Goal: Communication & Community: Ask a question

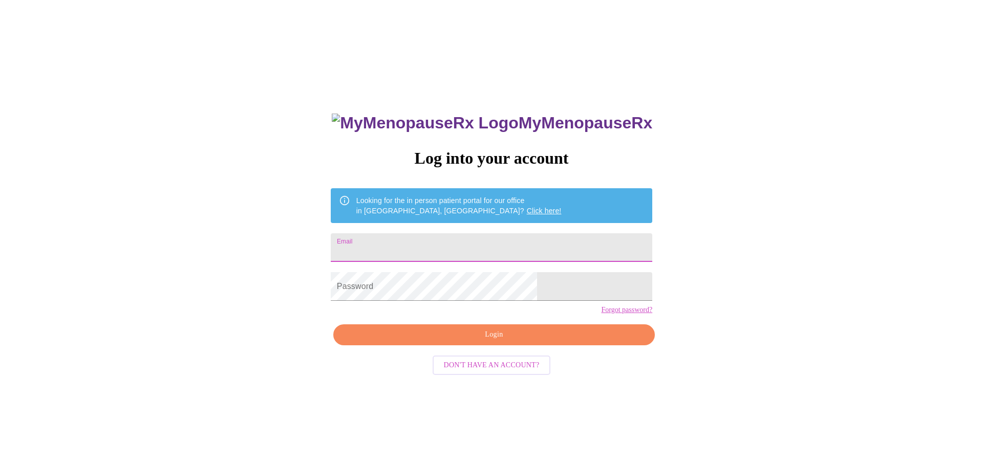
click at [494, 249] on input "Email" at bounding box center [491, 247] width 321 height 29
type input "[EMAIL_ADDRESS][DOMAIN_NAME]"
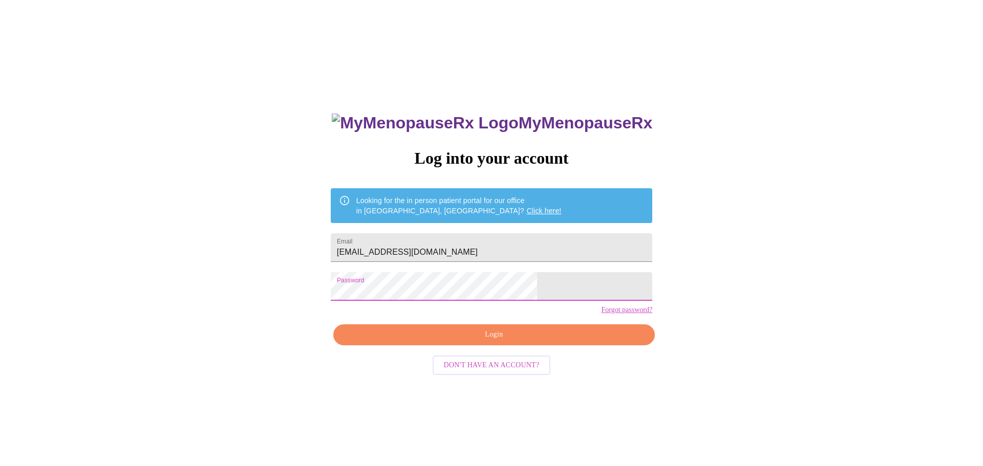
click at [519, 341] on span "Login" at bounding box center [494, 335] width 298 height 13
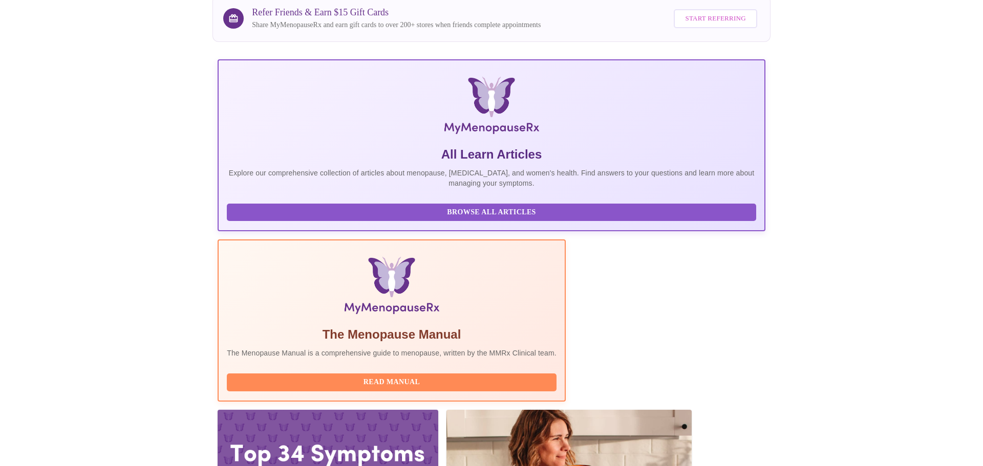
scroll to position [124, 0]
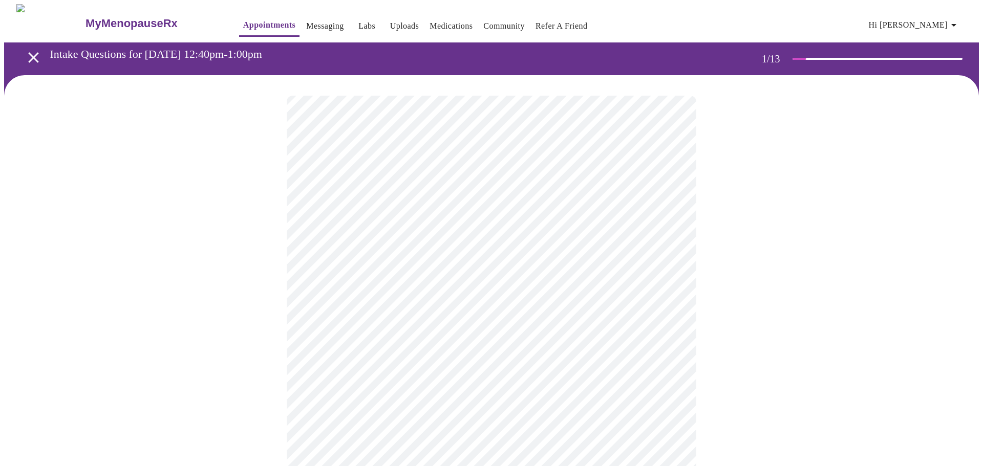
click at [399, 225] on body "MyMenopauseRx Appointments Messaging Labs Uploads Medications Community Refer a…" at bounding box center [491, 474] width 975 height 941
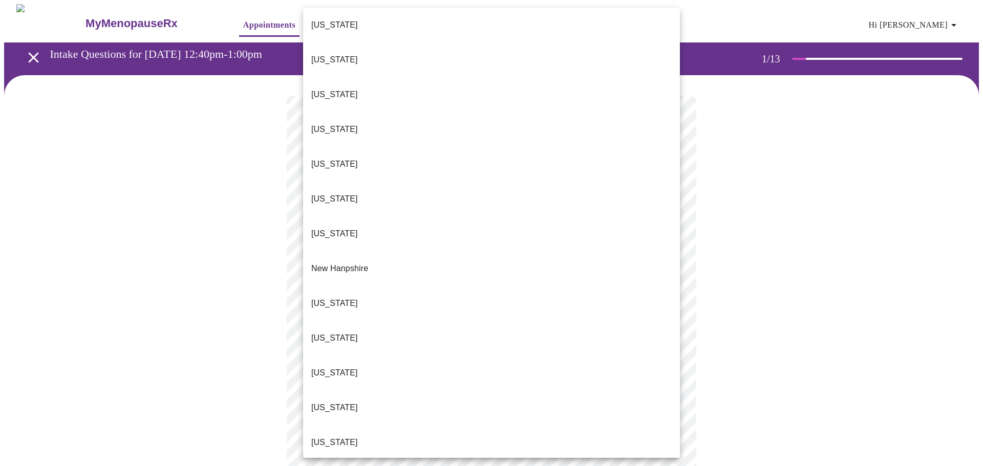
scroll to position [889, 0]
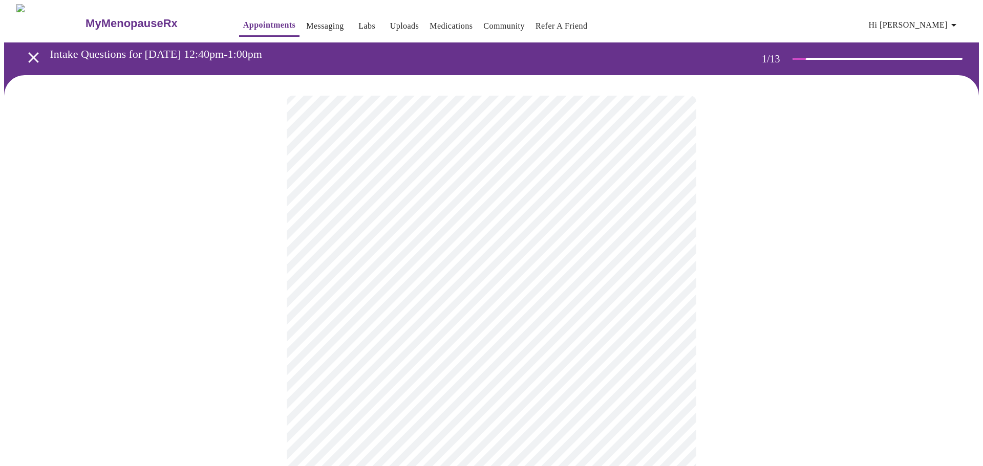
click at [375, 297] on body "MyMenopauseRx Appointments Messaging Labs Uploads Medications Community Refer a…" at bounding box center [491, 471] width 975 height 935
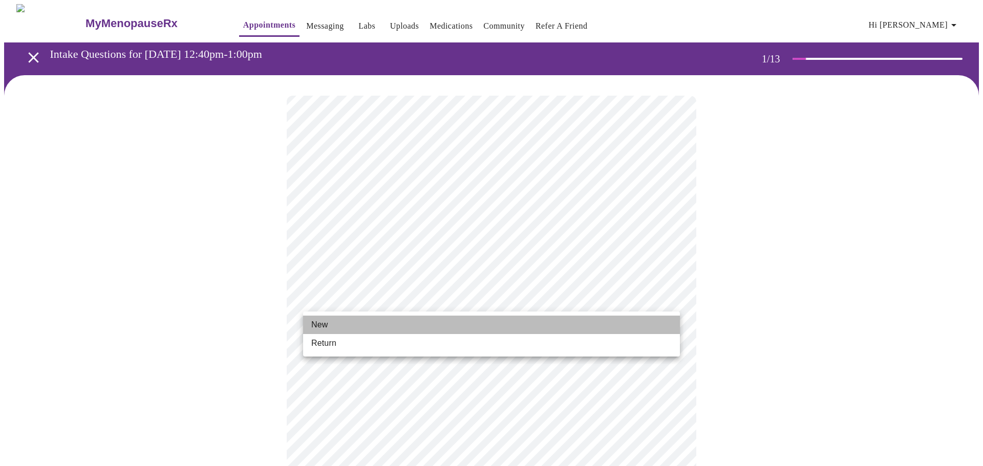
click at [349, 330] on li "New" at bounding box center [491, 325] width 377 height 18
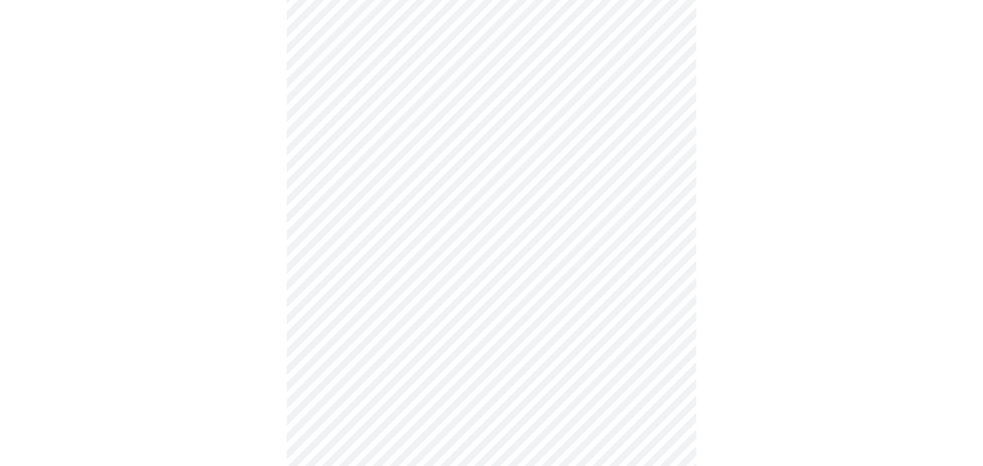
scroll to position [411, 0]
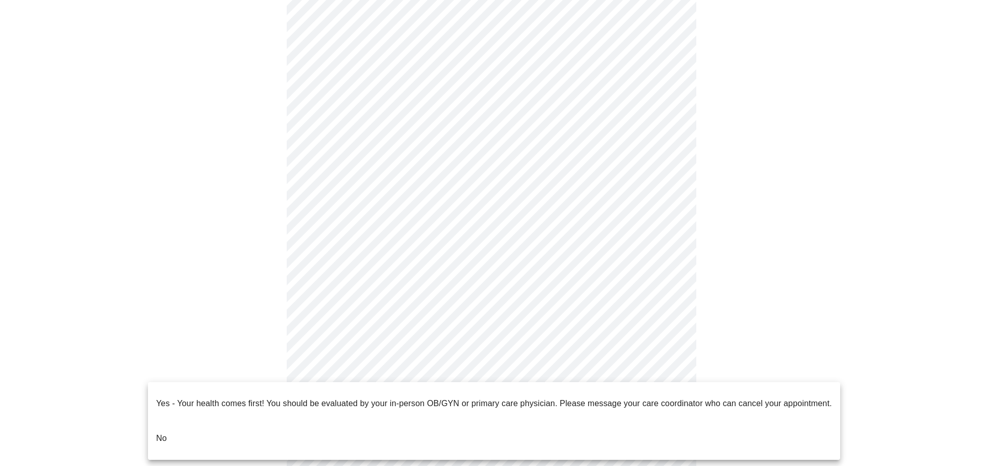
click at [584, 365] on body "MyMenopauseRx Appointments Messaging Labs Uploads Medications Community Refer a…" at bounding box center [491, 53] width 975 height 921
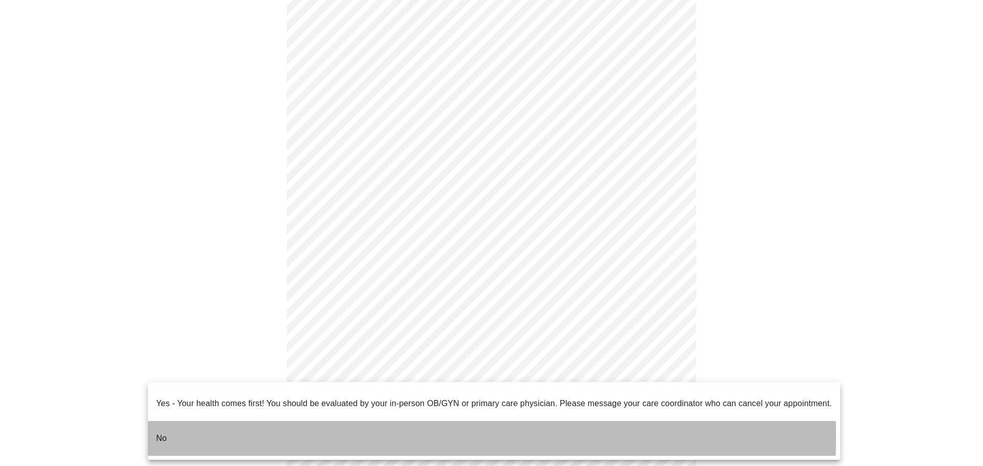
drag, startPoint x: 219, startPoint y: 429, endPoint x: 373, endPoint y: 413, distance: 155.5
click at [219, 429] on li "No" at bounding box center [494, 438] width 692 height 35
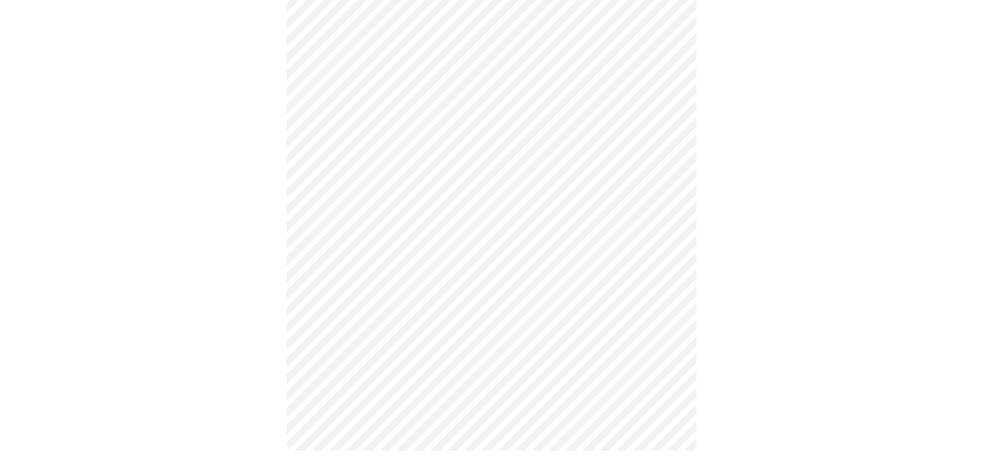
scroll to position [448, 0]
click at [774, 115] on div at bounding box center [491, 49] width 975 height 844
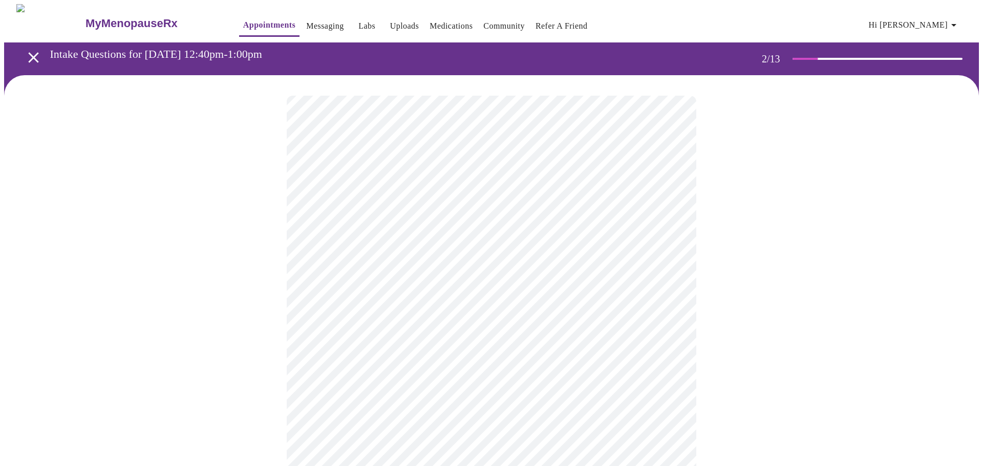
click at [664, 210] on body "MyMenopauseRx Appointments Messaging Labs Uploads Medications Community Refer a…" at bounding box center [491, 311] width 975 height 615
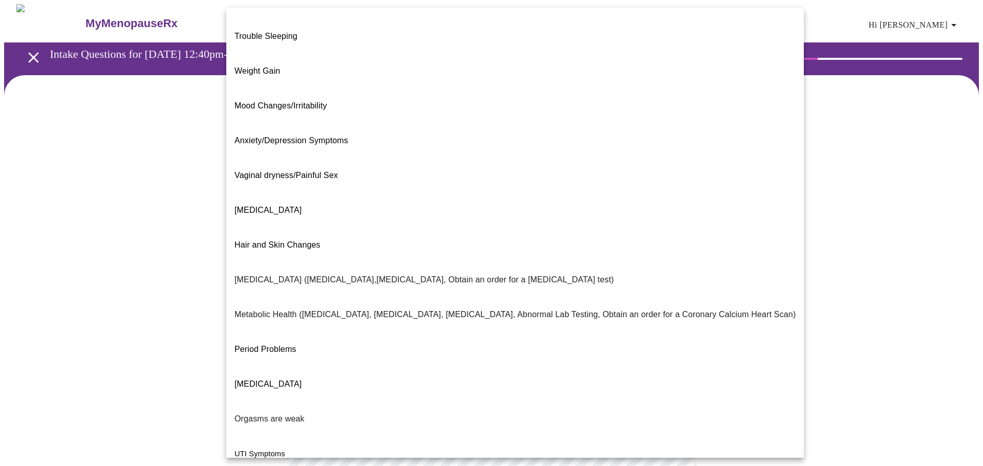
scroll to position [23, 0]
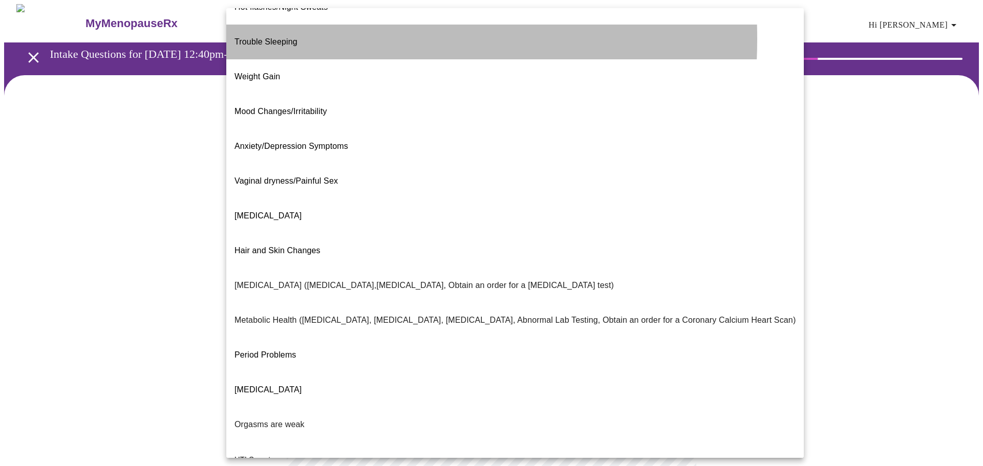
click at [257, 36] on p "Trouble Sleeping" at bounding box center [265, 42] width 63 height 12
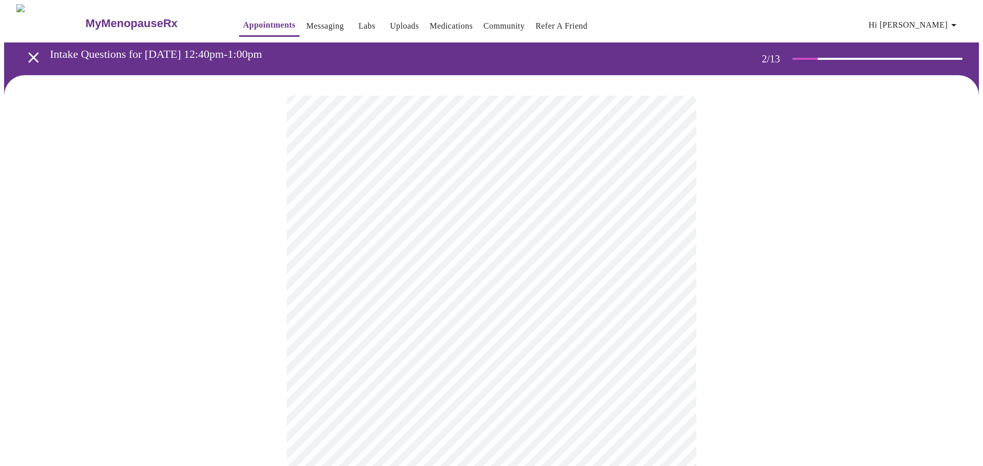
click at [659, 216] on body "MyMenopauseRx Appointments Messaging Labs Uploads Medications Community Refer a…" at bounding box center [491, 308] width 975 height 609
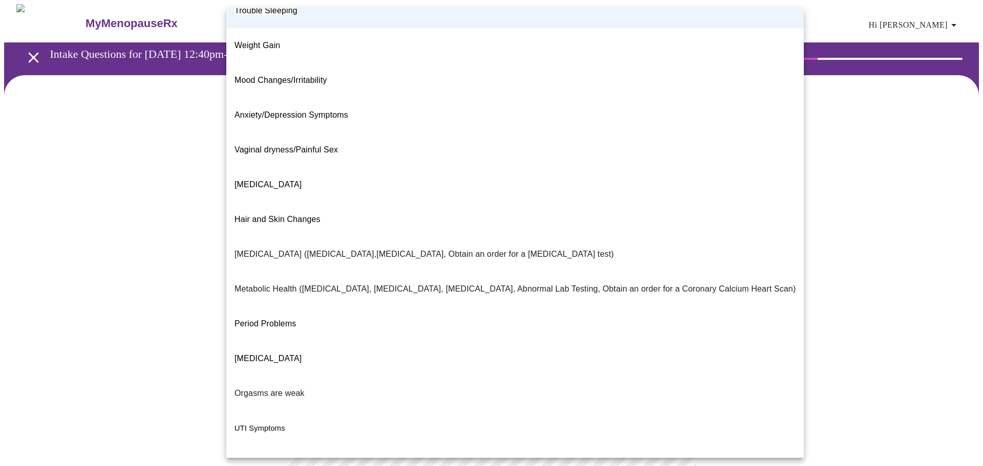
scroll to position [46, 0]
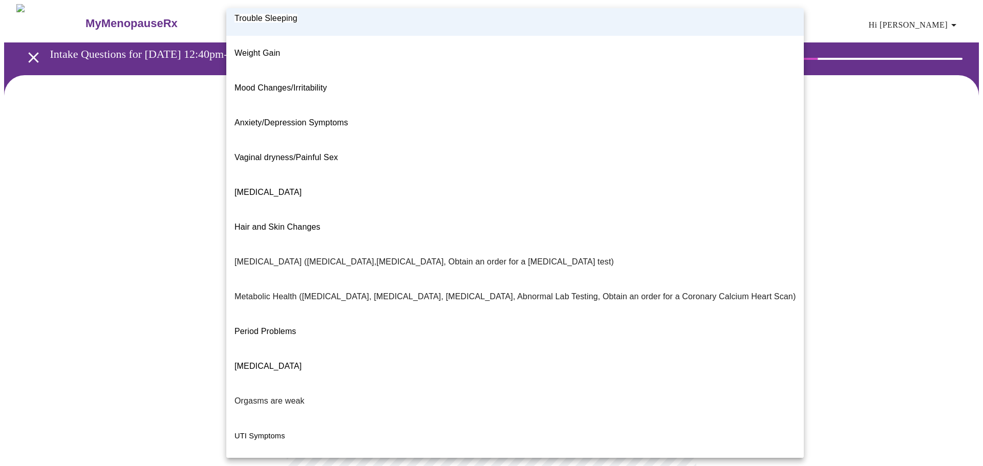
click at [275, 83] on span "Mood Changes/Irritability" at bounding box center [280, 87] width 93 height 9
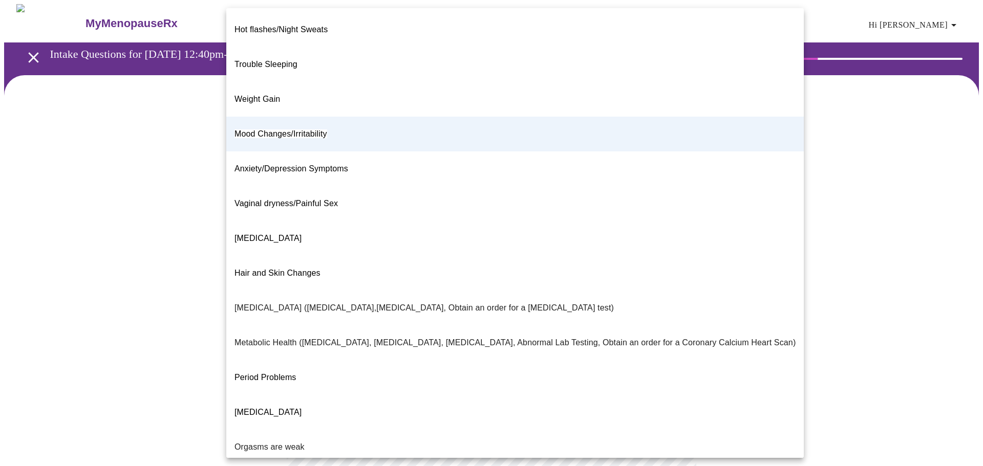
click at [422, 221] on body "MyMenopauseRx Appointments Messaging Labs Uploads Medications Community Refer a…" at bounding box center [491, 308] width 975 height 609
click at [278, 60] on span "Trouble Sleeping" at bounding box center [265, 64] width 63 height 9
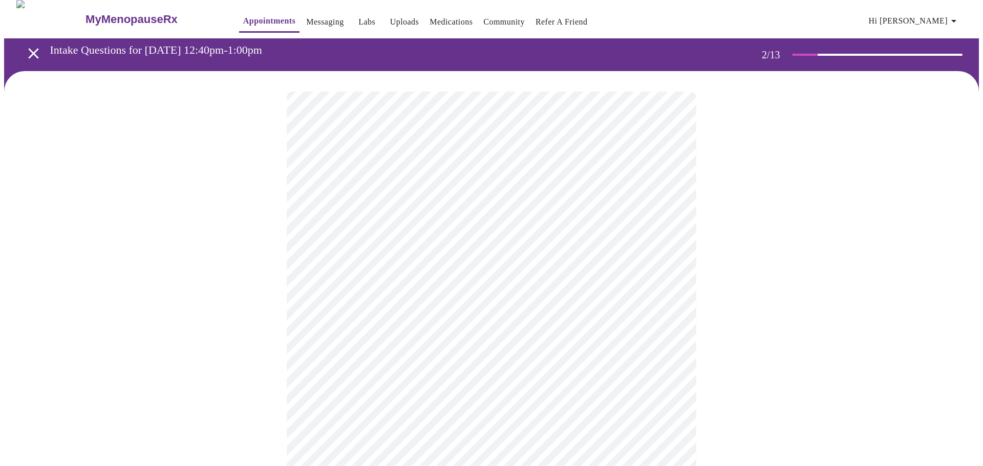
scroll to position [5, 0]
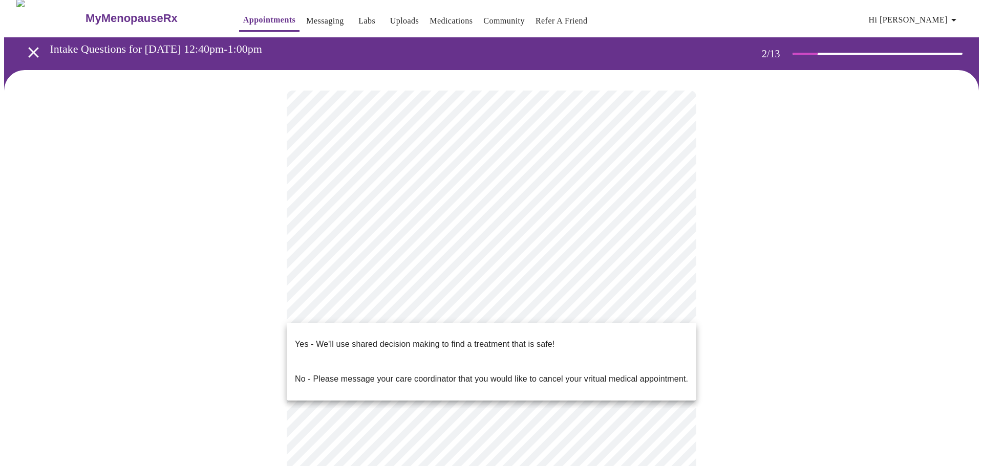
click at [528, 307] on body "MyMenopauseRx Appointments Messaging Labs Uploads Medications Community Refer a…" at bounding box center [491, 303] width 975 height 609
click at [496, 343] on span "Yes - We'll use shared decision making to find a treatment that is safe!" at bounding box center [425, 344] width 260 height 29
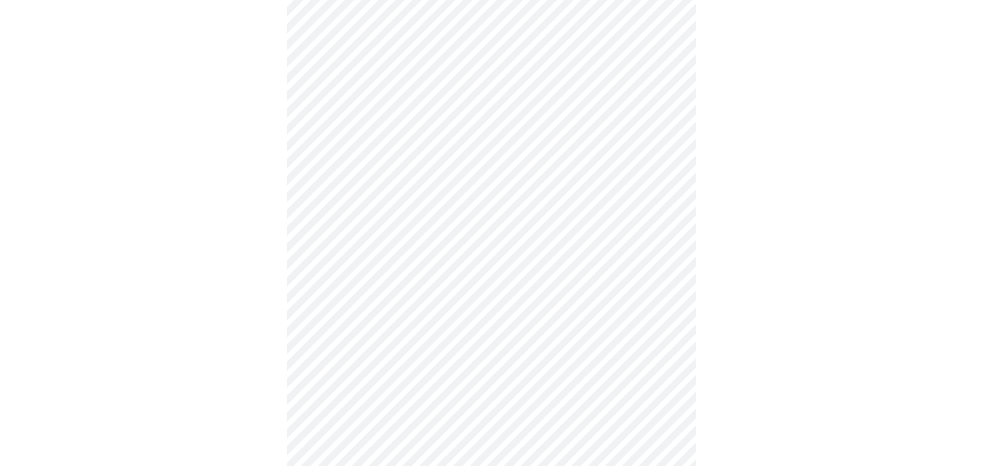
scroll to position [0, 0]
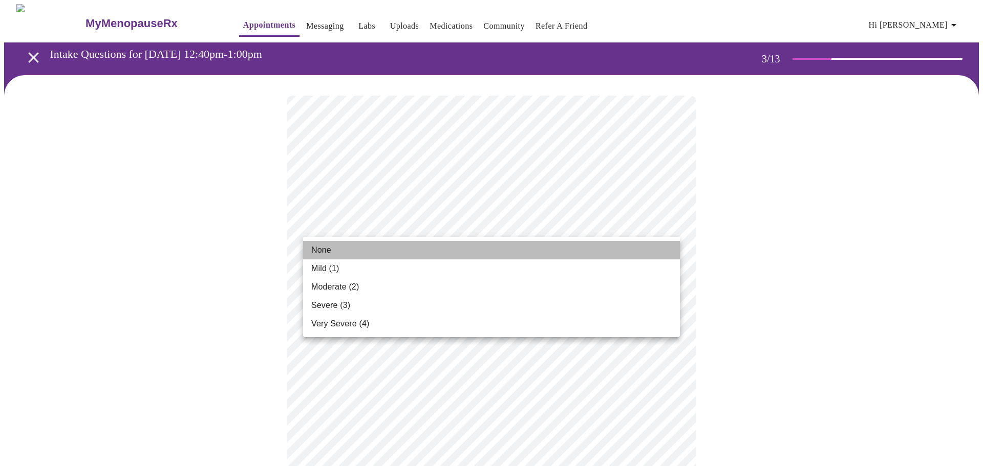
click at [458, 254] on li "None" at bounding box center [491, 250] width 377 height 18
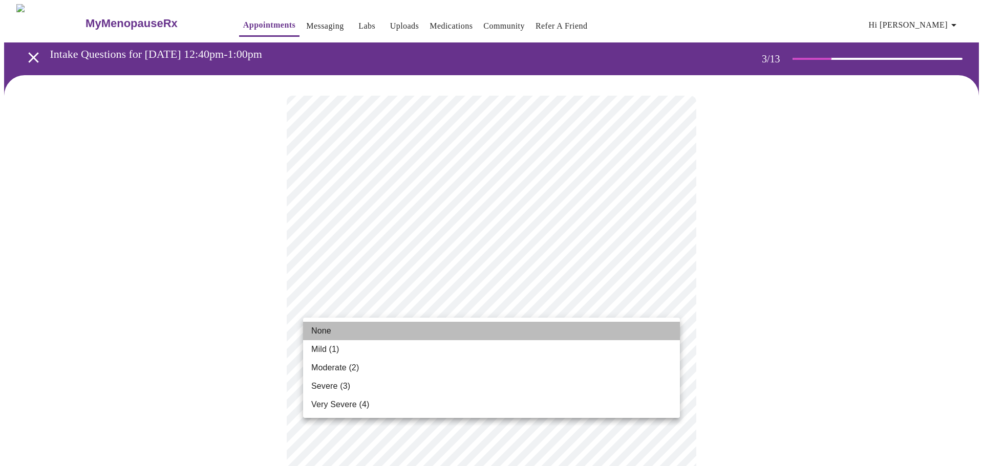
click at [454, 330] on li "None" at bounding box center [491, 331] width 377 height 18
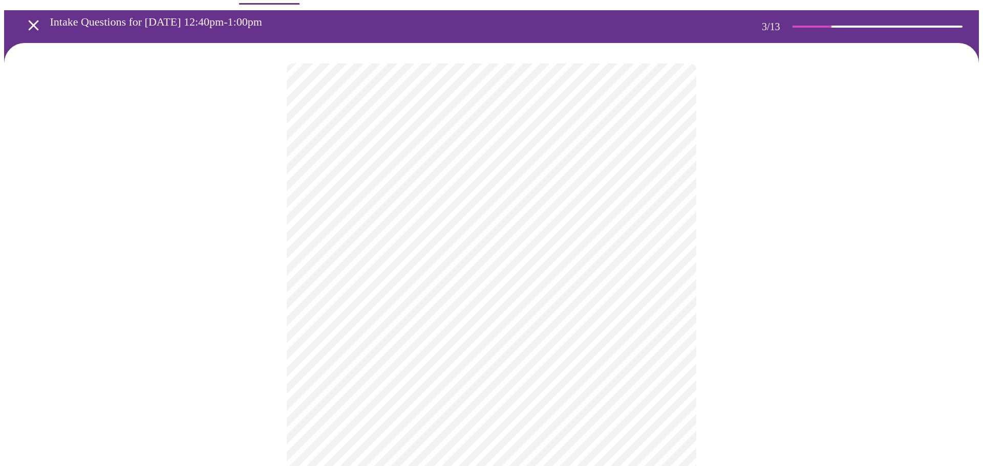
scroll to position [39, 0]
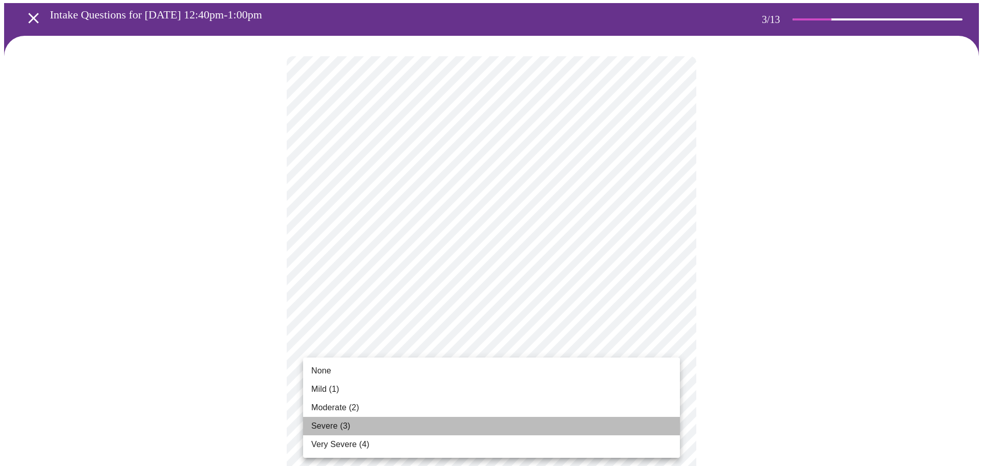
click at [419, 430] on li "Severe (3)" at bounding box center [491, 426] width 377 height 18
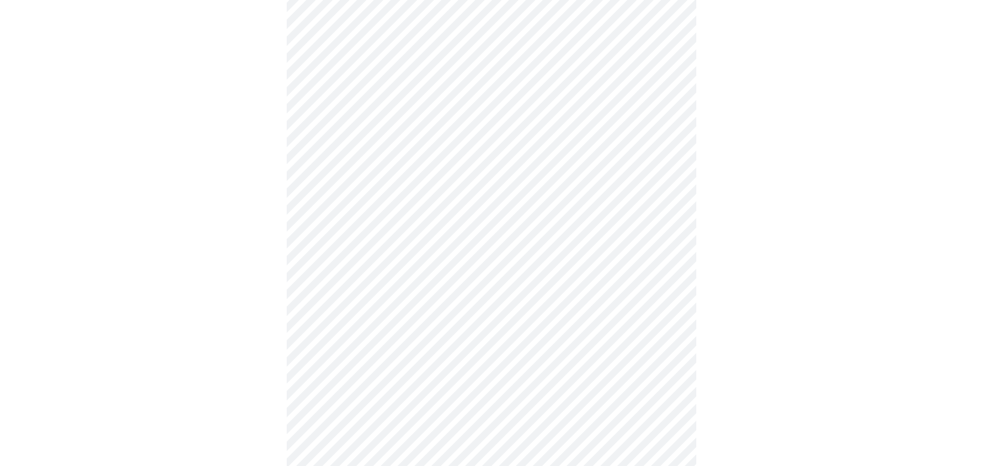
scroll to position [159, 0]
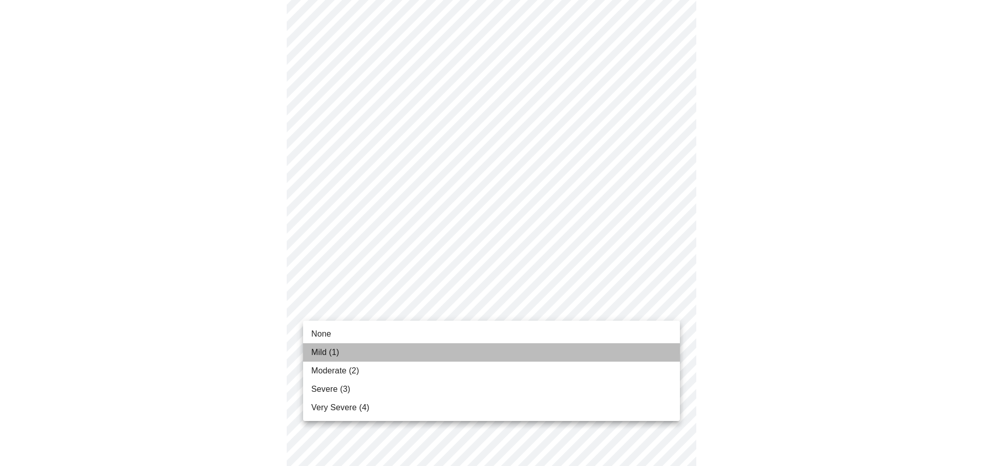
drag, startPoint x: 376, startPoint y: 358, endPoint x: 379, endPoint y: 351, distance: 7.6
click at [378, 354] on li "Mild (1)" at bounding box center [491, 352] width 377 height 18
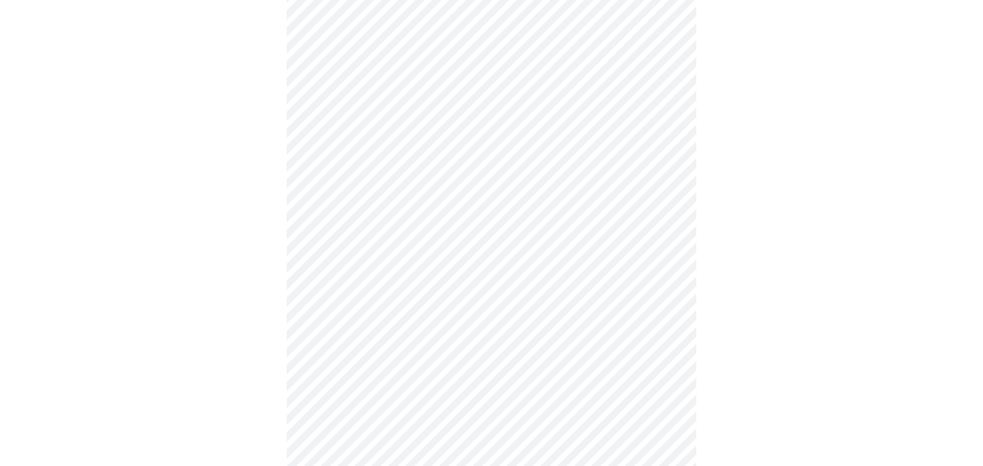
scroll to position [225, 0]
click at [475, 310] on body "MyMenopauseRx Appointments Messaging Labs Uploads Medications Community Refer a…" at bounding box center [491, 431] width 975 height 1304
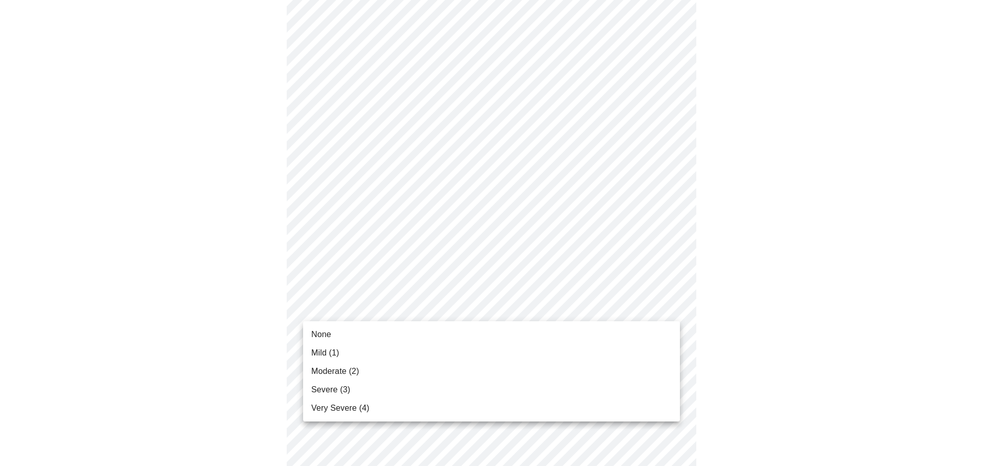
click at [413, 368] on li "Moderate (2)" at bounding box center [491, 371] width 377 height 18
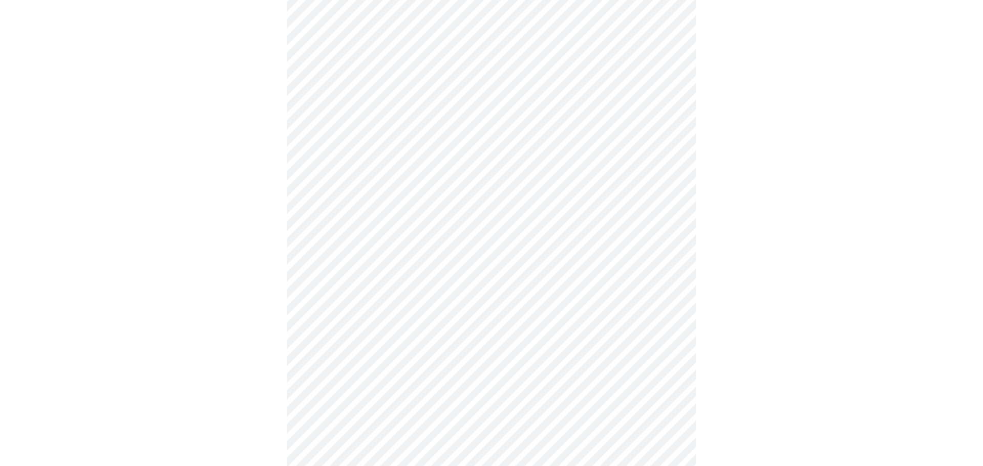
scroll to position [230, 0]
click at [411, 369] on body "MyMenopauseRx Appointments Messaging Labs Uploads Medications Community Refer a…" at bounding box center [491, 419] width 975 height 1290
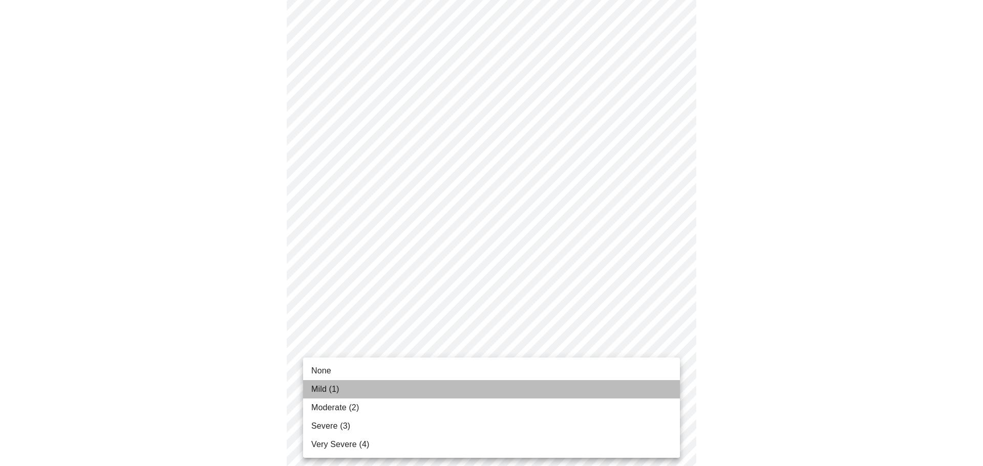
click at [371, 388] on li "Mild (1)" at bounding box center [491, 389] width 377 height 18
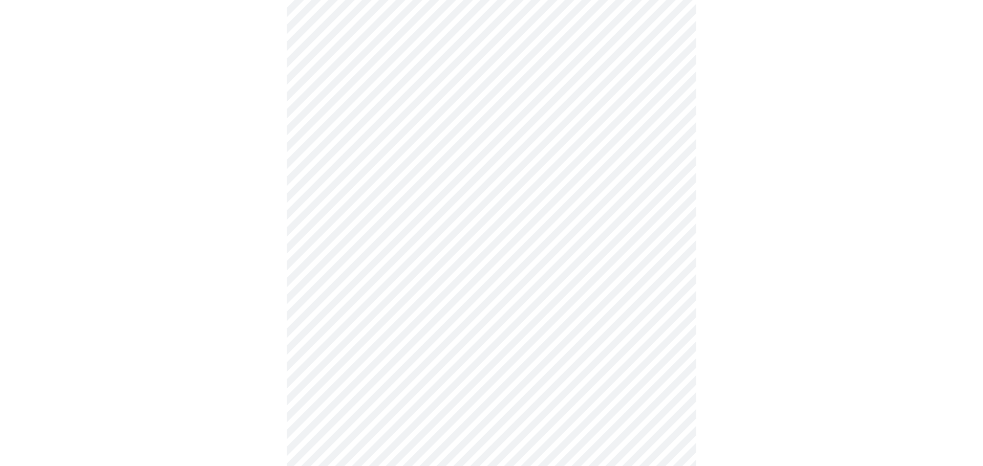
scroll to position [360, 0]
click at [420, 314] on body "MyMenopauseRx Appointments Messaging Labs Uploads Medications Community Refer a…" at bounding box center [491, 282] width 975 height 1276
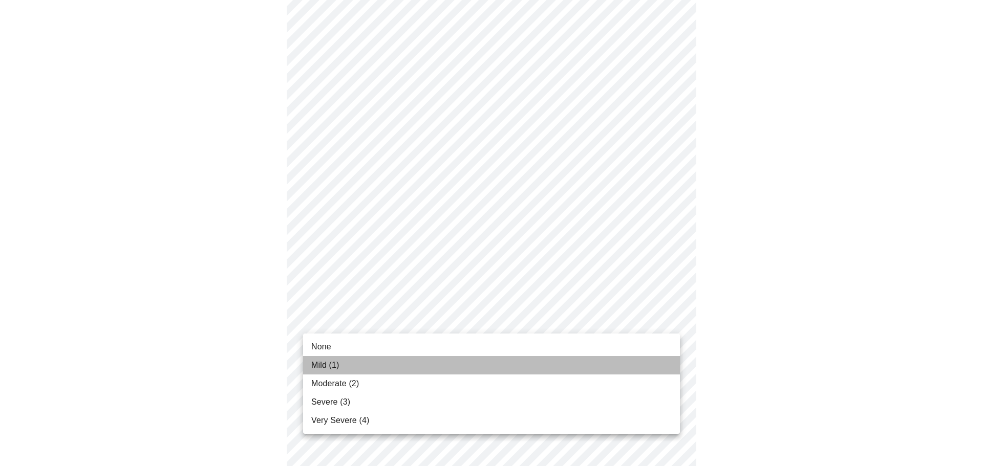
click at [399, 364] on li "Mild (1)" at bounding box center [491, 365] width 377 height 18
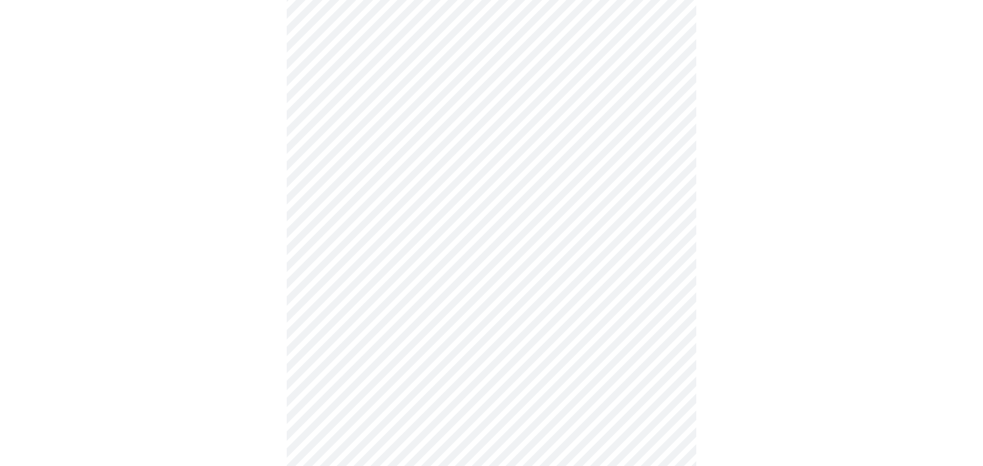
scroll to position [391, 0]
click at [438, 360] on body "MyMenopauseRx Appointments Messaging Labs Uploads Medications Community Refer a…" at bounding box center [491, 243] width 975 height 1261
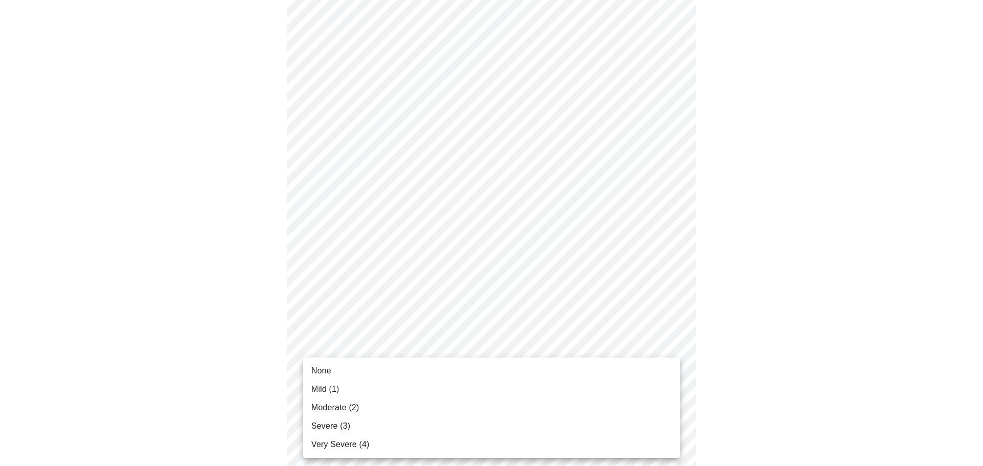
click at [401, 400] on li "Moderate (2)" at bounding box center [491, 408] width 377 height 18
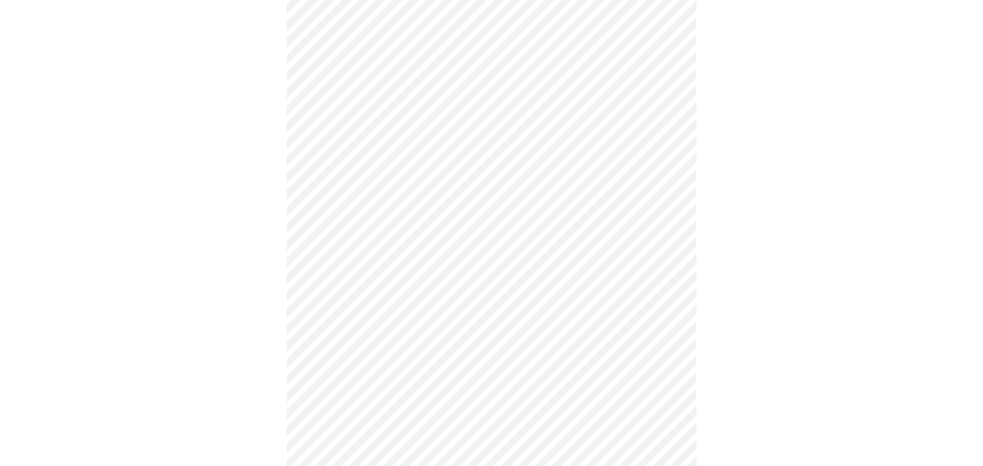
scroll to position [446, 0]
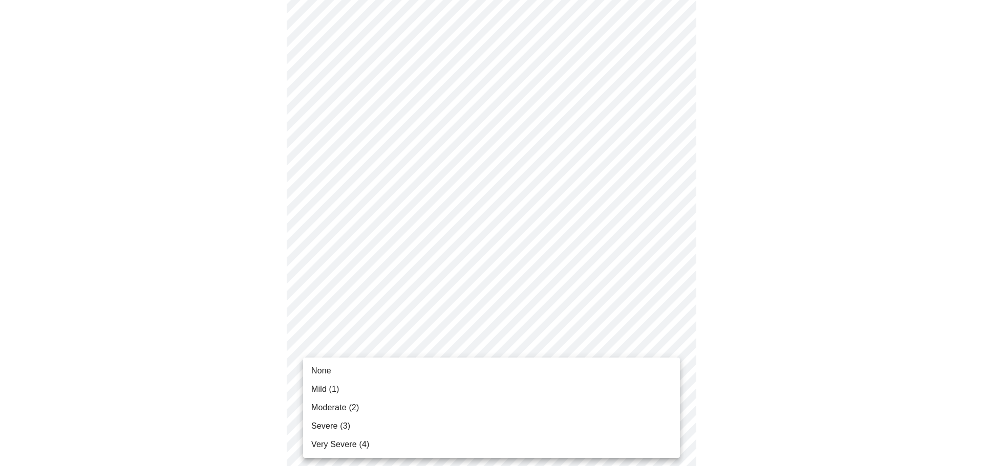
click at [404, 399] on body "MyMenopauseRx Appointments Messaging Labs Uploads Medications Community Refer a…" at bounding box center [491, 181] width 975 height 1247
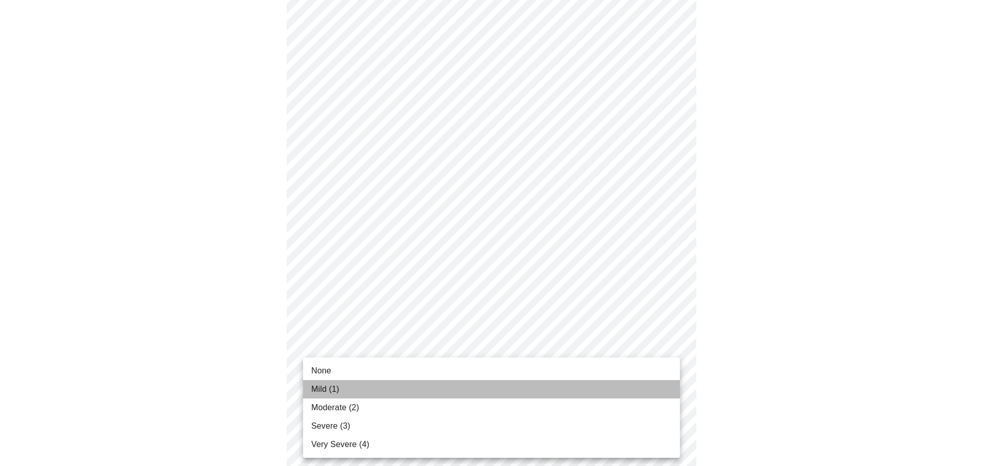
click at [411, 387] on li "Mild (1)" at bounding box center [491, 389] width 377 height 18
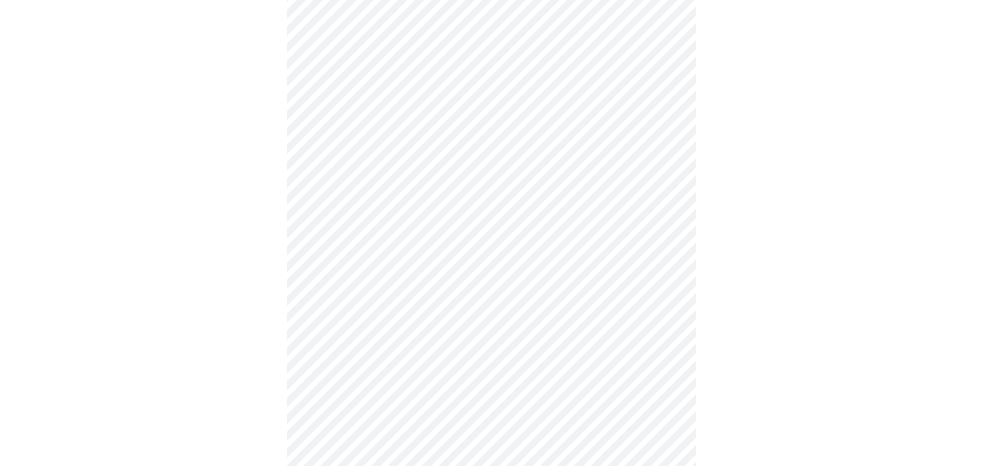
scroll to position [560, 0]
click at [420, 356] on body "MyMenopauseRx Appointments Messaging Labs Uploads Medications Community Refer a…" at bounding box center [491, 60] width 975 height 1233
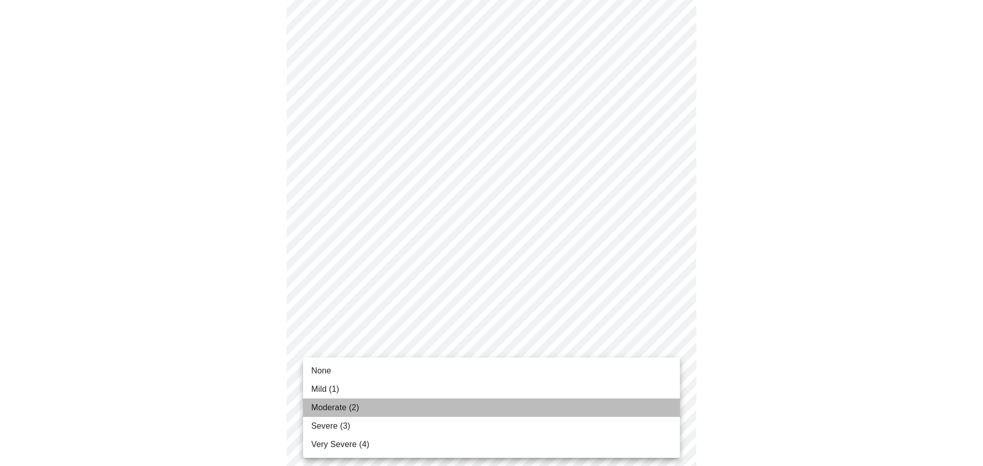
click at [395, 409] on li "Moderate (2)" at bounding box center [491, 408] width 377 height 18
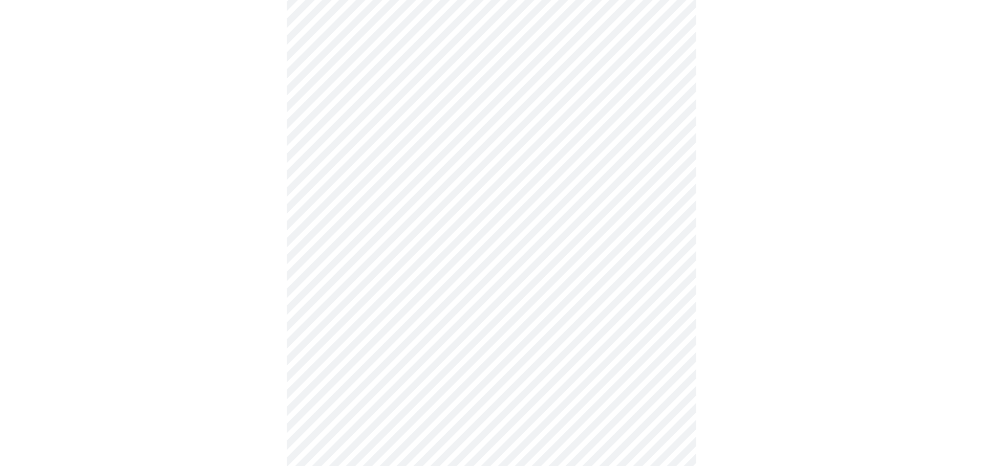
scroll to position [605, 0]
click at [408, 407] on body "MyMenopauseRx Appointments Messaging Labs Uploads Medications Community Refer a…" at bounding box center [491, 8] width 975 height 1218
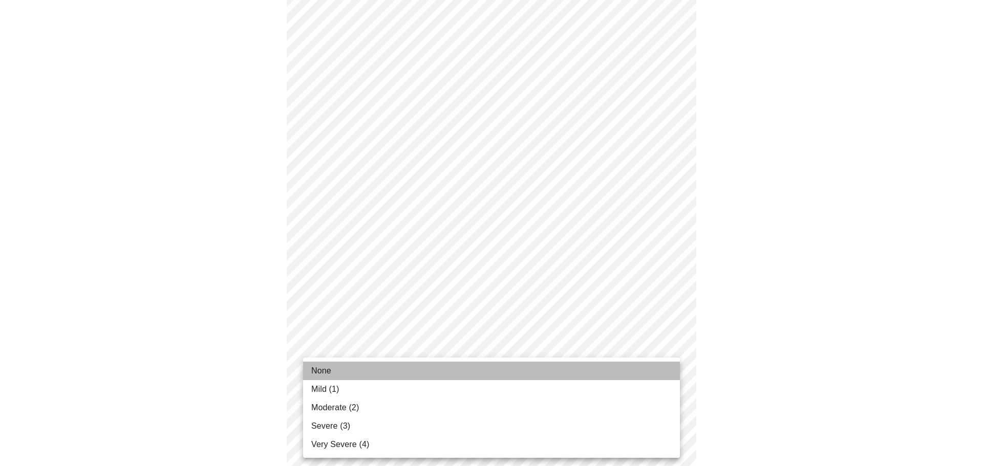
click at [400, 369] on li "None" at bounding box center [491, 371] width 377 height 18
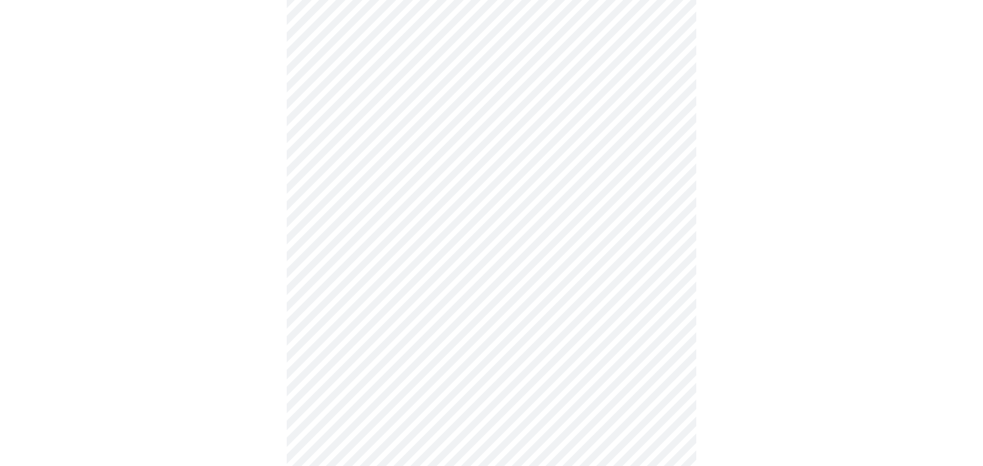
scroll to position [436, 0]
click at [448, 146] on body "MyMenopauseRx Appointments Messaging Labs Uploads Medications Community Refer a…" at bounding box center [491, 52] width 975 height 969
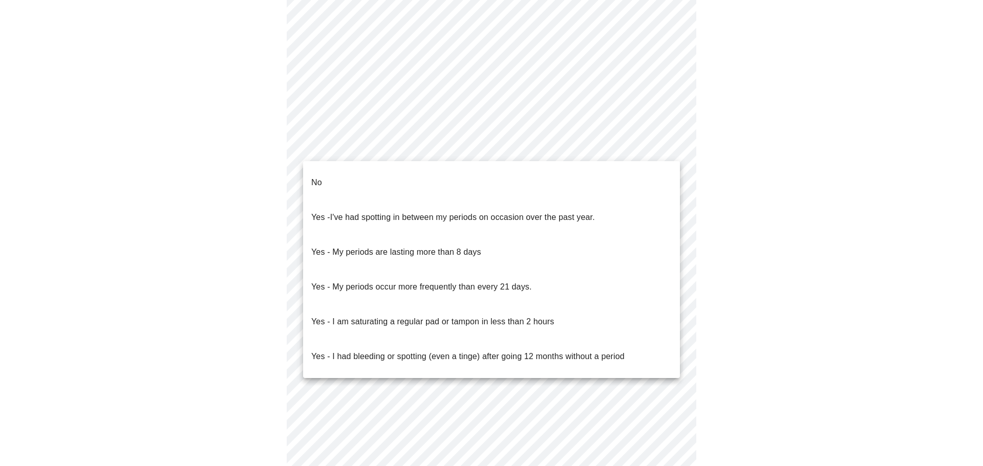
click at [335, 172] on li "No" at bounding box center [491, 182] width 377 height 35
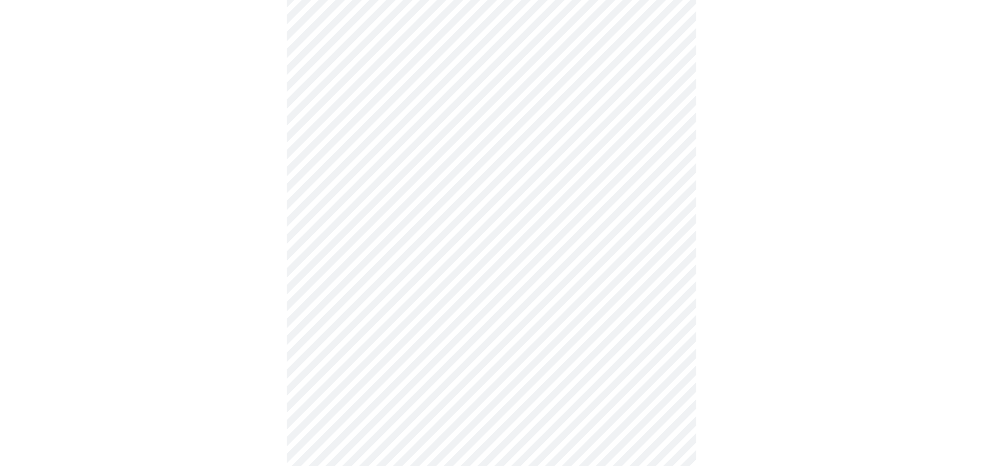
click at [442, 216] on body "MyMenopauseRx Appointments Messaging Labs Uploads Medications Community Refer a…" at bounding box center [491, 49] width 975 height 963
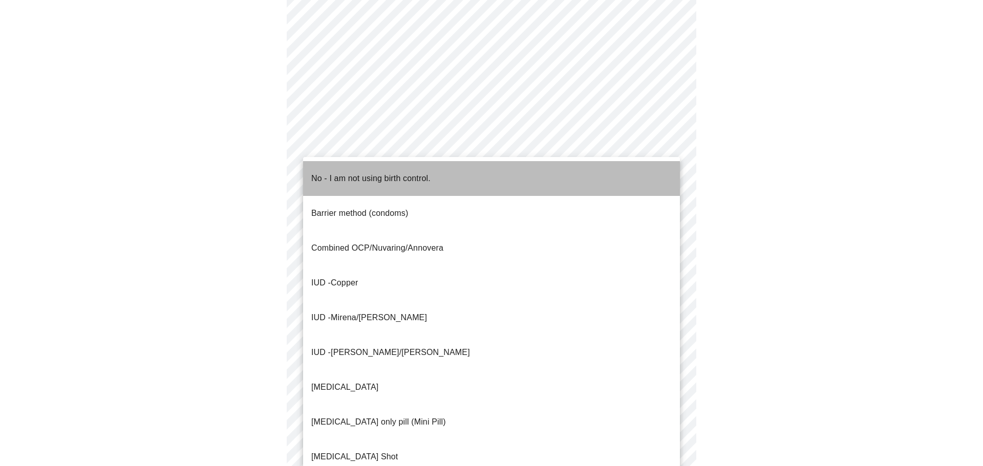
click at [372, 174] on p "No - I am not using birth control." at bounding box center [370, 179] width 119 height 12
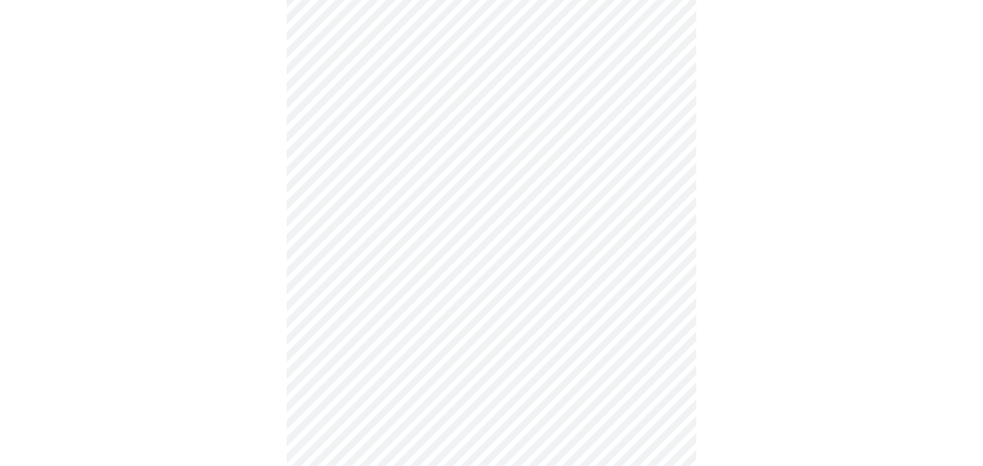
click at [436, 294] on body "MyMenopauseRx Appointments Messaging Labs Uploads Medications Community Refer a…" at bounding box center [491, 46] width 975 height 957
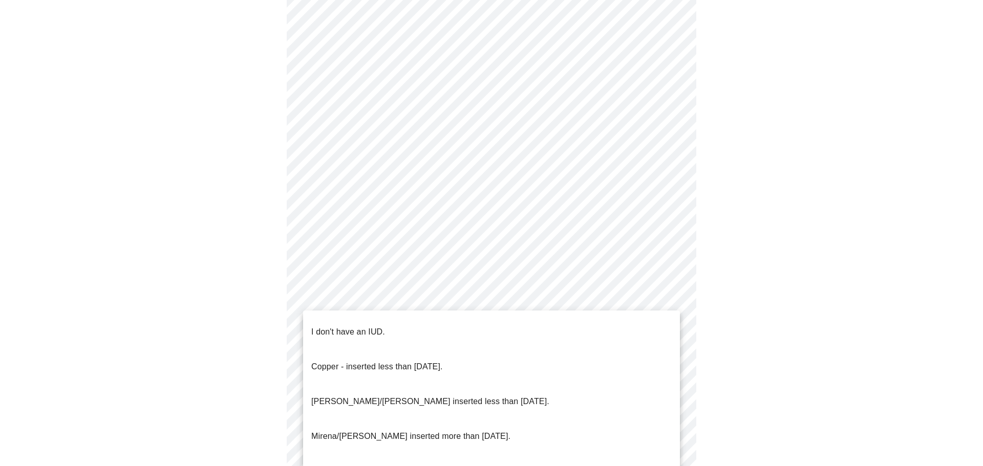
click at [423, 322] on li "I don't have an IUD." at bounding box center [491, 332] width 377 height 35
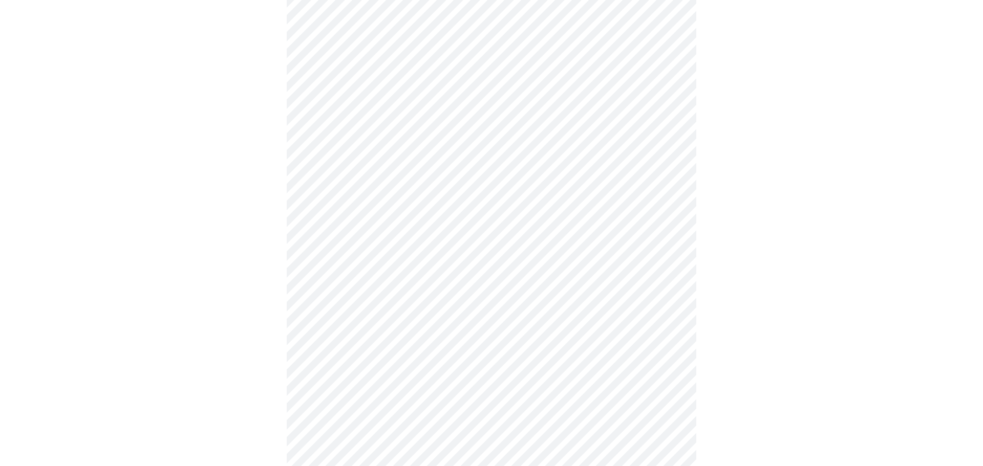
click at [412, 373] on body "MyMenopauseRx Appointments Messaging Labs Uploads Medications Community Refer a…" at bounding box center [491, 43] width 975 height 951
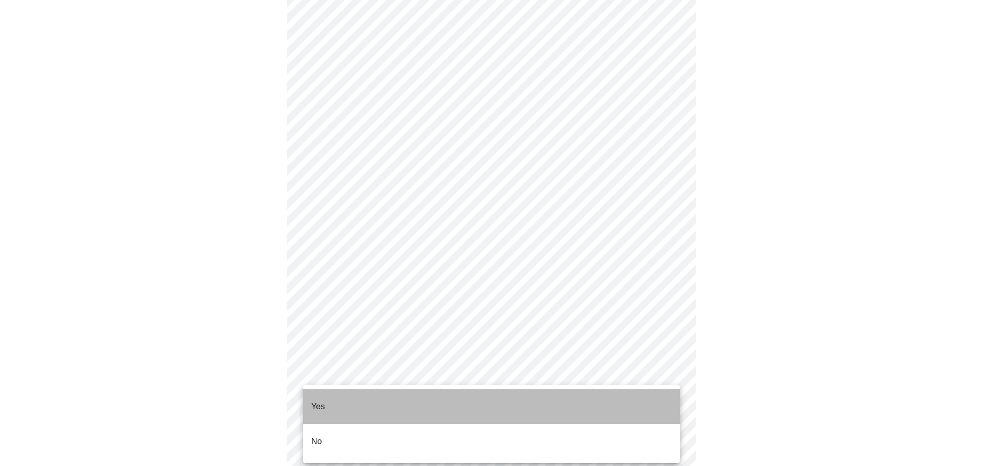
click at [406, 395] on li "Yes" at bounding box center [491, 407] width 377 height 35
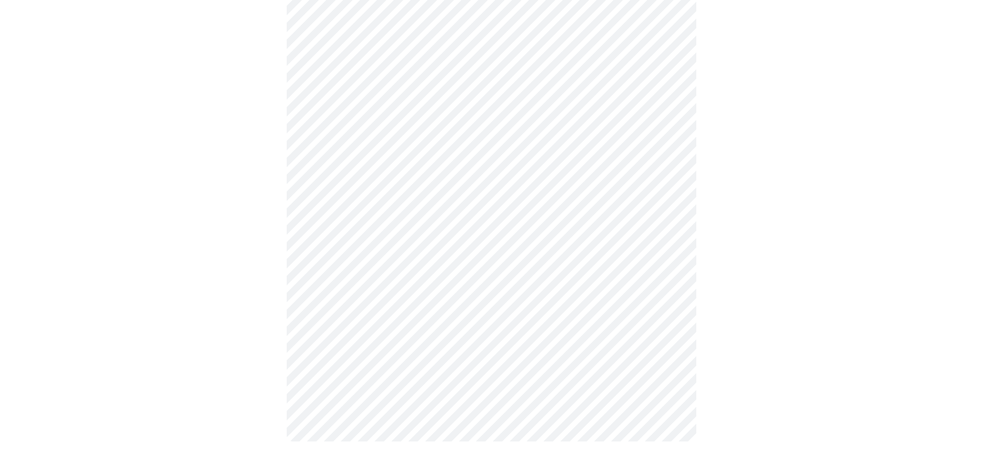
scroll to position [0, 0]
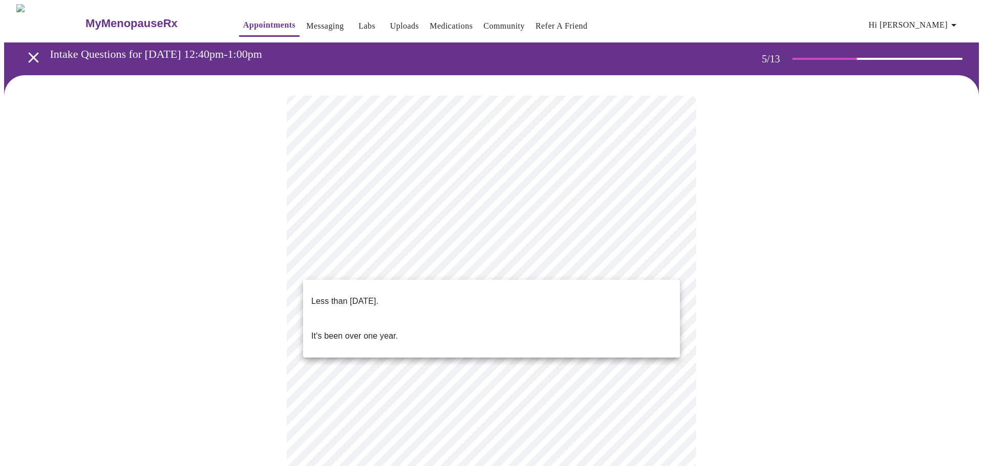
click at [619, 259] on body "MyMenopauseRx Appointments Messaging Labs Uploads Medications Community Refer a…" at bounding box center [491, 371] width 975 height 734
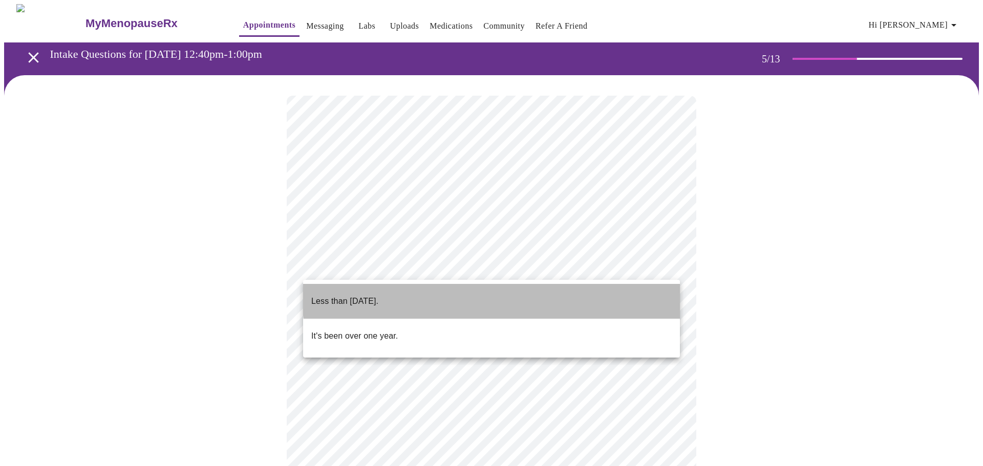
click at [532, 294] on li "Less than [DATE]." at bounding box center [491, 301] width 377 height 35
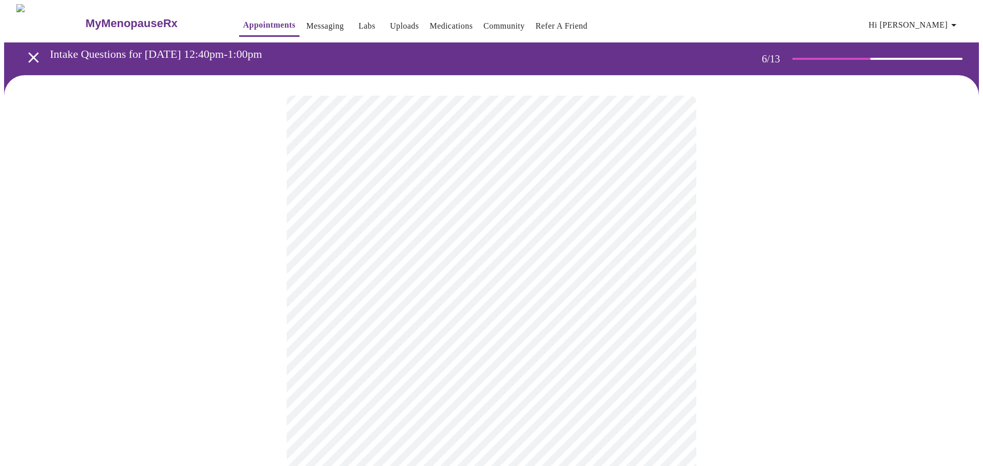
click at [356, 292] on body "MyMenopauseRx Appointments Messaging Labs Uploads Medications Community Refer a…" at bounding box center [491, 277] width 975 height 547
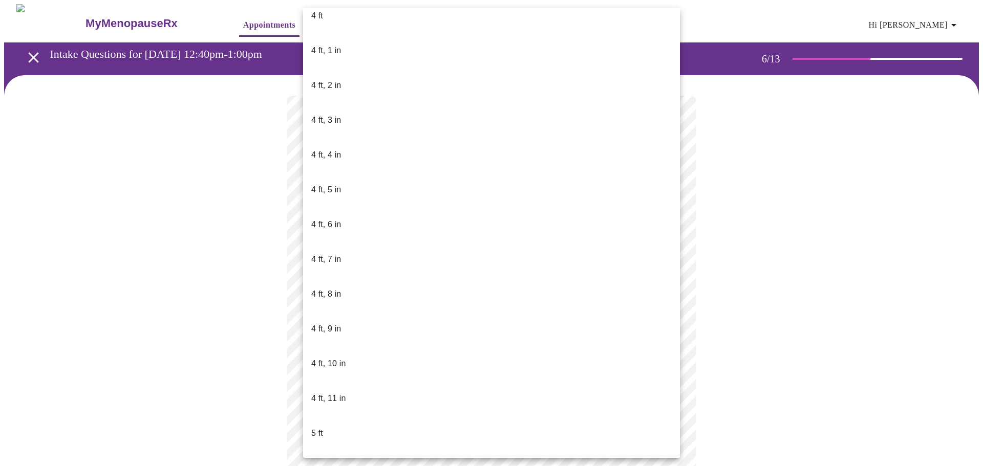
scroll to position [751, 0]
click at [332, 317] on p "5 ft, 6 in" at bounding box center [326, 323] width 30 height 12
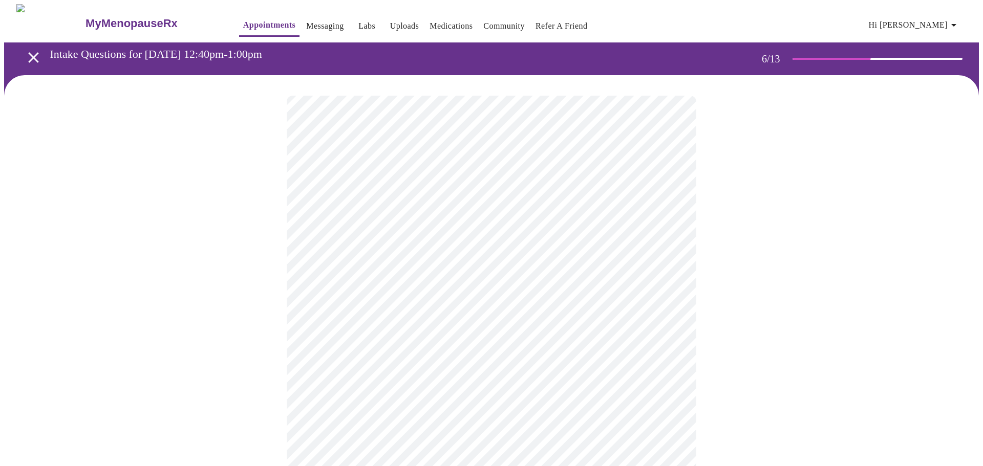
click at [867, 304] on div at bounding box center [491, 309] width 975 height 469
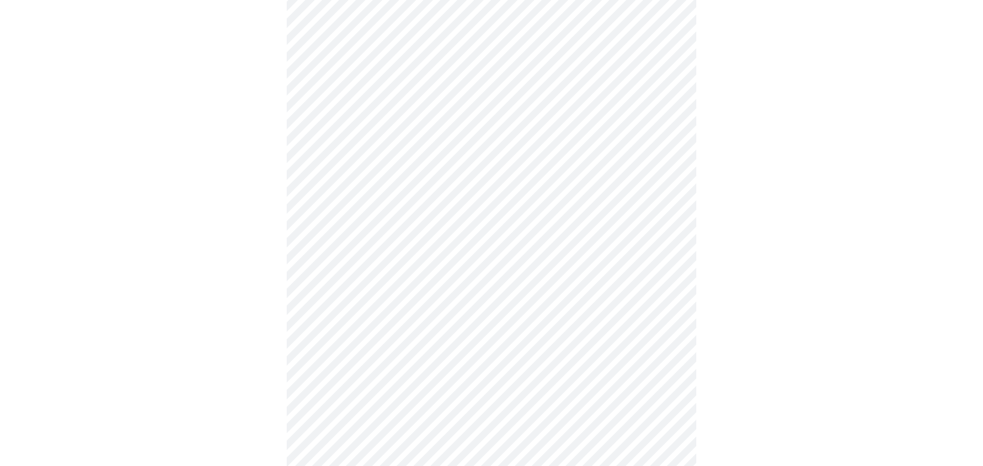
scroll to position [2569, 0]
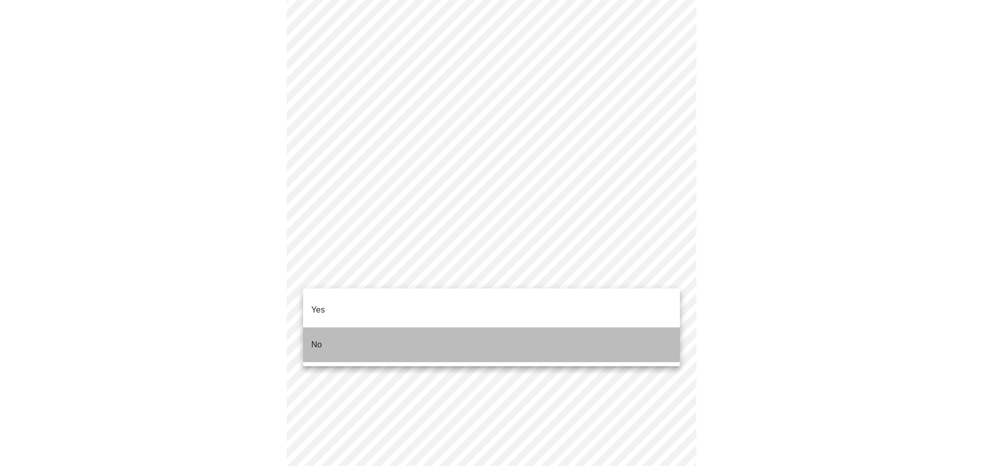
click at [346, 328] on li "No" at bounding box center [491, 345] width 377 height 35
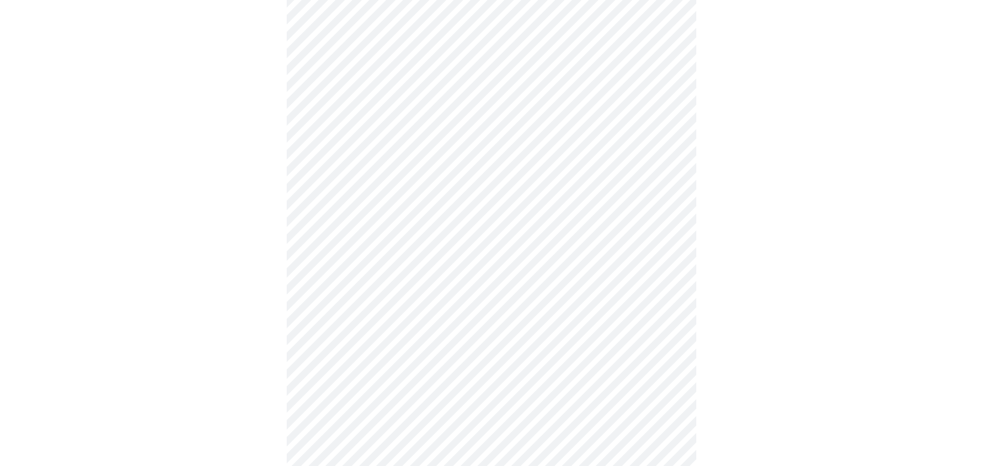
scroll to position [473, 0]
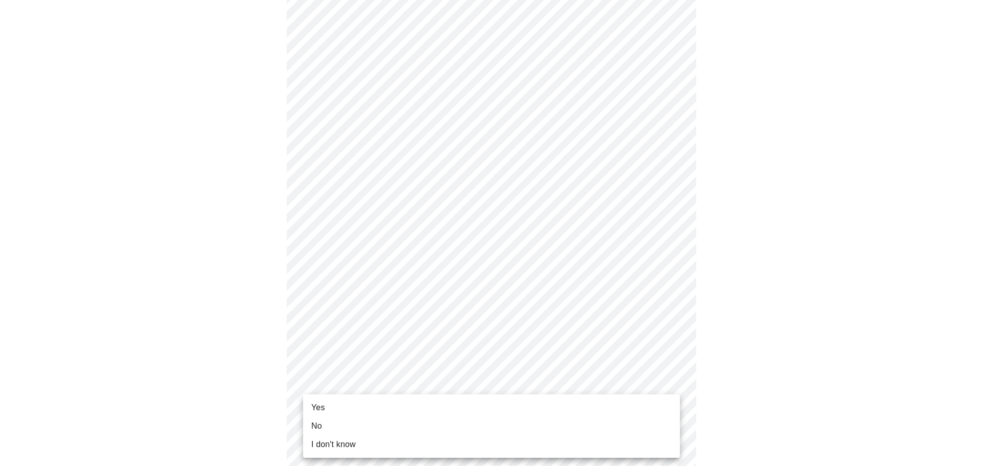
click at [511, 390] on body "MyMenopauseRx Appointments Messaging Labs Uploads Medications Community Refer a…" at bounding box center [491, 31] width 975 height 1000
click at [388, 415] on li "Yes" at bounding box center [491, 408] width 377 height 18
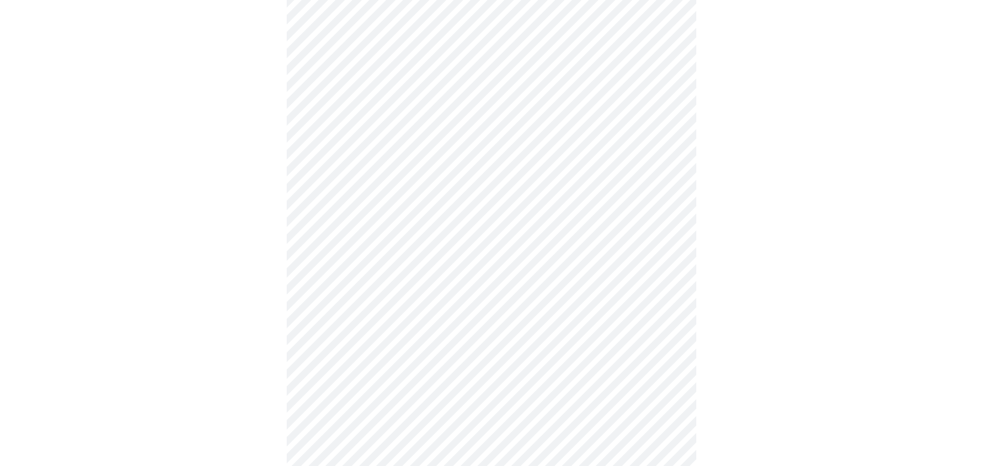
scroll to position [0, 0]
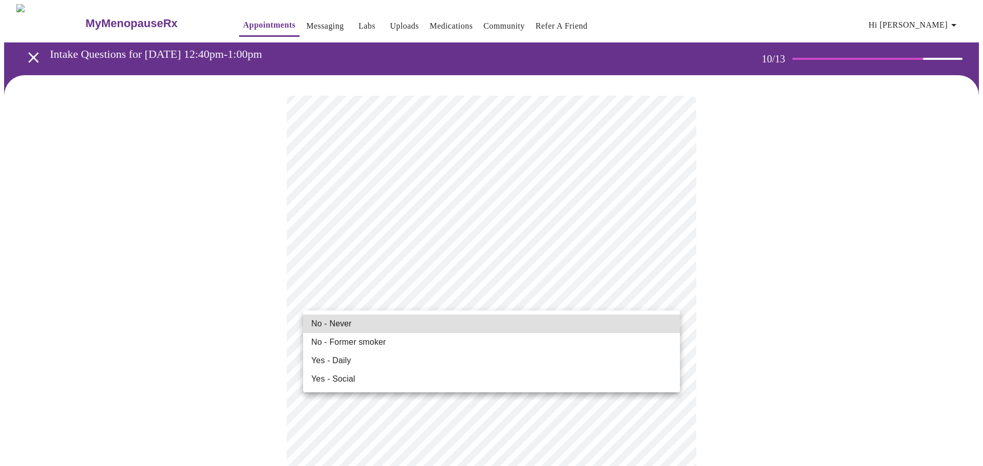
click at [377, 324] on li "No - Never" at bounding box center [491, 324] width 377 height 18
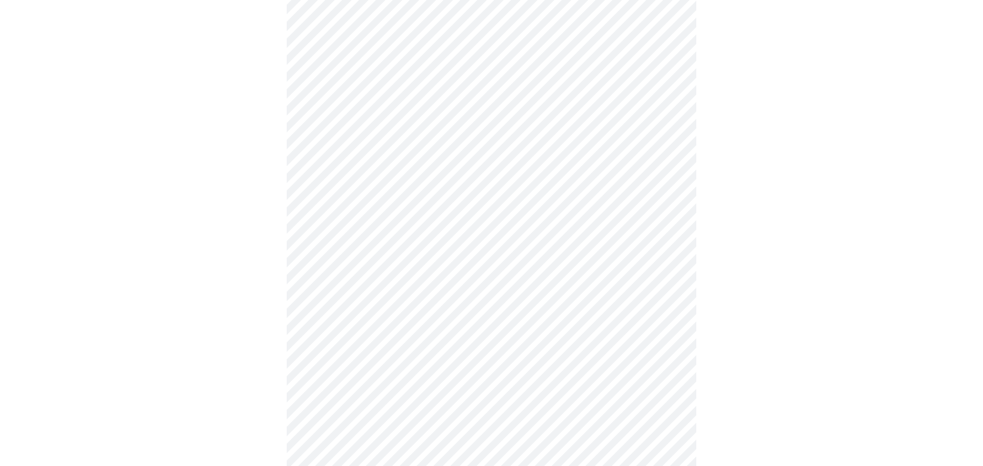
scroll to position [619, 0]
click at [427, 412] on body "MyMenopauseRx Appointments Messaging Labs Uploads Medications Community Refer a…" at bounding box center [491, 55] width 975 height 1341
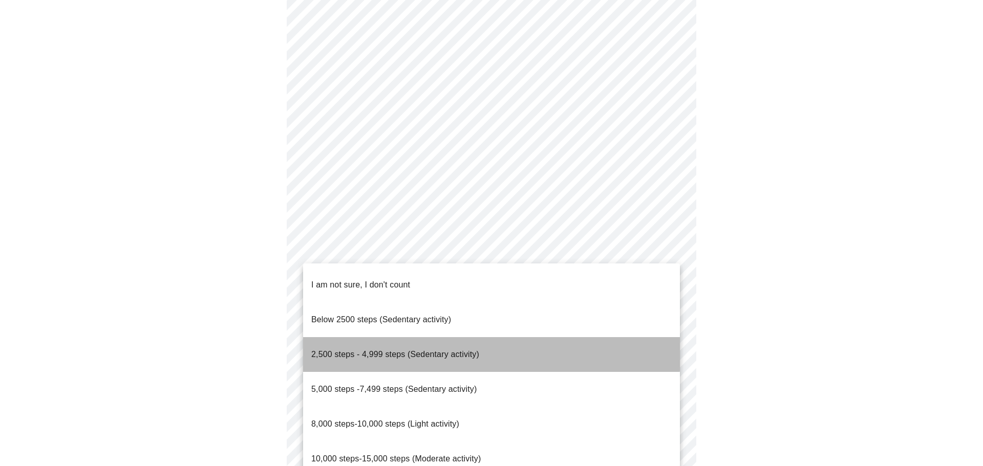
click at [379, 350] on span "2,500 steps - 4,999 steps (Sedentary activity)" at bounding box center [395, 354] width 168 height 9
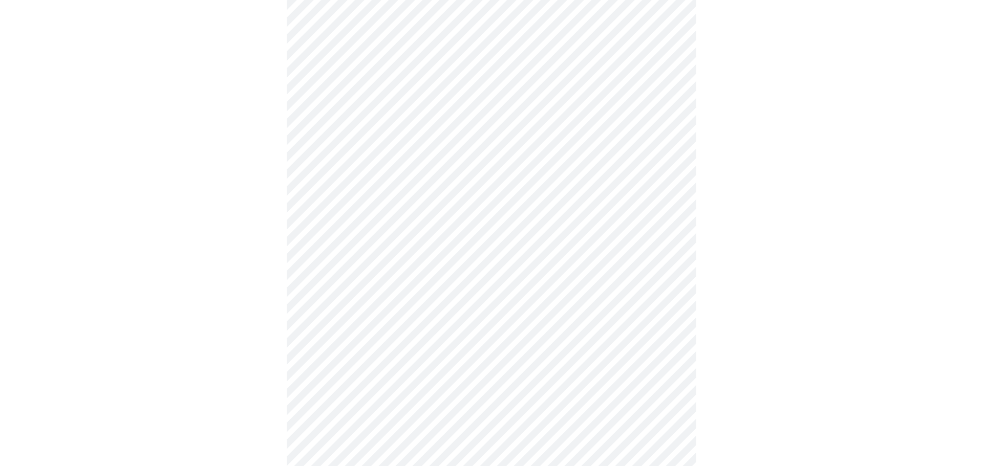
click at [513, 416] on body "MyMenopauseRx Appointments Messaging Labs Uploads Medications Community Refer a…" at bounding box center [491, 52] width 975 height 1335
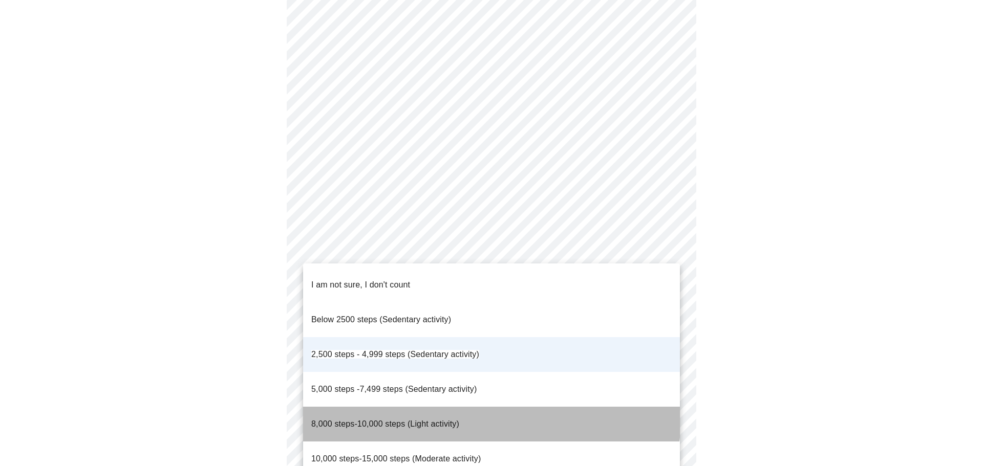
drag, startPoint x: 490, startPoint y: 385, endPoint x: 523, endPoint y: 377, distance: 34.3
click at [491, 407] on li "8,000 steps-10,000 steps (Light activity)" at bounding box center [491, 424] width 377 height 35
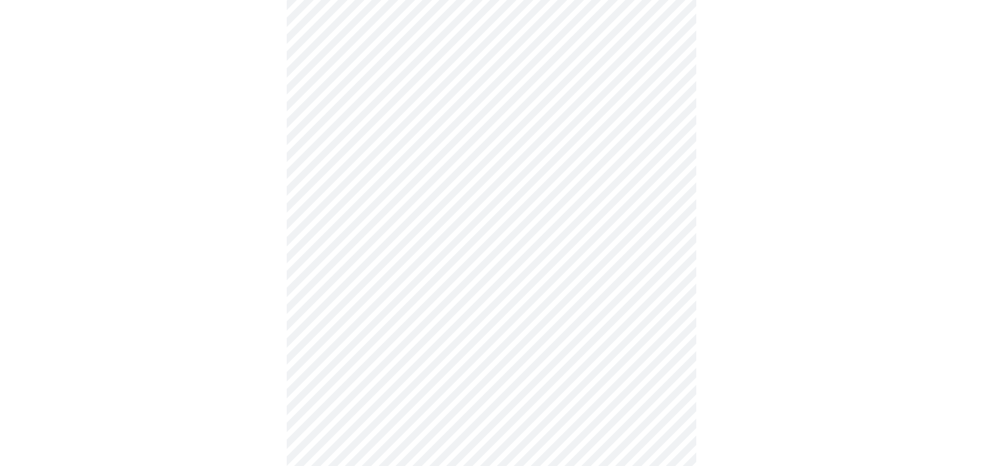
click at [927, 371] on div at bounding box center [491, 88] width 975 height 1264
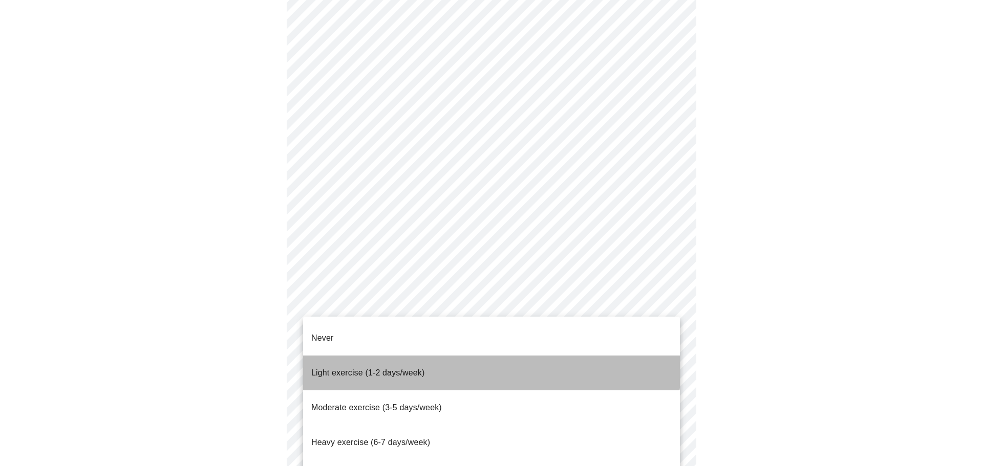
click at [483, 360] on li "Light exercise (1-2 days/week)" at bounding box center [491, 373] width 377 height 35
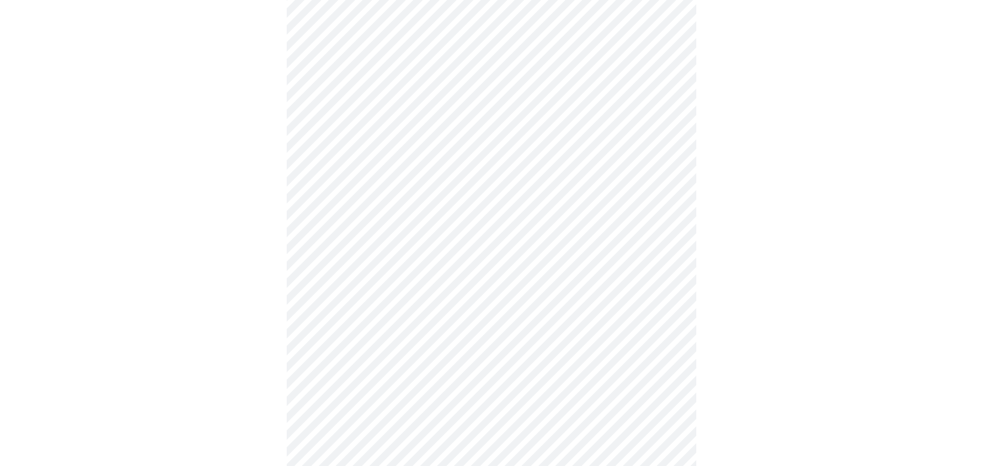
scroll to position [784, 0]
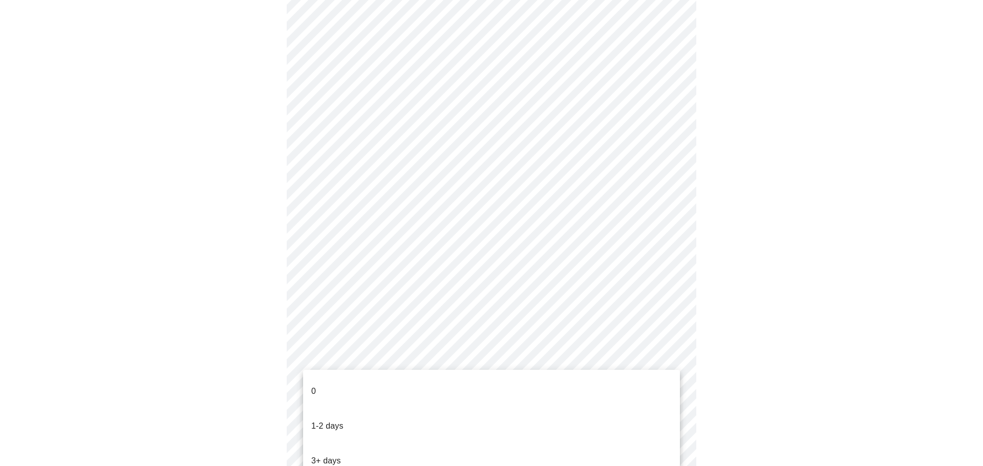
drag, startPoint x: 377, startPoint y: 387, endPoint x: 671, endPoint y: 376, distance: 293.5
click at [377, 386] on li "0" at bounding box center [491, 391] width 377 height 35
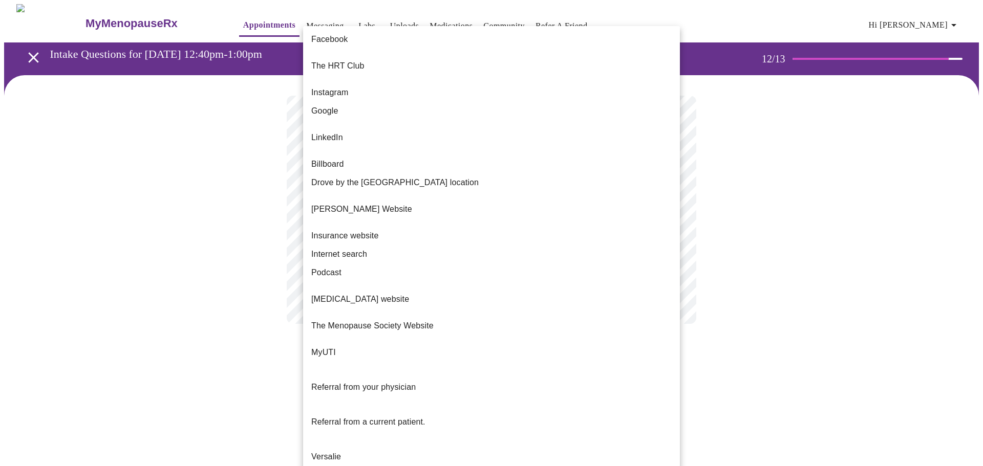
click at [395, 212] on body "MyMenopauseRx Appointments Messaging Labs Uploads Medications Community Refer a…" at bounding box center [491, 174] width 975 height 340
click at [334, 105] on span "Google" at bounding box center [324, 111] width 27 height 12
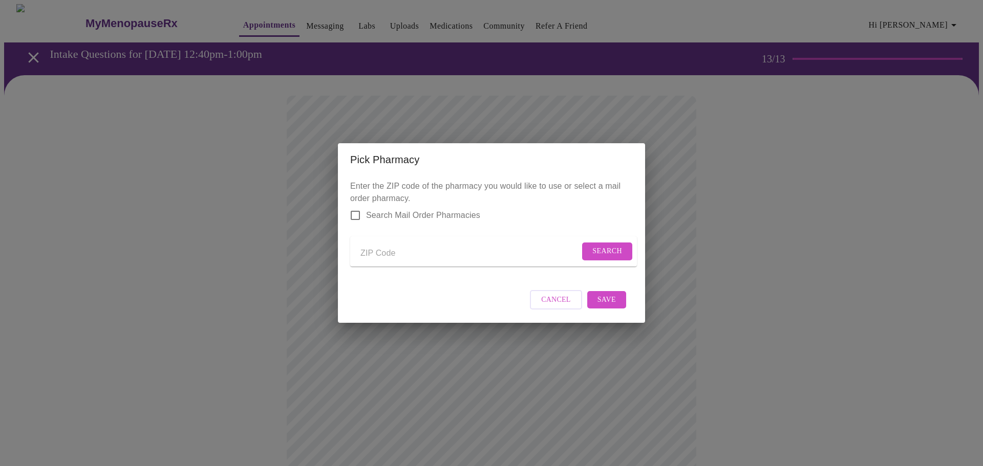
click at [407, 254] on input "Send a message to your care team" at bounding box center [469, 253] width 219 height 16
click at [594, 245] on span "Search" at bounding box center [607, 251] width 30 height 13
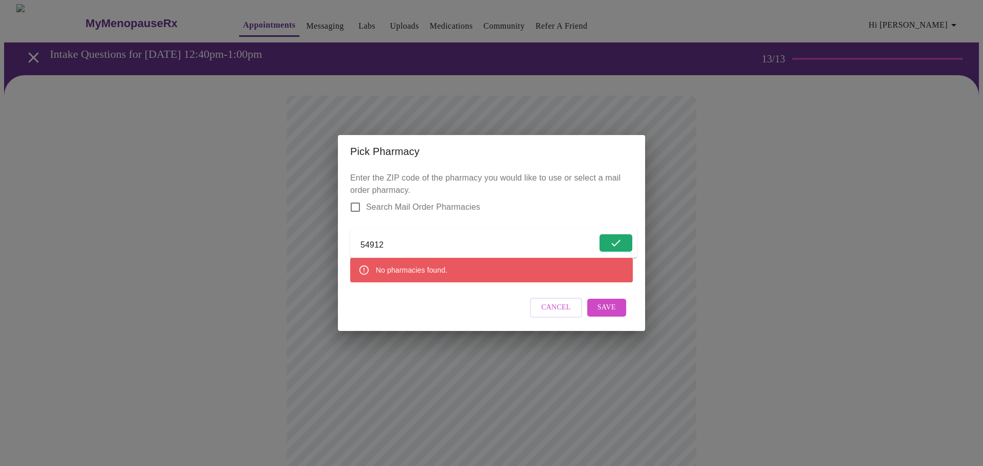
click at [426, 245] on input "54912" at bounding box center [478, 245] width 236 height 16
type input "54915"
click at [614, 237] on span "Search" at bounding box center [607, 243] width 30 height 13
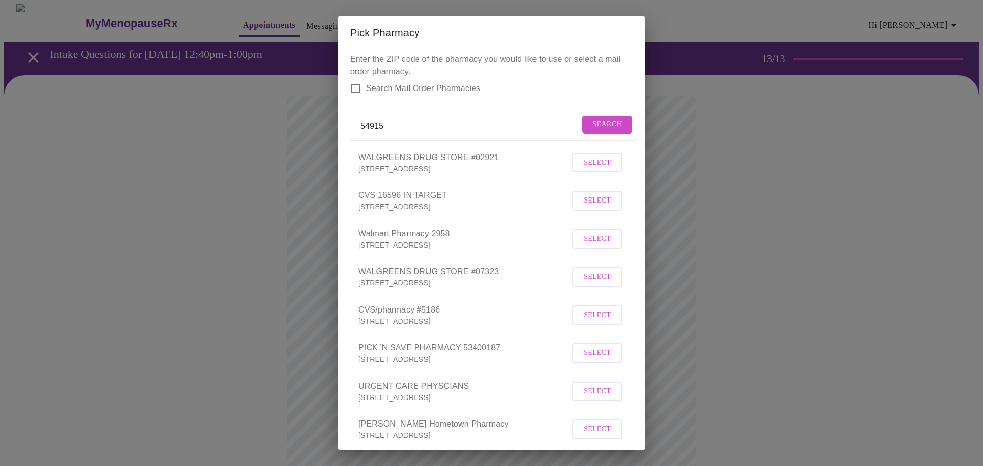
click at [717, 105] on div "Pick Pharmacy Enter the ZIP code of the pharmacy you would like to use or selec…" at bounding box center [491, 233] width 983 height 466
click at [400, 133] on input "54915" at bounding box center [469, 126] width 219 height 16
click at [591, 119] on button "Search" at bounding box center [607, 125] width 50 height 18
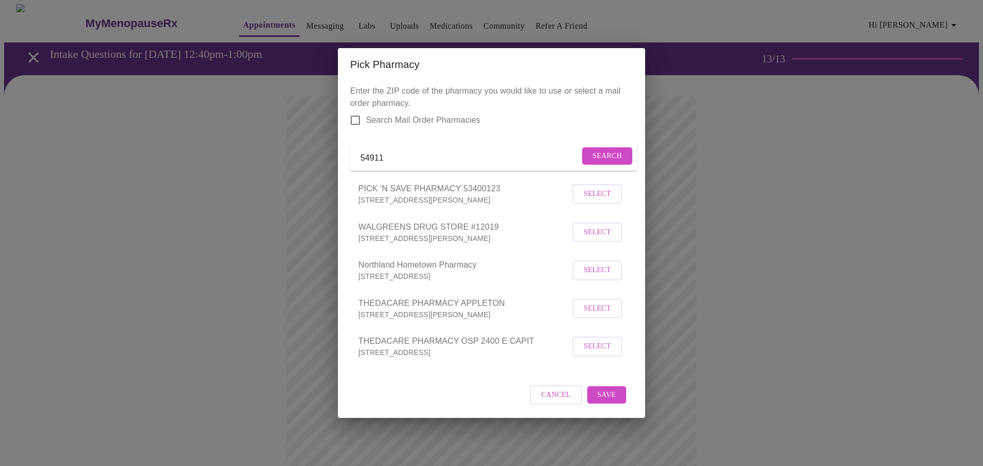
drag, startPoint x: 392, startPoint y: 158, endPoint x: 328, endPoint y: 160, distance: 63.5
click at [328, 160] on div "Pick Pharmacy Enter the ZIP code of the pharmacy you would like to use or selec…" at bounding box center [491, 233] width 983 height 466
type input "9"
type input "54913"
click at [627, 163] on form "54913 Search" at bounding box center [493, 156] width 287 height 30
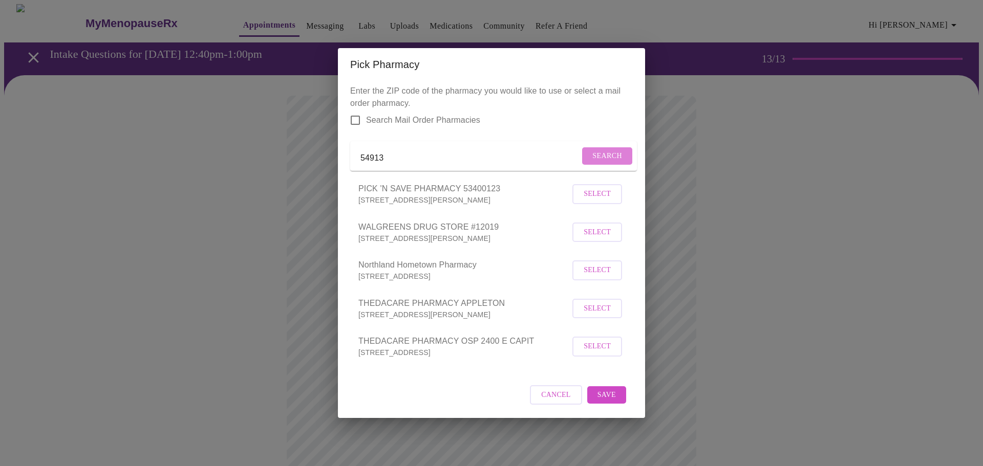
click at [615, 153] on span "Search" at bounding box center [607, 156] width 30 height 13
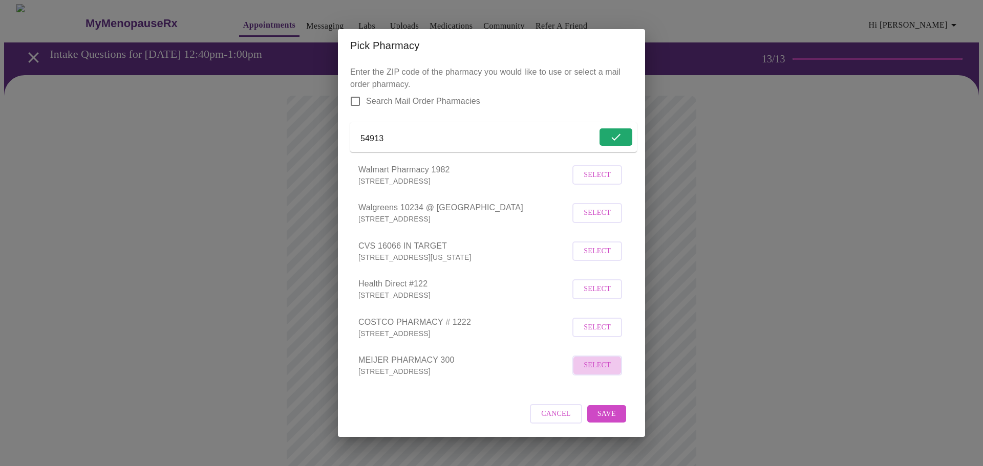
click at [608, 376] on button "Select" at bounding box center [597, 366] width 50 height 20
click at [607, 420] on span "Save" at bounding box center [606, 413] width 18 height 13
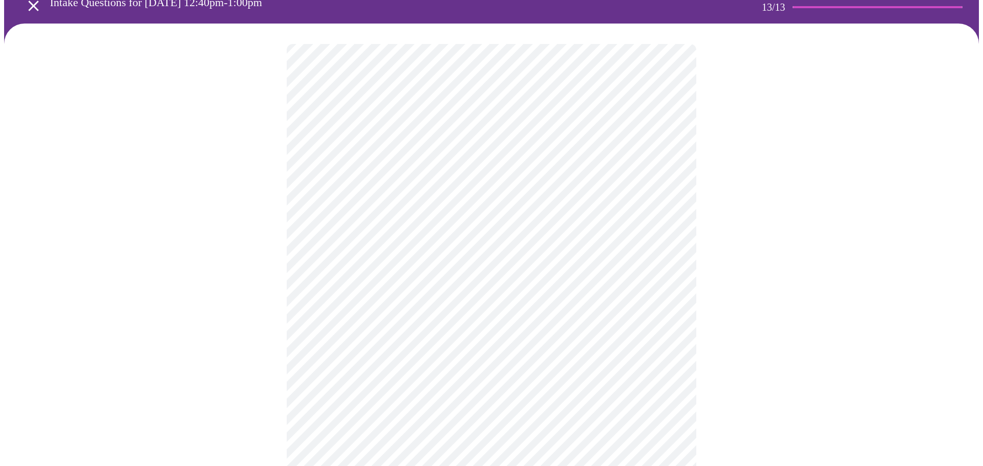
scroll to position [55, 0]
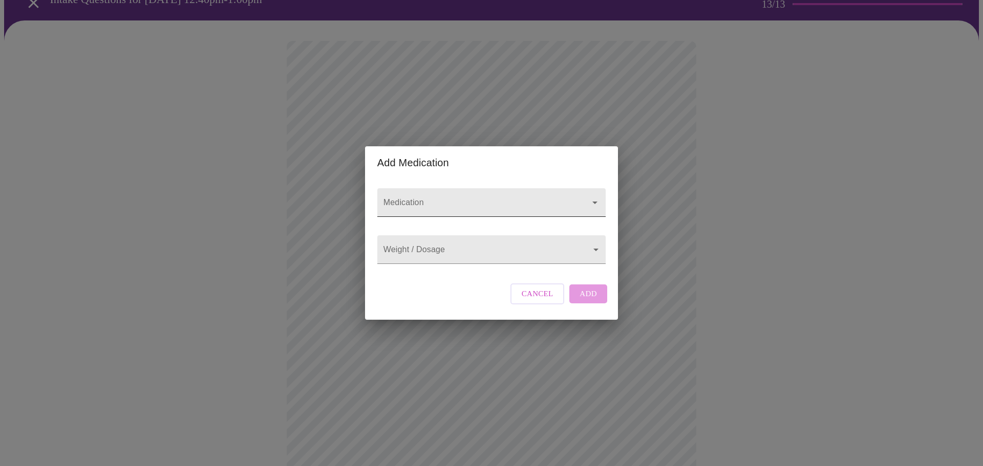
click at [588, 196] on button "Open" at bounding box center [595, 203] width 14 height 14
click at [588, 196] on button "Close" at bounding box center [595, 203] width 14 height 14
click at [508, 222] on li "Biest/Progesterone Transdermal Cream" at bounding box center [491, 222] width 225 height 18
type input "Biest/Progesterone Transdermal Cream"
click at [599, 245] on body "MyMenopauseRx Appointments Messaging Labs Uploads Medications Community Refer a…" at bounding box center [491, 345] width 975 height 792
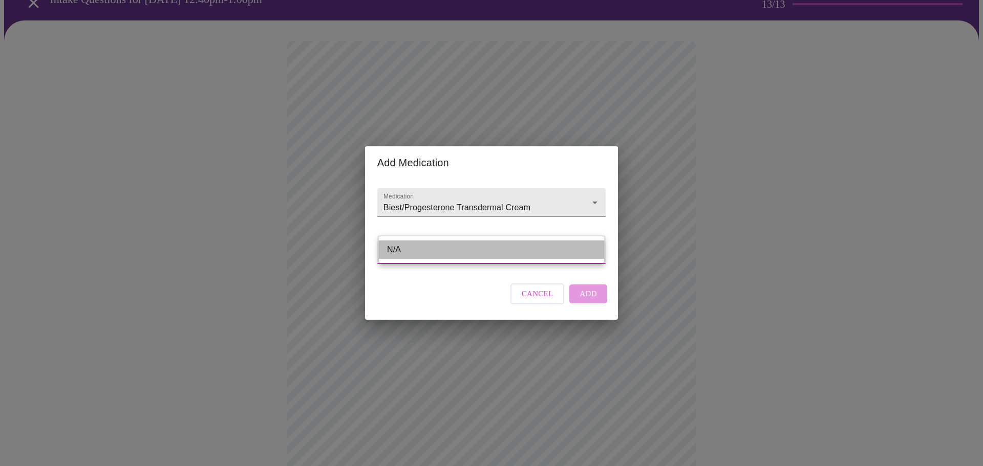
click at [532, 254] on li "N/A" at bounding box center [491, 250] width 225 height 18
type input "N/A"
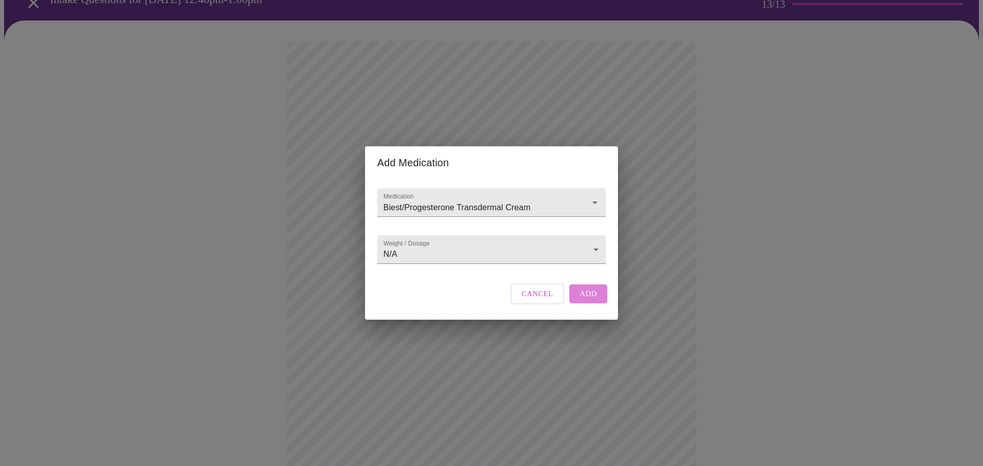
click at [586, 300] on span "Add" at bounding box center [587, 293] width 17 height 13
click at [569, 188] on div at bounding box center [491, 202] width 228 height 29
click at [568, 198] on input "Medication" at bounding box center [476, 207] width 191 height 19
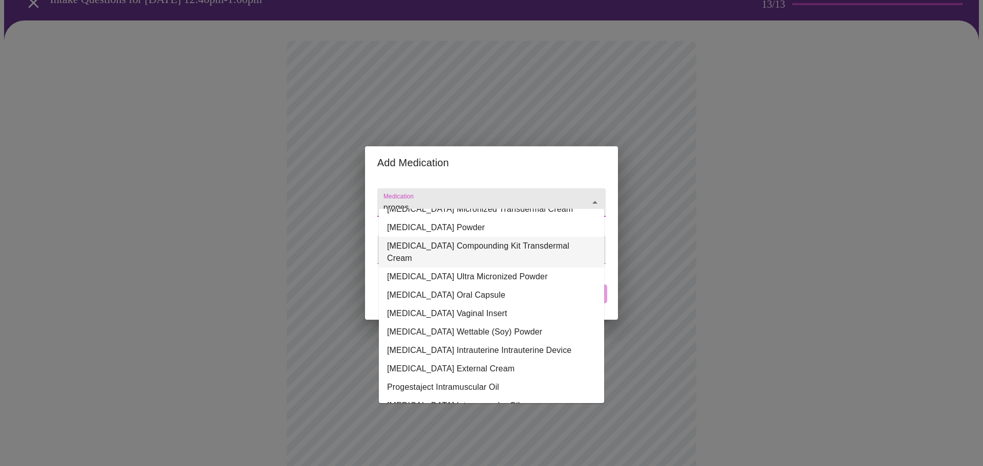
scroll to position [135, 0]
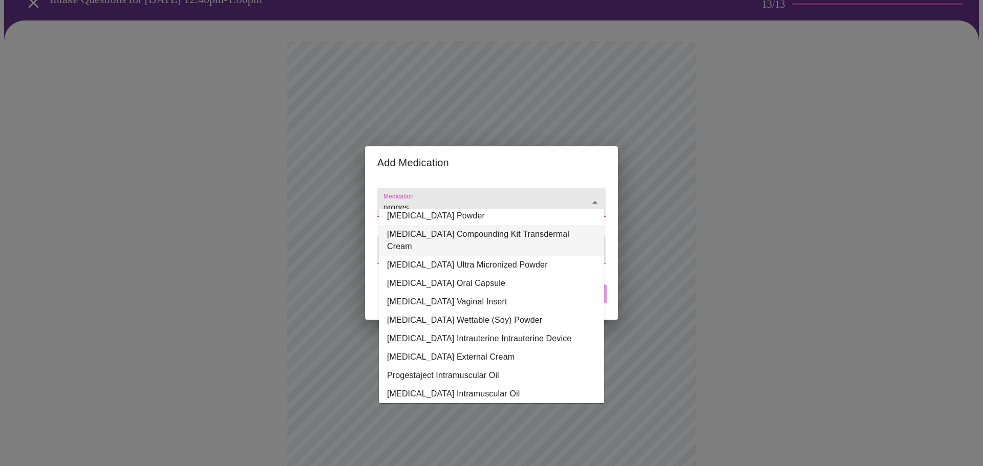
click at [498, 234] on li "[MEDICAL_DATA] Compounding Kit Transdermal Cream" at bounding box center [491, 240] width 225 height 31
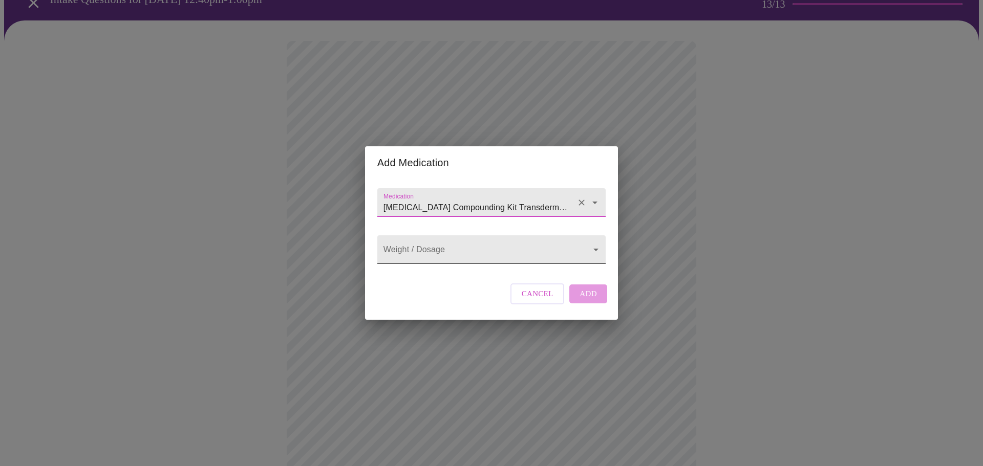
type input "[MEDICAL_DATA] Compounding Kit Transdermal Cream"
click at [599, 252] on body "MyMenopauseRx Appointments Messaging Labs Uploads Medications Community Refer a…" at bounding box center [491, 364] width 975 height 830
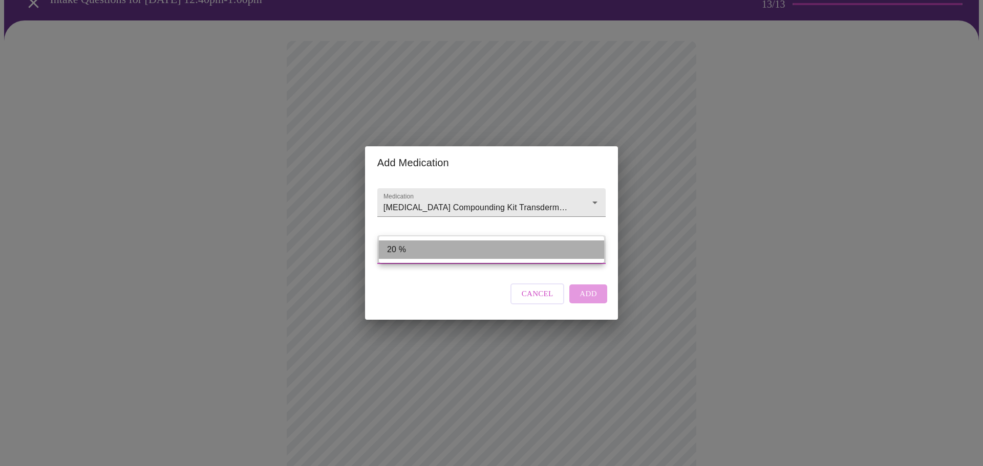
click at [599, 252] on li "20 %" at bounding box center [491, 250] width 225 height 18
type input "20 %"
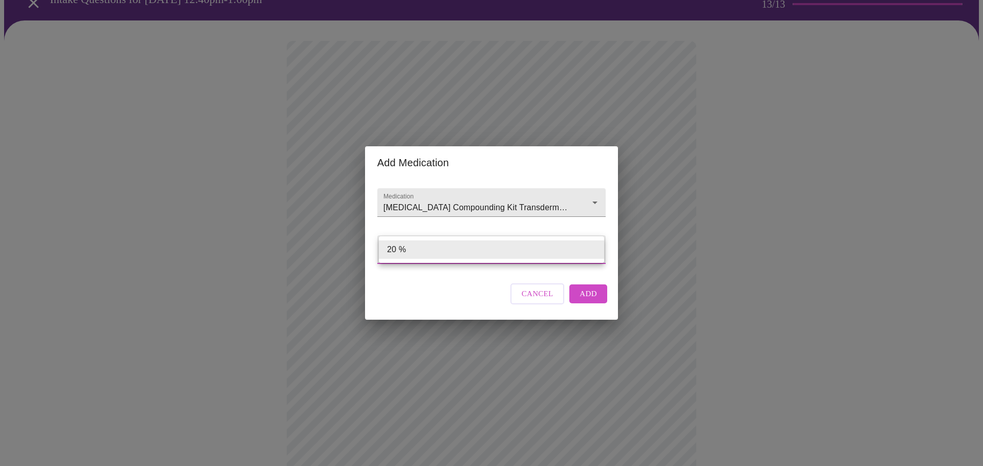
drag, startPoint x: 445, startPoint y: 258, endPoint x: 394, endPoint y: 262, distance: 51.9
click at [394, 262] on body "MyMenopauseRx Appointments Messaging Labs Uploads Medications Community Refer a…" at bounding box center [491, 364] width 975 height 830
click at [430, 251] on li "20 %" at bounding box center [491, 250] width 225 height 18
click at [592, 300] on span "Add" at bounding box center [587, 293] width 17 height 13
click at [436, 188] on div at bounding box center [491, 202] width 228 height 29
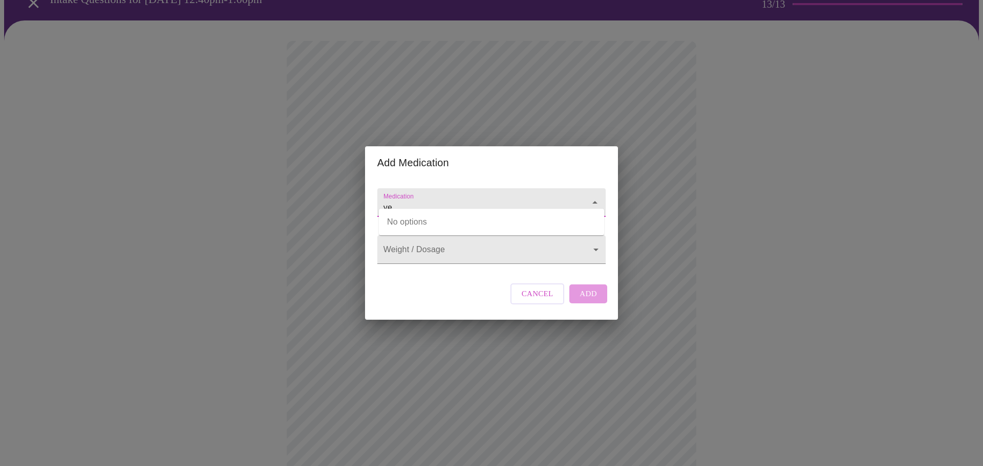
type input "y"
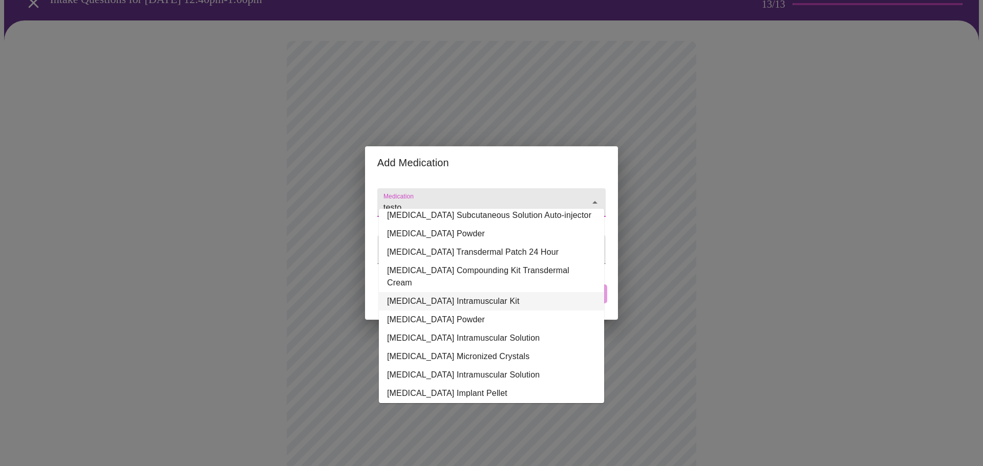
scroll to position [129, 0]
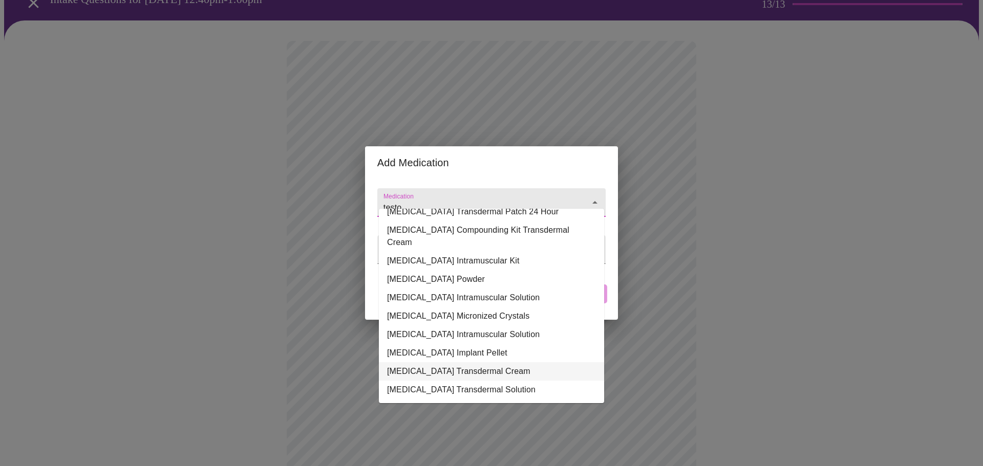
click at [484, 364] on li "[MEDICAL_DATA] Transdermal Cream" at bounding box center [491, 371] width 225 height 18
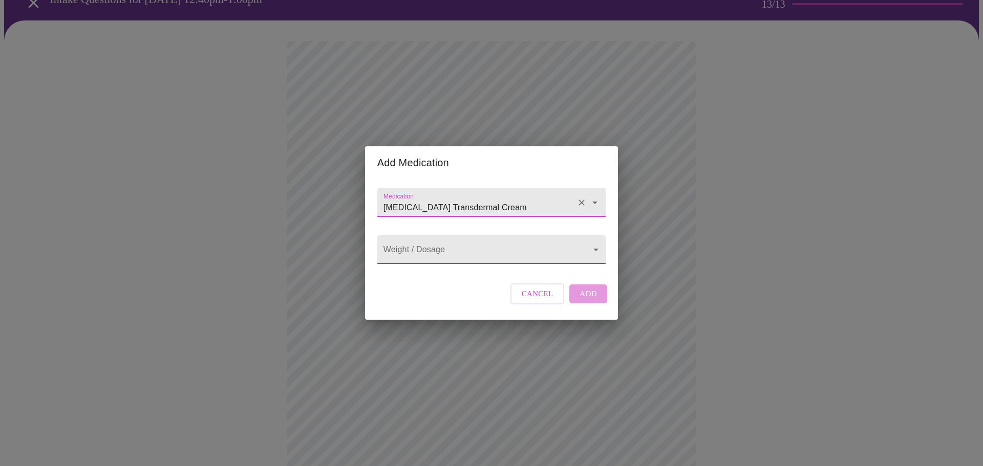
type input "[MEDICAL_DATA] Transdermal Cream"
click at [486, 250] on body "MyMenopauseRx Appointments Messaging Labs Uploads Medications Community Refer a…" at bounding box center [491, 383] width 975 height 868
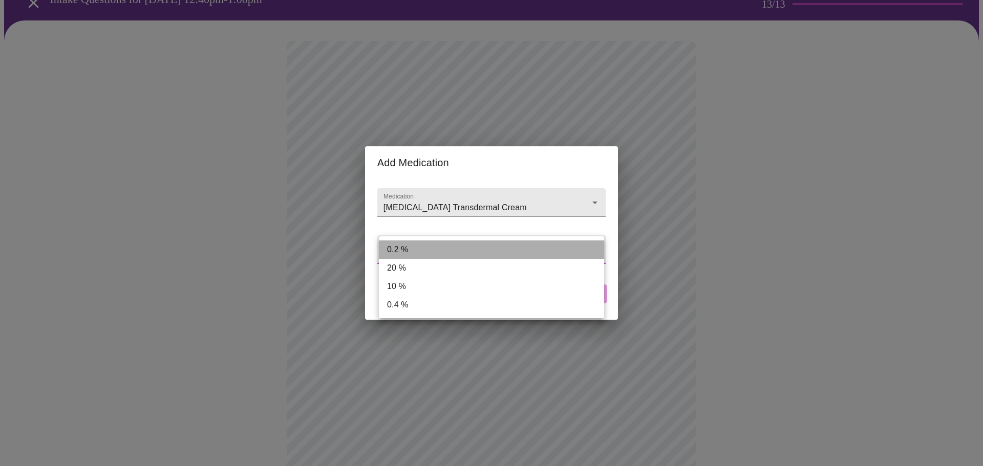
click at [486, 250] on li "0.2 %" at bounding box center [491, 250] width 225 height 18
type input "0.2 %"
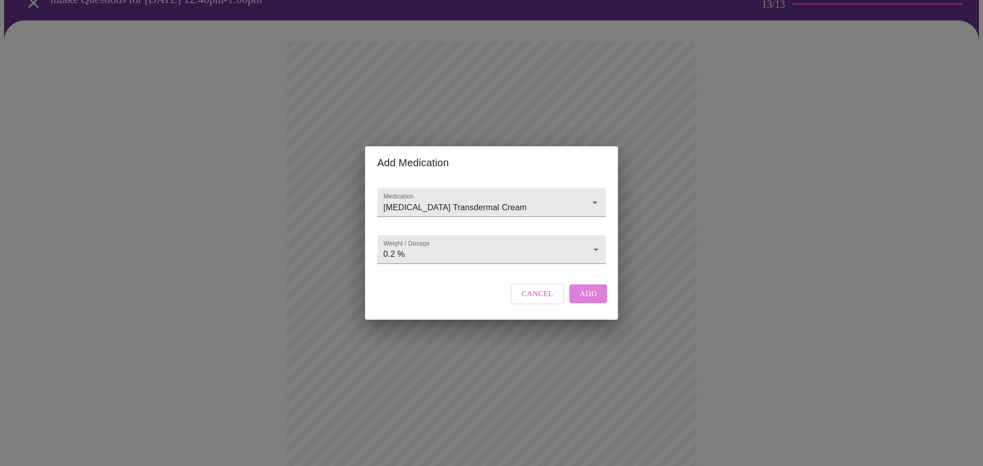
click at [594, 296] on button "Add" at bounding box center [588, 294] width 38 height 18
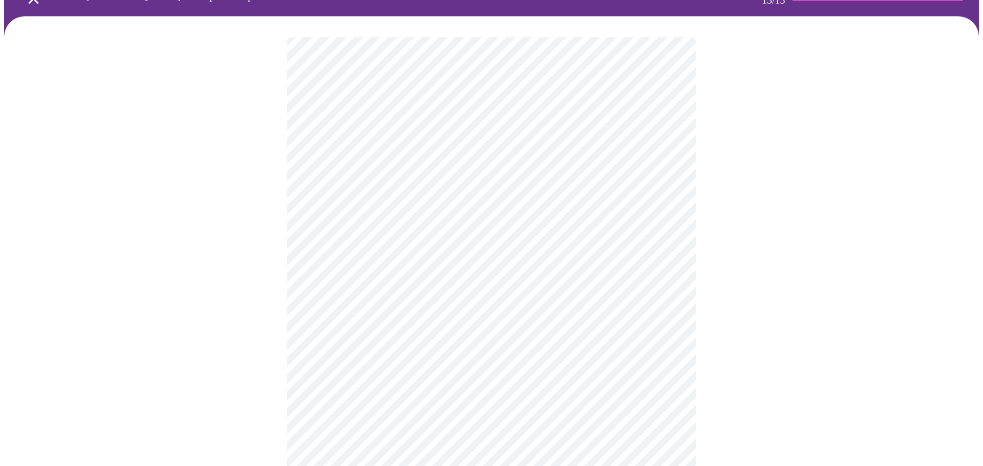
scroll to position [60, 0]
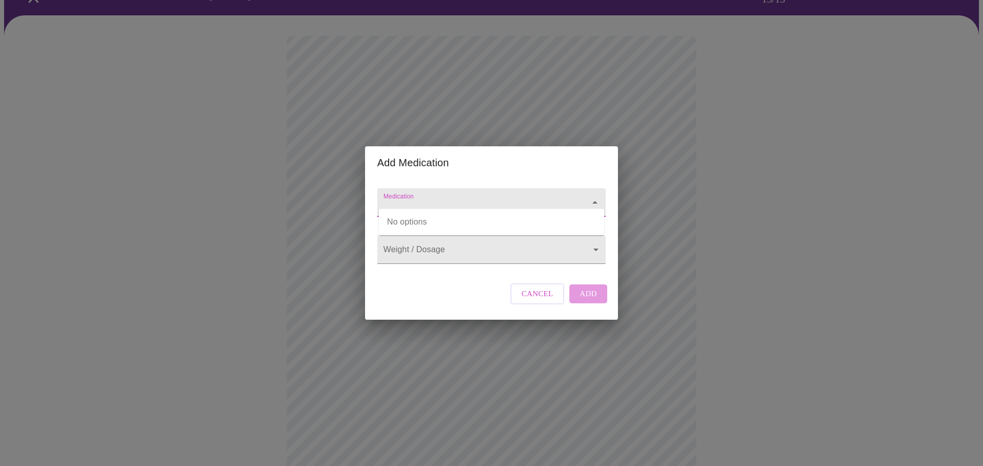
click at [411, 198] on input "Medication" at bounding box center [476, 207] width 191 height 19
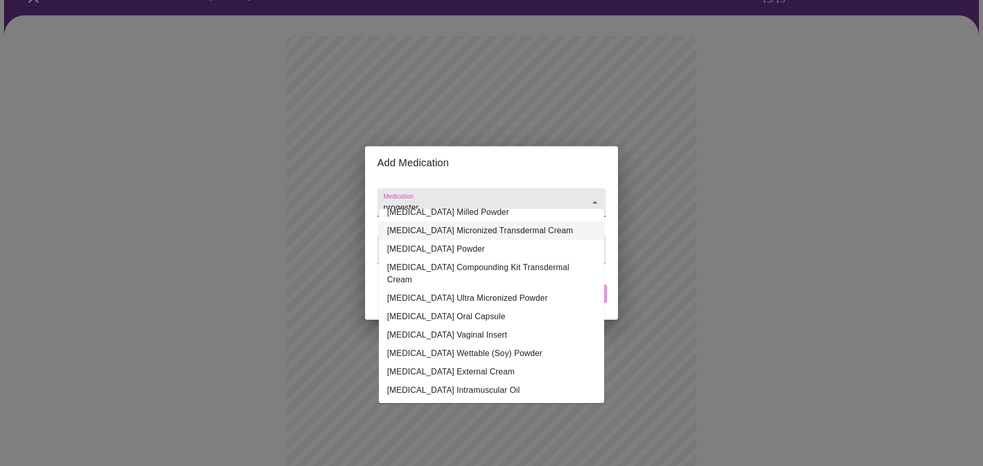
scroll to position [135, 0]
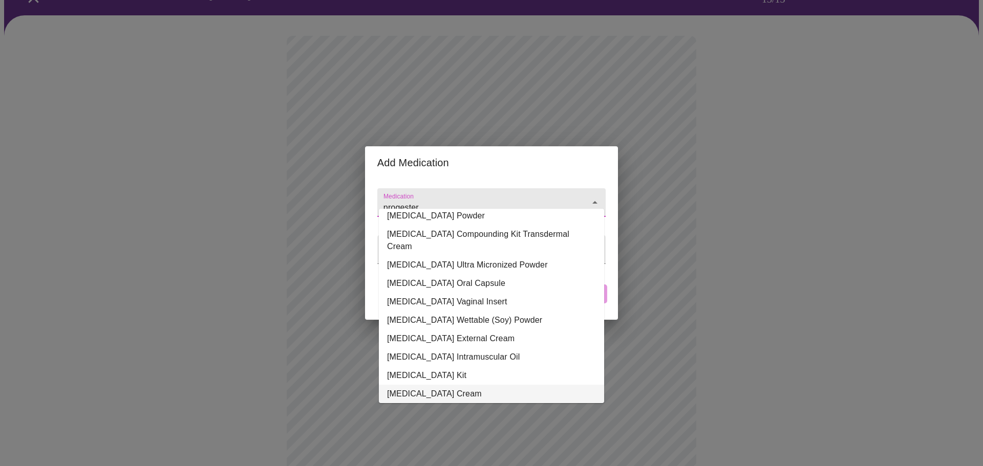
click at [418, 385] on li "[MEDICAL_DATA] Cream" at bounding box center [491, 394] width 225 height 18
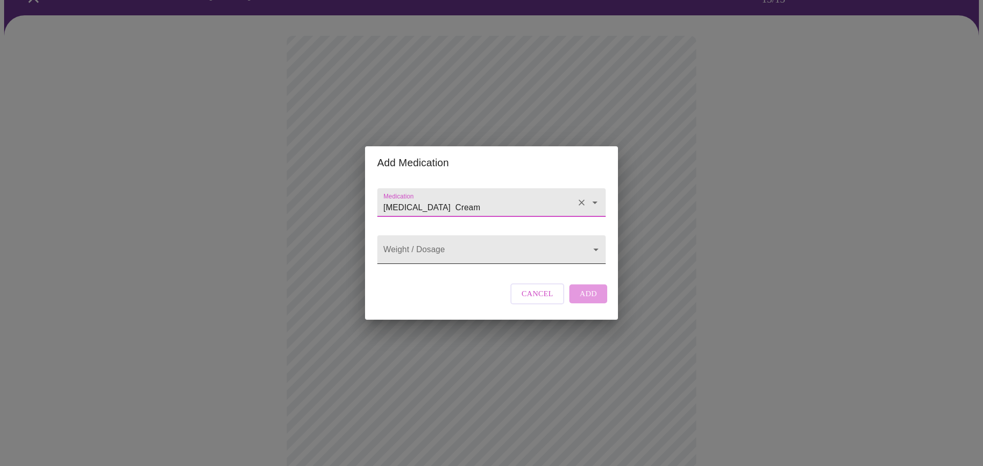
type input "[MEDICAL_DATA] Cream"
click at [482, 252] on body "MyMenopauseRx Appointments Messaging Labs Uploads Medications Community Refer a…" at bounding box center [491, 378] width 975 height 868
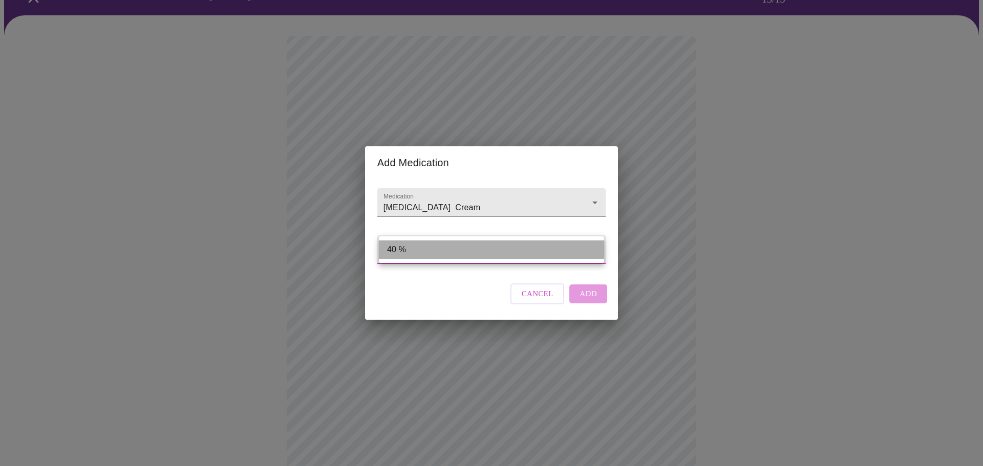
click at [482, 252] on li "40 %" at bounding box center [491, 250] width 225 height 18
type input "40 %"
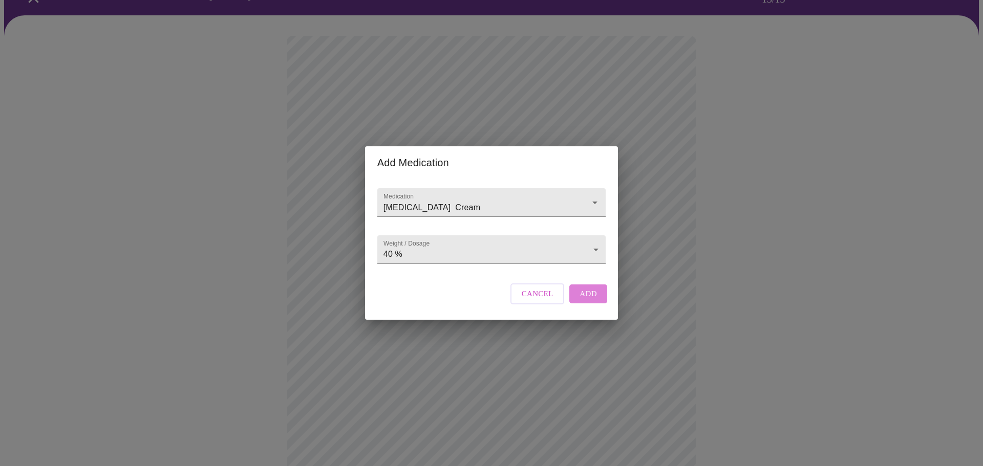
click at [581, 300] on span "Add" at bounding box center [587, 293] width 17 height 13
click at [434, 198] on input "Medication" at bounding box center [476, 207] width 191 height 19
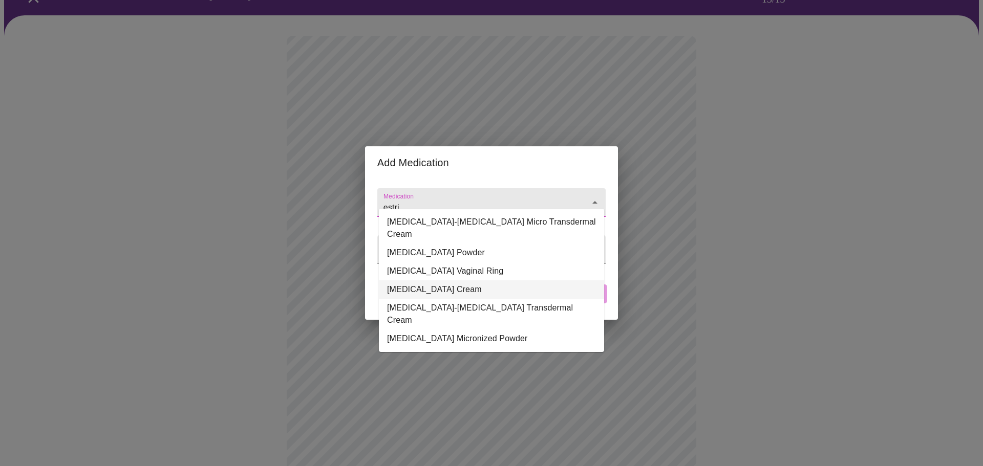
click at [426, 281] on li "[MEDICAL_DATA] Cream" at bounding box center [491, 290] width 225 height 18
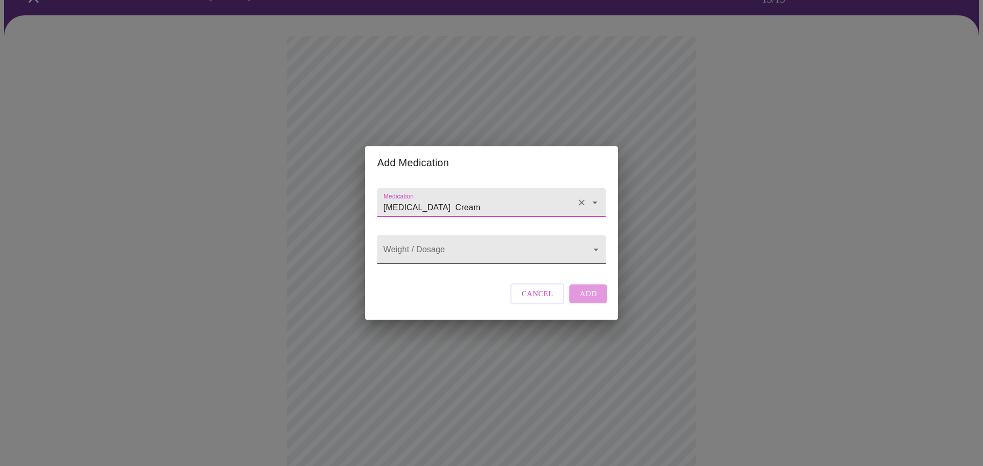
type input "[MEDICAL_DATA] Cream"
click at [552, 244] on body "MyMenopauseRx Appointments Messaging Labs Uploads Medications Community Refer a…" at bounding box center [491, 397] width 975 height 906
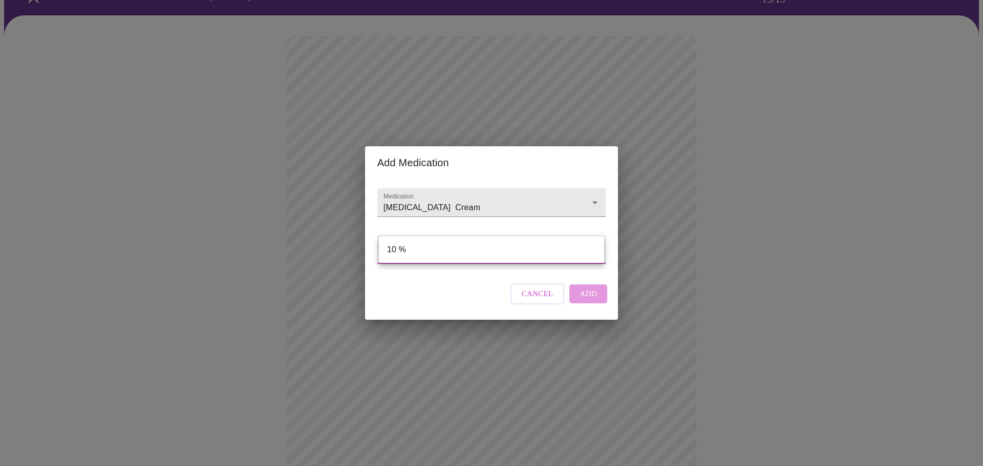
click at [543, 247] on li "10 %" at bounding box center [491, 250] width 225 height 18
type input "10 %"
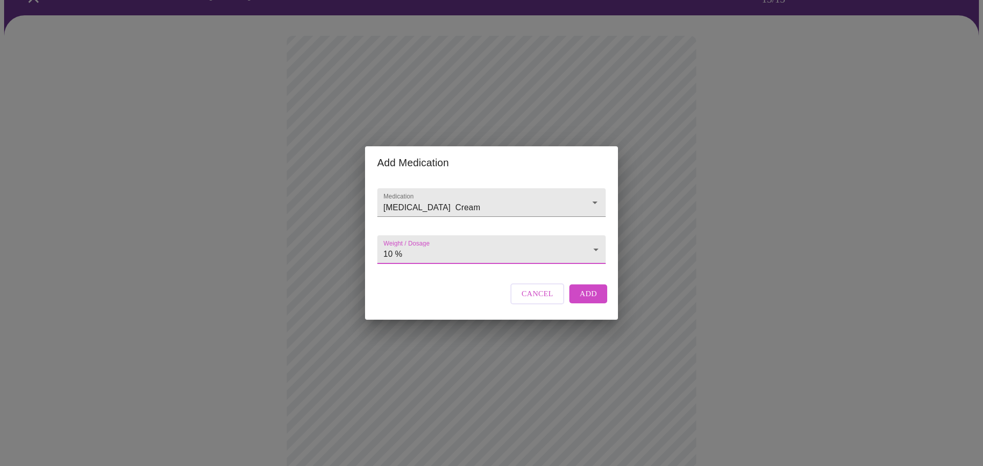
click at [589, 300] on span "Add" at bounding box center [587, 293] width 17 height 13
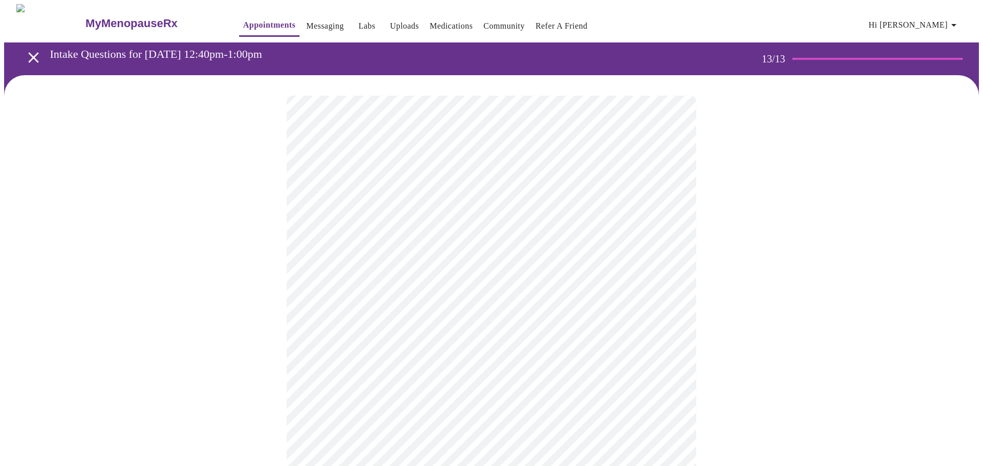
scroll to position [2, 0]
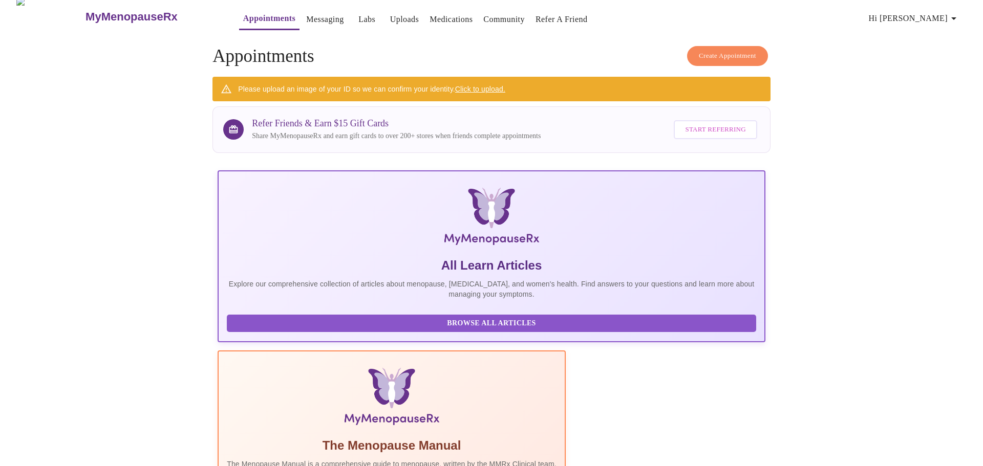
scroll to position [6, 0]
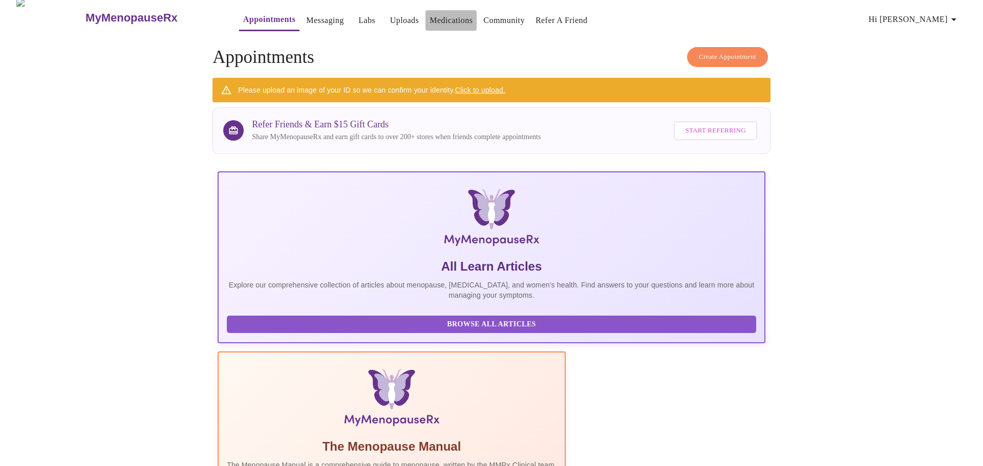
click at [429, 16] on link "Medications" at bounding box center [450, 20] width 43 height 14
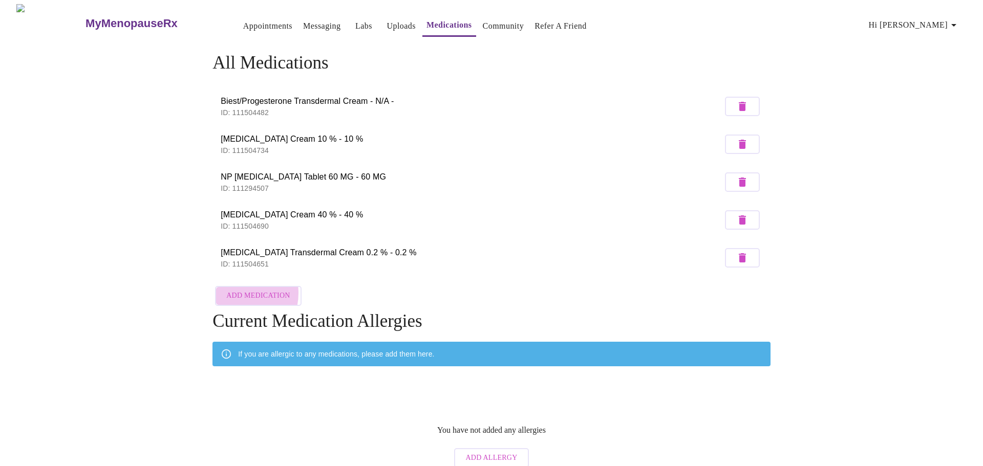
click at [235, 290] on span "Add Medication" at bounding box center [257, 296] width 63 height 13
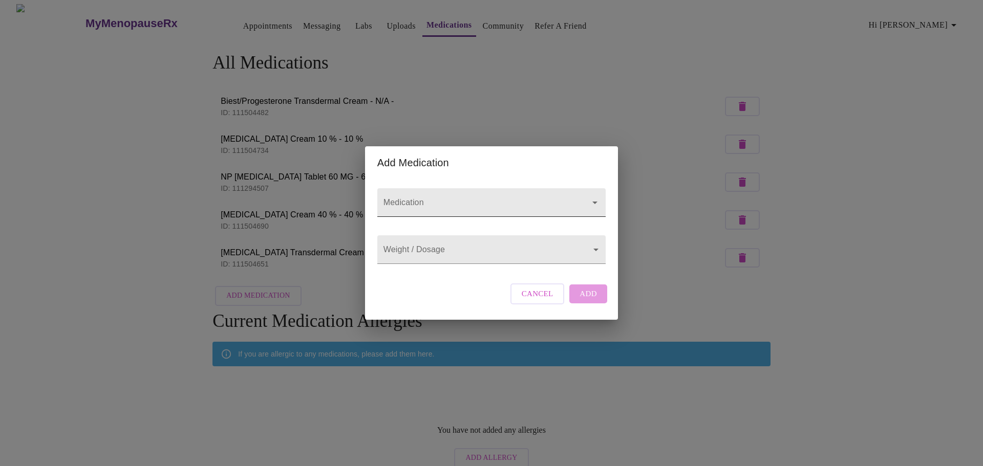
click at [531, 198] on input "Medication" at bounding box center [476, 207] width 191 height 19
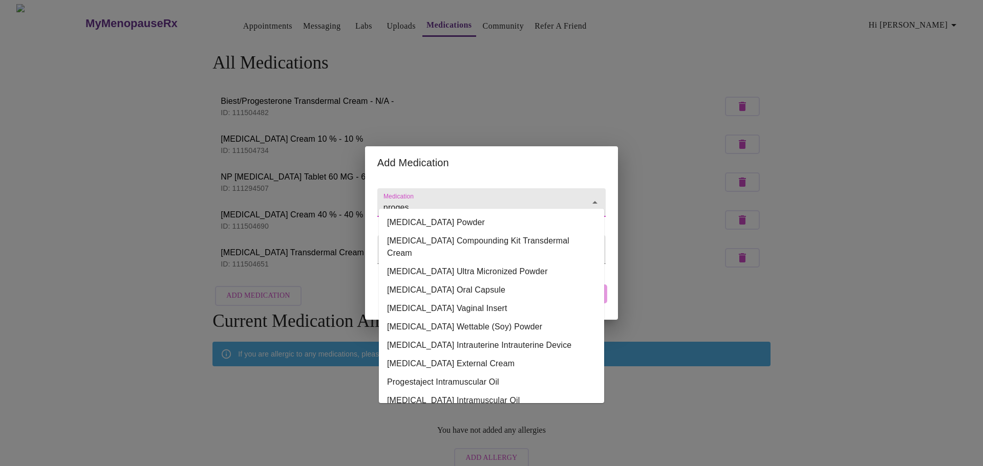
scroll to position [135, 0]
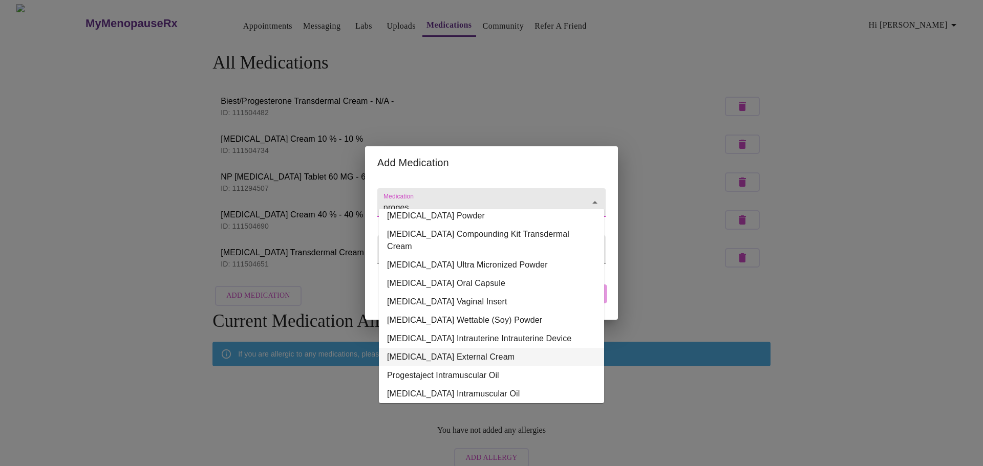
click at [475, 348] on li "[MEDICAL_DATA] External Cream" at bounding box center [491, 357] width 225 height 18
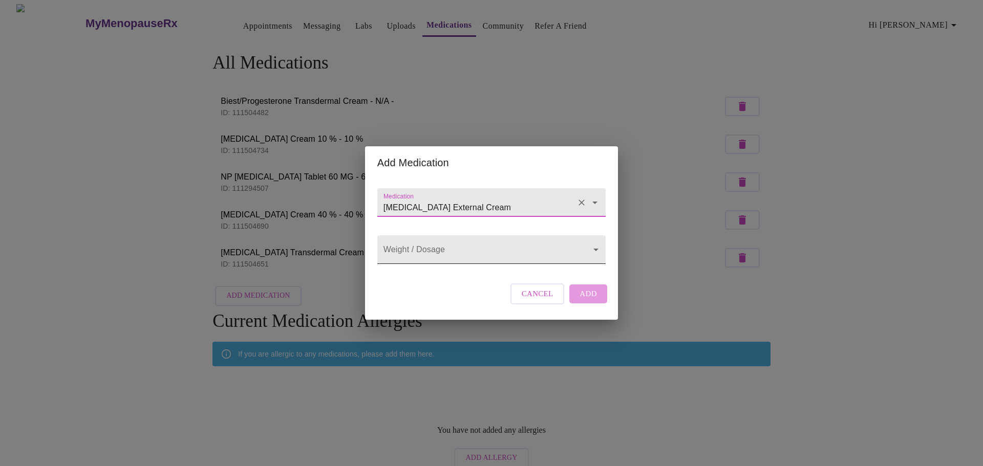
type input "[MEDICAL_DATA] External Cream"
click at [499, 244] on body "MyMenopauseRx Appointments Messaging Labs Uploads Medications Community Refer a…" at bounding box center [491, 238] width 975 height 469
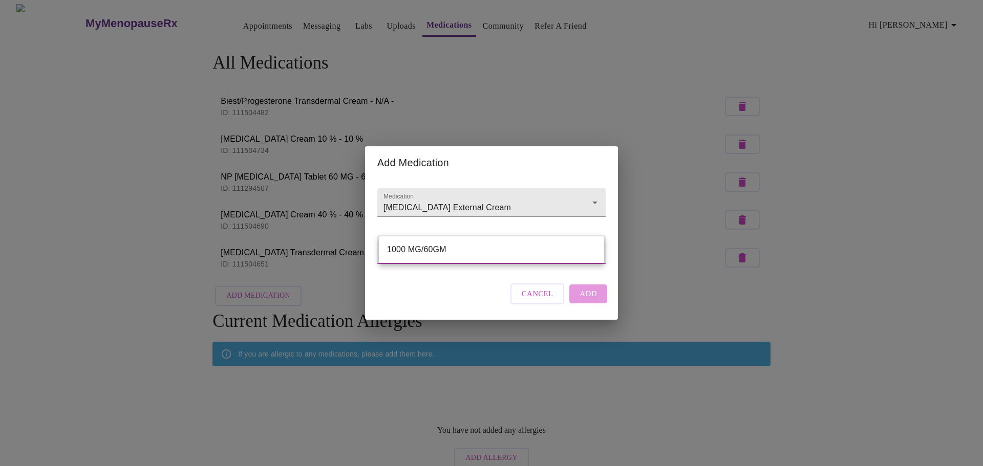
click at [685, 268] on div at bounding box center [491, 233] width 983 height 466
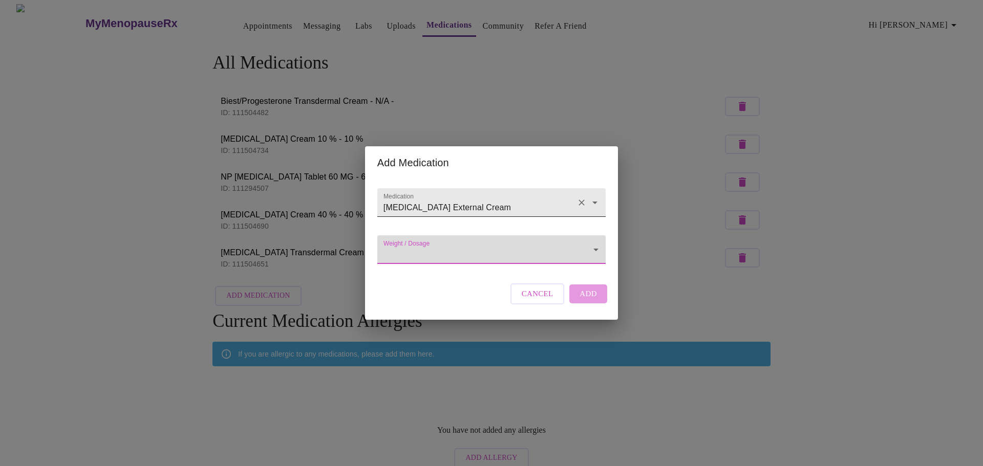
click at [585, 198] on icon "Clear" at bounding box center [581, 203] width 10 height 10
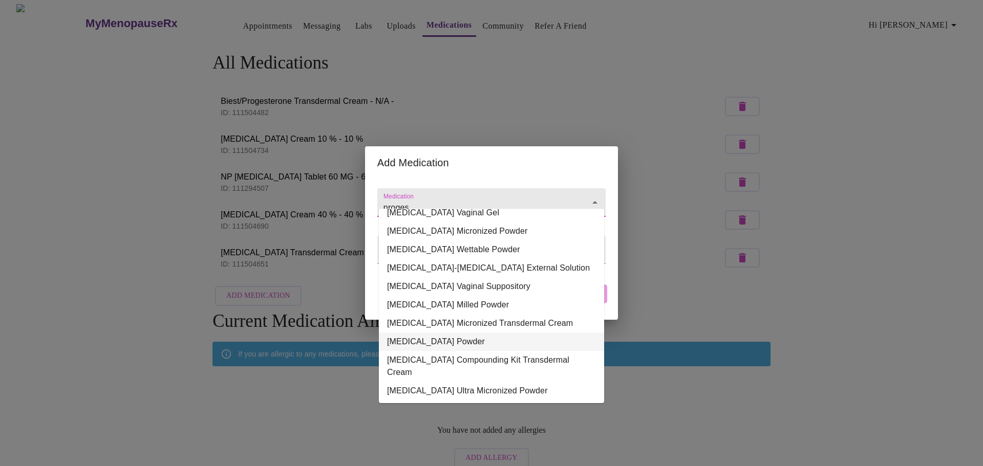
scroll to position [10, 0]
click at [459, 357] on li "[MEDICAL_DATA] Compounding Kit Transdermal Cream" at bounding box center [491, 365] width 225 height 31
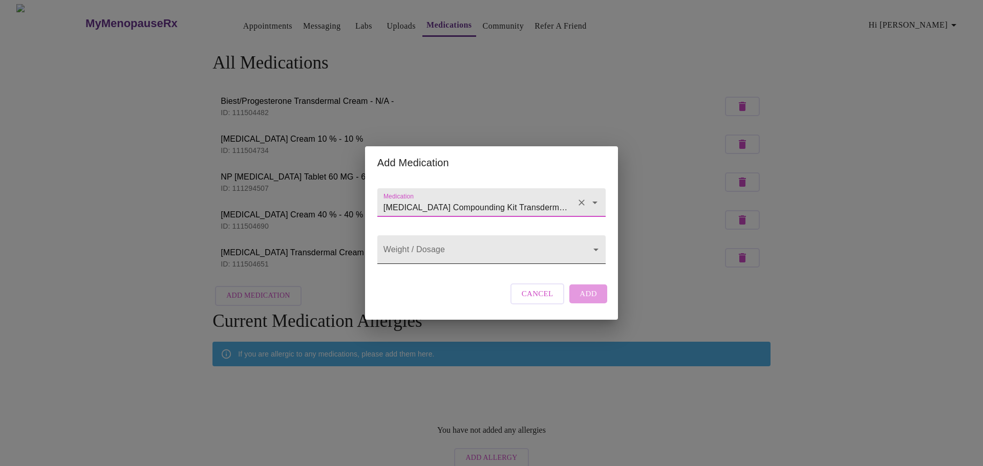
type input "[MEDICAL_DATA] Compounding Kit Transdermal Cream"
click at [455, 249] on body "MyMenopauseRx Appointments Messaging Labs Uploads Medications Community Refer a…" at bounding box center [491, 238] width 975 height 469
click at [455, 249] on li "20 %" at bounding box center [491, 250] width 225 height 18
type input "20 %"
click at [587, 300] on span "Add" at bounding box center [587, 293] width 17 height 13
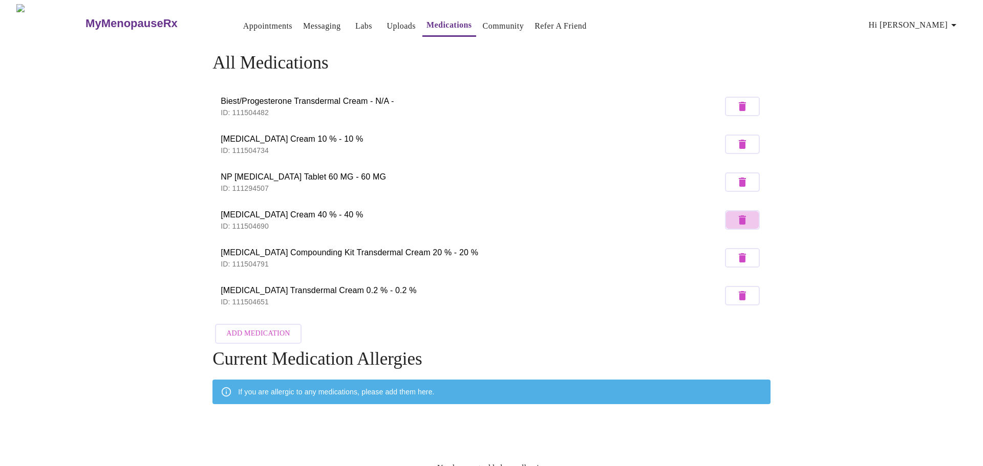
click at [747, 217] on icon "button" at bounding box center [742, 220] width 12 height 12
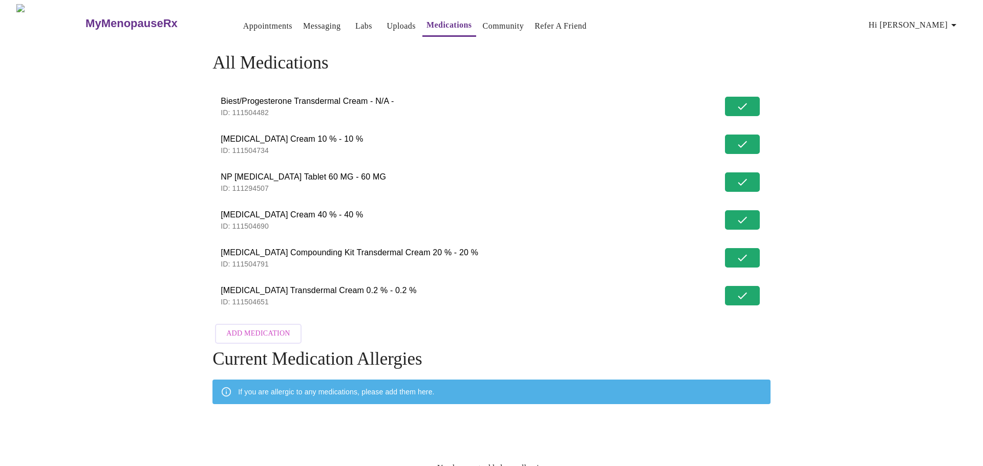
click at [737, 214] on li "[MEDICAL_DATA] Cream 40 % - 40 % ID: 111504690" at bounding box center [491, 220] width 558 height 38
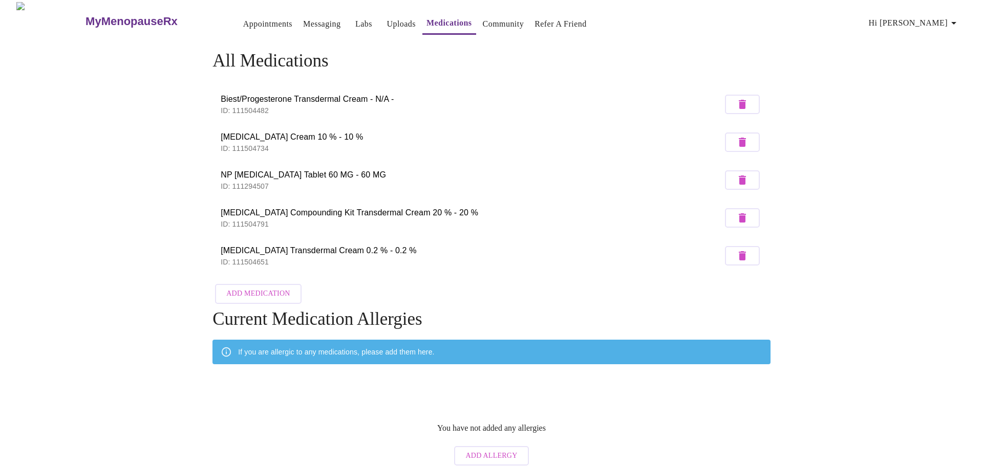
scroll to position [0, 0]
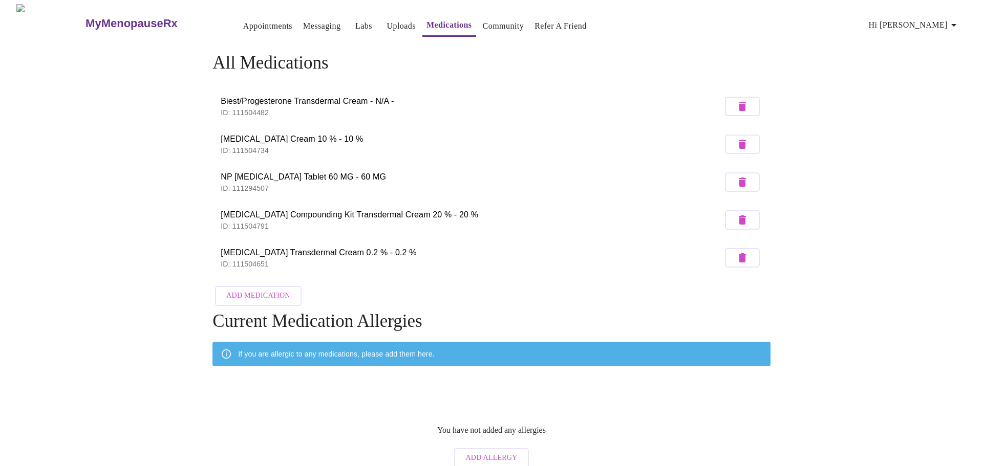
click at [386, 20] on link "Uploads" at bounding box center [400, 26] width 29 height 14
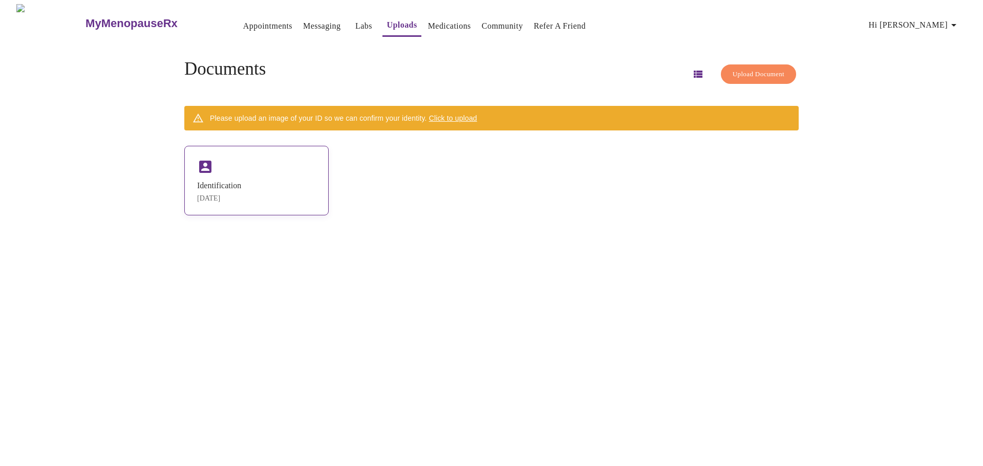
click at [235, 185] on div "Identification" at bounding box center [219, 185] width 44 height 9
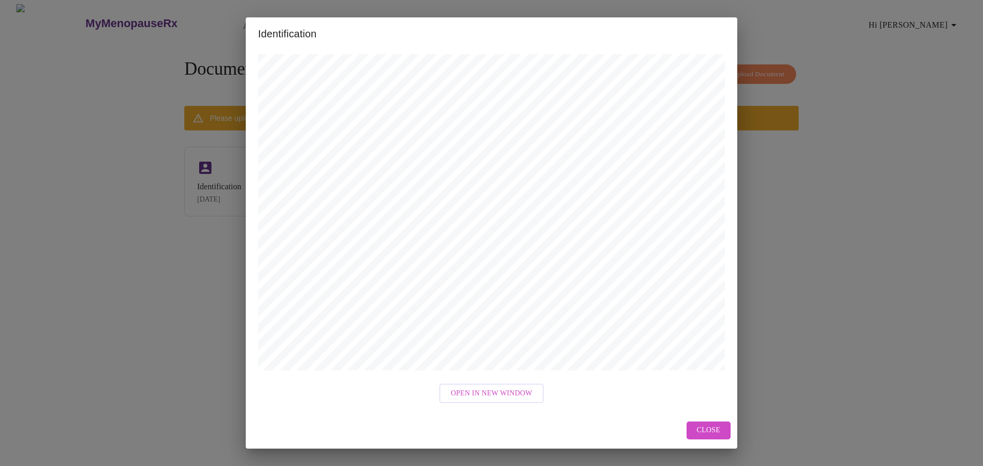
click at [704, 430] on span "Close" at bounding box center [709, 430] width 24 height 13
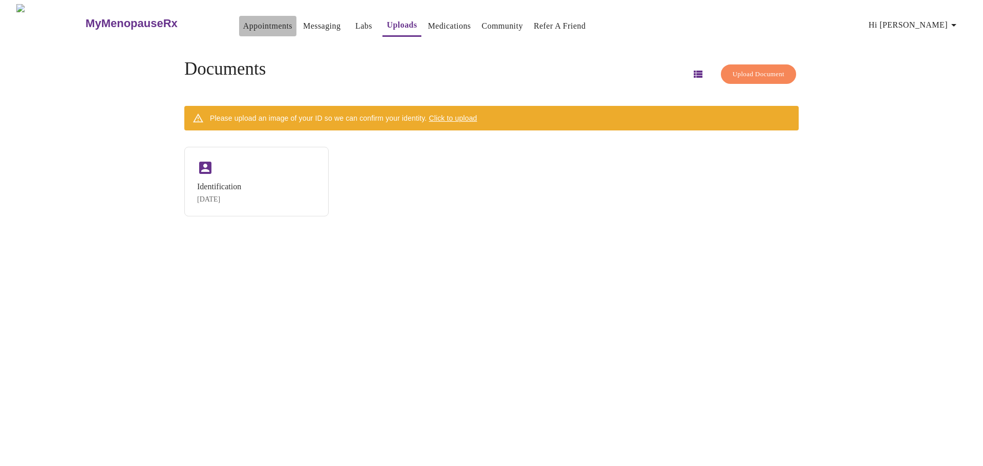
click at [243, 23] on link "Appointments" at bounding box center [267, 26] width 49 height 14
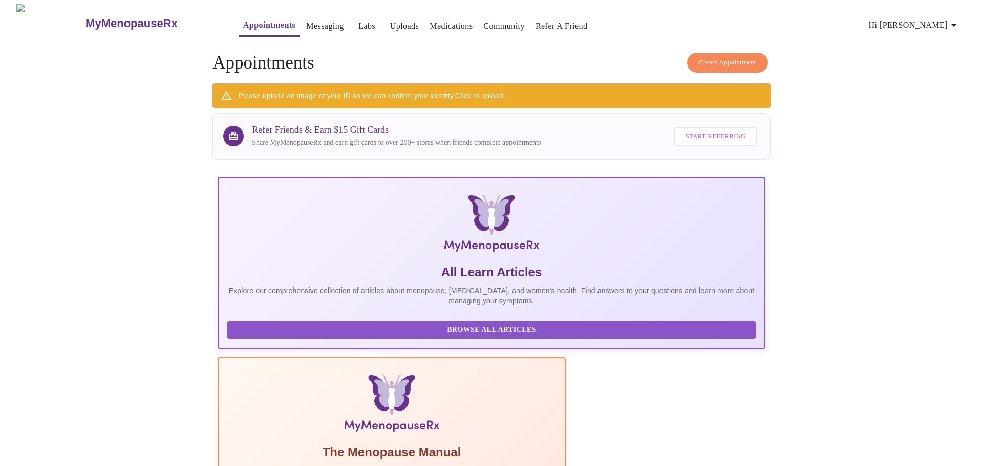
click at [312, 21] on link "Messaging" at bounding box center [324, 26] width 37 height 14
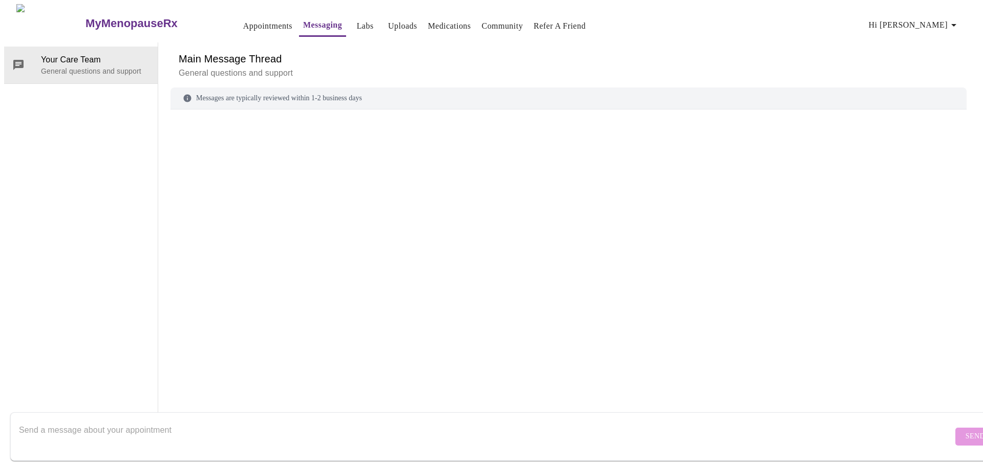
click at [357, 23] on link "Labs" at bounding box center [365, 26] width 17 height 14
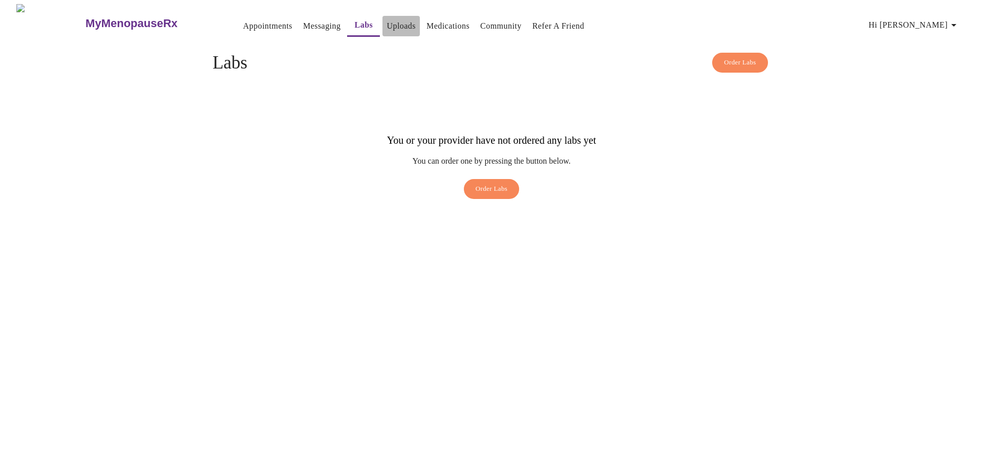
click at [386, 25] on link "Uploads" at bounding box center [400, 26] width 29 height 14
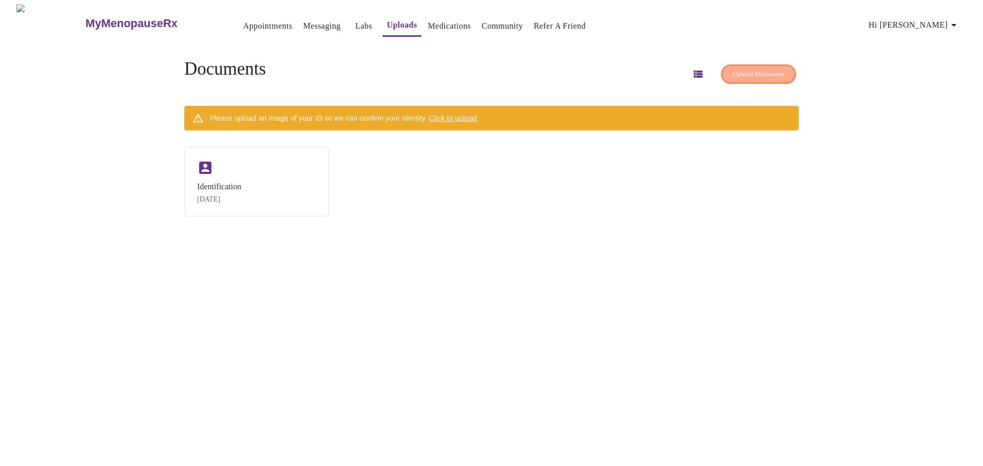
click at [752, 70] on span "Upload Document" at bounding box center [759, 75] width 52 height 12
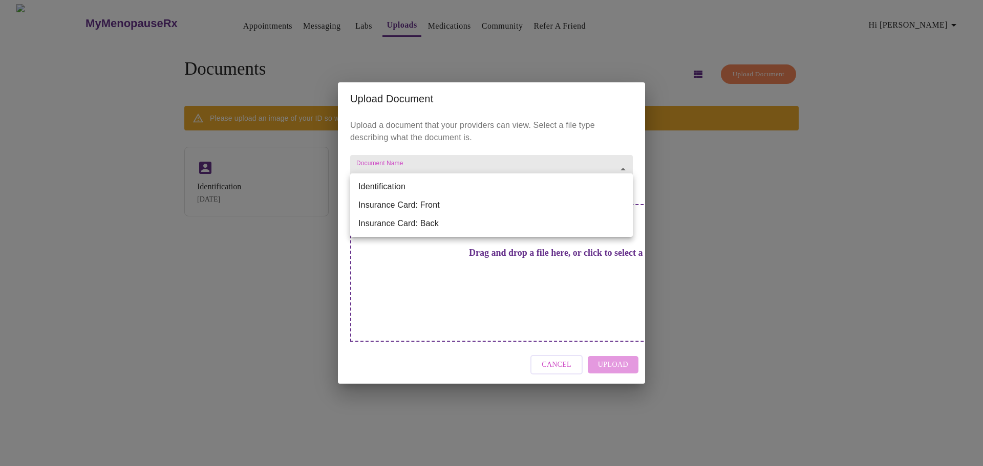
click at [617, 180] on body "MyMenopauseRx Appointments Messaging Labs Uploads Medications Community Refer a…" at bounding box center [491, 237] width 975 height 466
click at [617, 180] on li "Identification" at bounding box center [491, 187] width 283 height 18
type input "Identification"
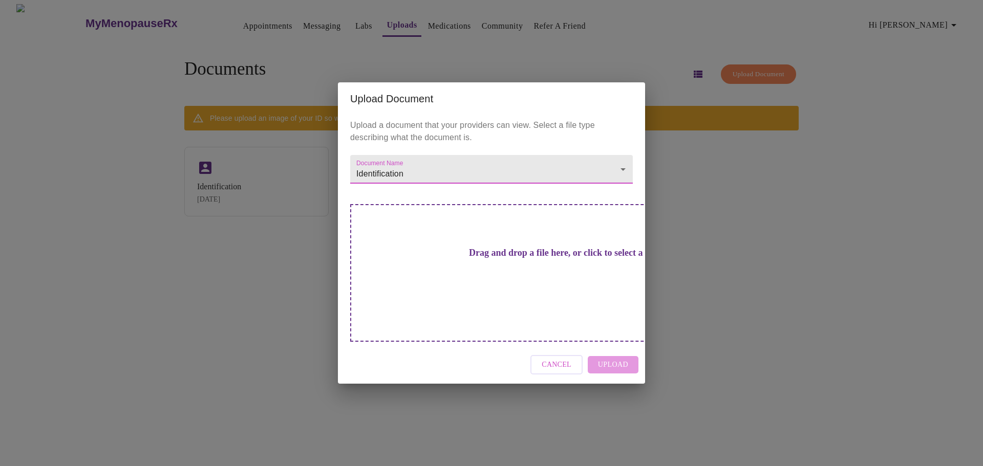
drag, startPoint x: 724, startPoint y: 223, endPoint x: 719, endPoint y: 228, distance: 7.6
click at [725, 223] on div "Upload Document Upload a document that your providers can view. Select a file t…" at bounding box center [491, 233] width 983 height 466
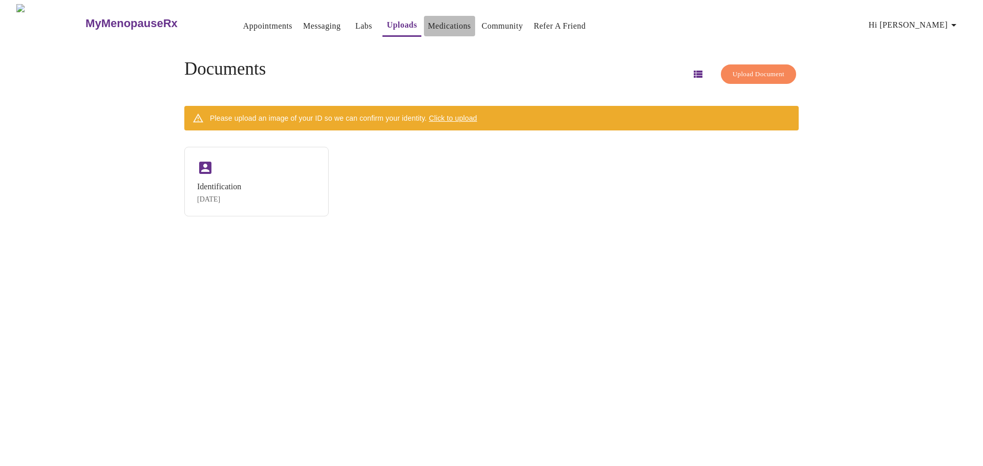
click at [428, 27] on link "Medications" at bounding box center [449, 26] width 43 height 14
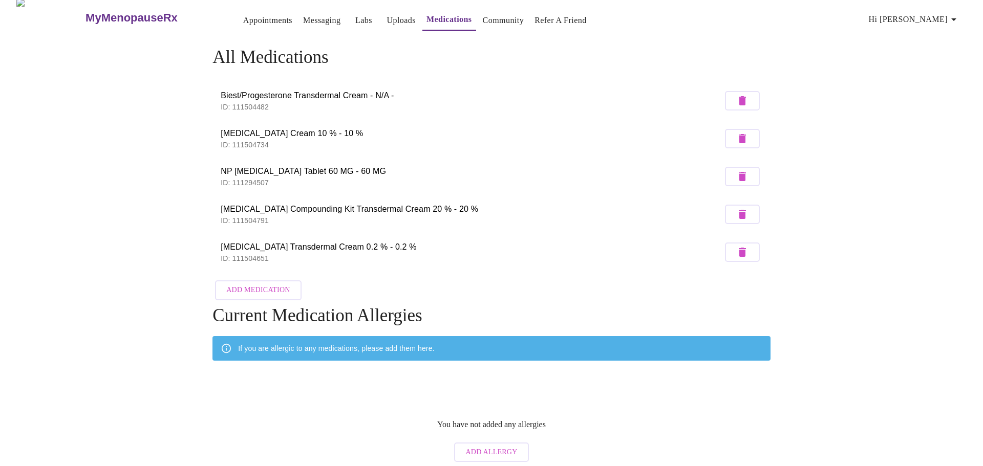
scroll to position [10, 0]
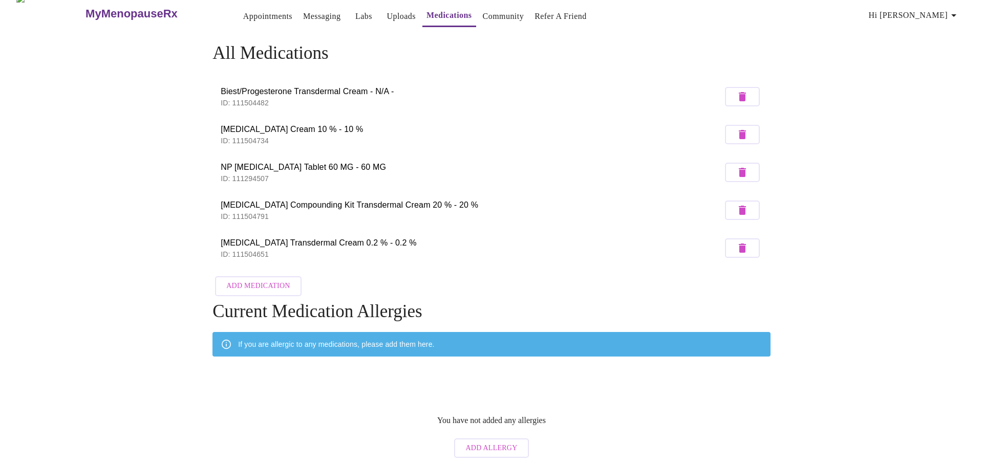
click at [303, 12] on link "Messaging" at bounding box center [321, 16] width 37 height 14
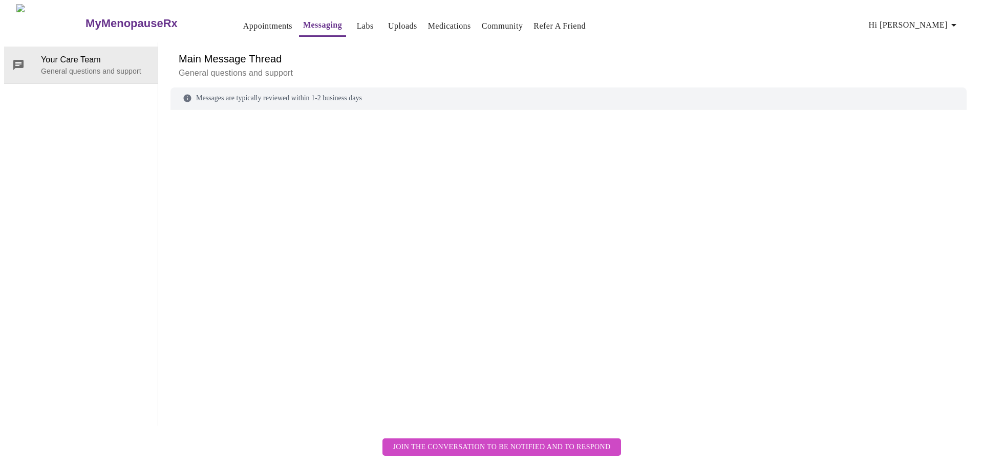
scroll to position [38, 0]
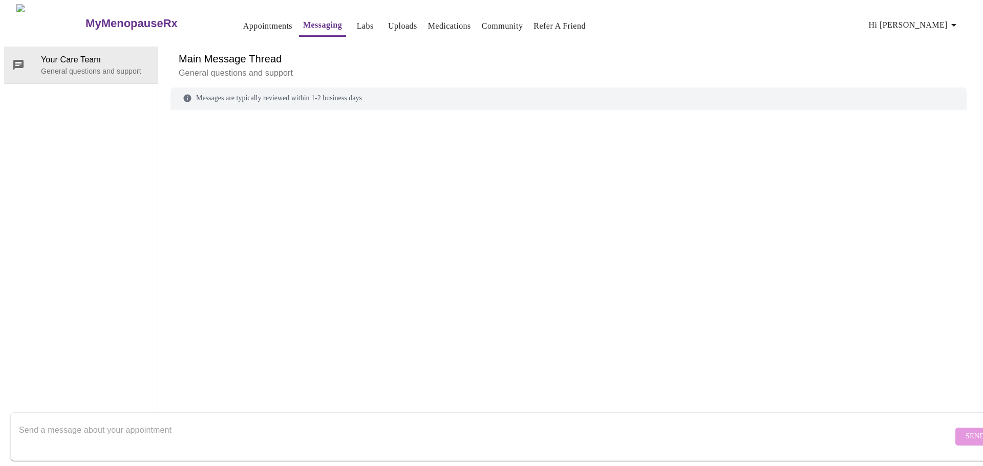
click at [280, 122] on div at bounding box center [568, 253] width 796 height 263
click at [225, 88] on div "Messages are typically reviewed within 1-2 business days" at bounding box center [568, 99] width 796 height 22
click at [52, 69] on div "Your Care Team General questions and support" at bounding box center [81, 233] width 154 height 383
click at [217, 426] on textarea "Send a message about your appointment" at bounding box center [486, 436] width 934 height 33
drag, startPoint x: 51, startPoint y: 422, endPoint x: 30, endPoint y: 426, distance: 20.8
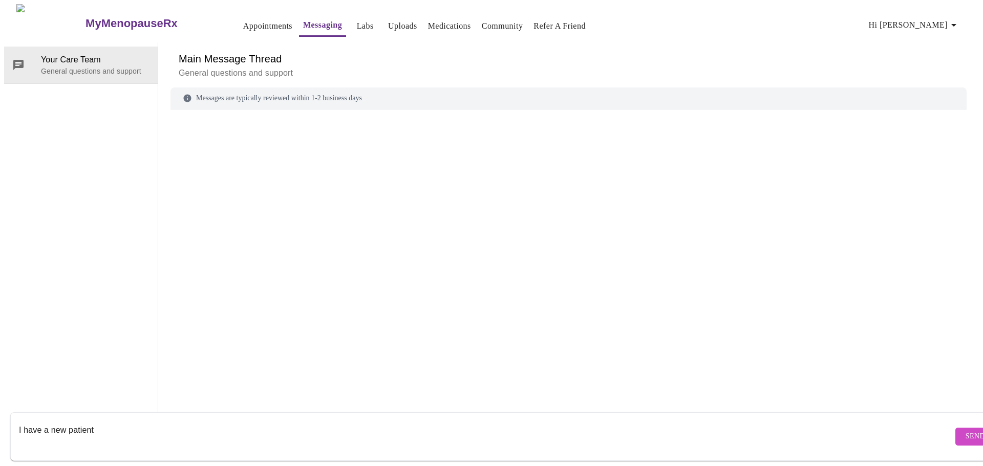
click at [20, 420] on textarea "I have a new patient" at bounding box center [486, 436] width 934 height 33
click at [102, 426] on textarea "Im a new patient" at bounding box center [486, 436] width 934 height 33
click at [402, 328] on div "Messages are typically reviewed within 1-2 business days Im a new patient and b…" at bounding box center [568, 257] width 796 height 338
click at [264, 422] on textarea "Im a new patient and being seen [DATE]. I would like to submit a records and la…" at bounding box center [486, 436] width 934 height 33
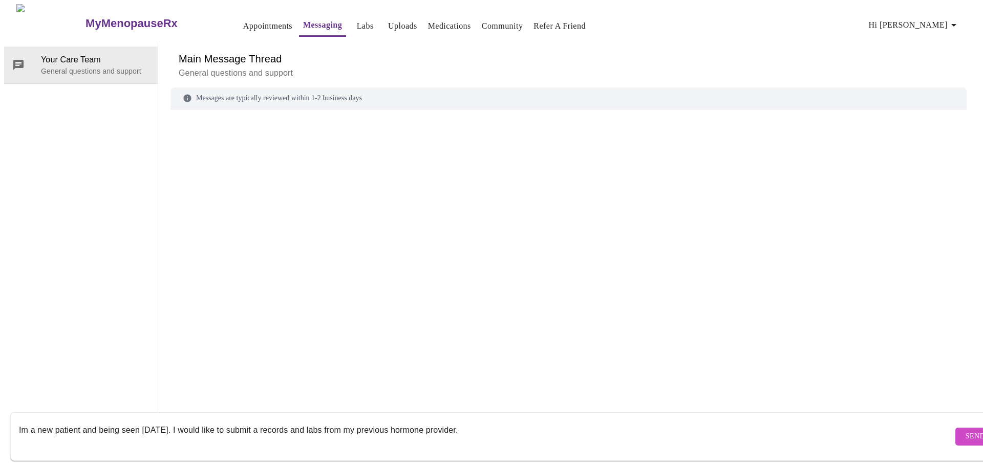
click at [268, 422] on textarea "Im a new patient and being seen [DATE]. I would like to submit a records and la…" at bounding box center [486, 436] width 934 height 33
click at [267, 420] on textarea "Im a new patient and being seen [DATE]. I would like to submit a records and la…" at bounding box center [486, 436] width 934 height 33
click at [471, 420] on textarea "Im a new patient and being seen [DATE]. I would like to submit records and labs…" at bounding box center [486, 436] width 934 height 33
drag, startPoint x: 307, startPoint y: 421, endPoint x: 318, endPoint y: 445, distance: 26.6
click at [309, 424] on textarea "Im a new patient and being seen [DATE]. I would like to submit records and labs…" at bounding box center [486, 436] width 934 height 33
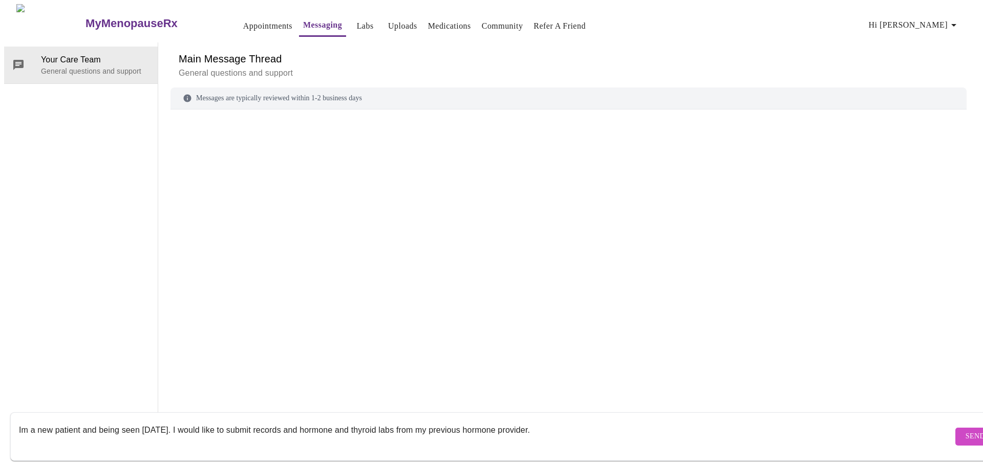
click at [548, 420] on textarea "Im a new patient and being seen [DATE]. I would like to submit records and horm…" at bounding box center [486, 436] width 934 height 33
click at [714, 420] on textarea "Im a new patient and being seen [DATE]. I would like to submit records and horm…" at bounding box center [486, 436] width 934 height 33
click at [684, 434] on textarea "Im a new patient and being seen [DATE]. I would like to submit records and horm…" at bounding box center [486, 436] width 934 height 33
click at [813, 427] on textarea "Im a new patient and being seen [DATE]. I would like to submit records and horm…" at bounding box center [486, 436] width 934 height 33
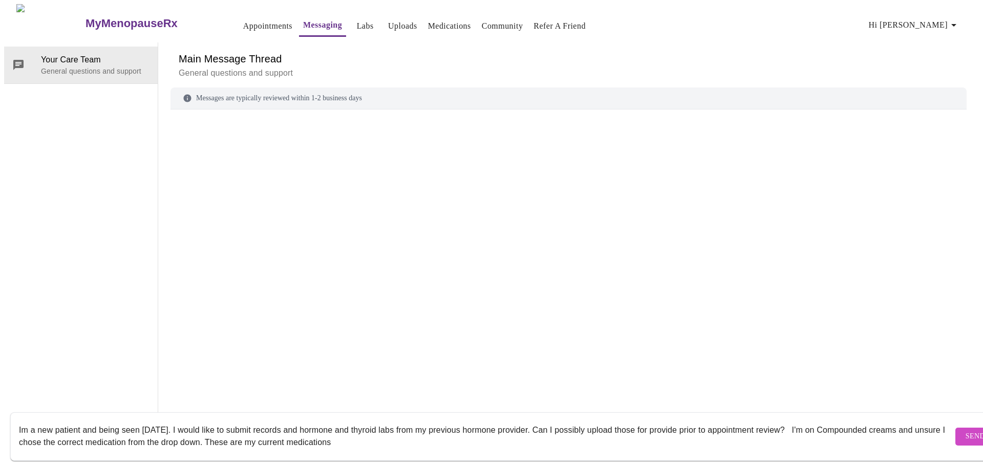
click at [379, 430] on textarea "Im a new patient and being seen [DATE]. I would like to submit records and horm…" at bounding box center [486, 436] width 934 height 33
click at [401, 430] on textarea "Im a new patient and being seen [DATE]. I would like to submit records and horm…" at bounding box center [486, 436] width 934 height 33
click at [402, 432] on textarea "Im a new patient and being seen [DATE]. I would like to submit records and horm…" at bounding box center [486, 436] width 934 height 33
click at [400, 432] on textarea "Im a new patient and being seen [DATE]. I would like to submit records and horm…" at bounding box center [486, 436] width 934 height 33
click at [416, 432] on textarea "Im a new patient and being seen [DATE]. I would like to submit records and horm…" at bounding box center [486, 436] width 934 height 33
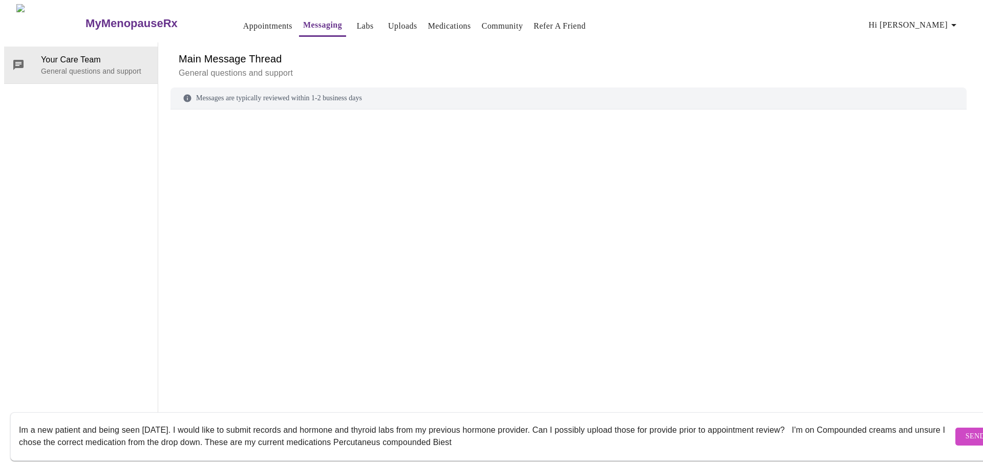
click at [488, 430] on textarea "Im a new patient and being seen [DATE]. I would like to submit records and horm…" at bounding box center [486, 436] width 934 height 33
click at [823, 431] on textarea "Im a new patient and being seen [DATE]. I would like to submit records and horm…" at bounding box center [486, 436] width 934 height 33
click at [365, 429] on textarea "Im a new patient and being seen [DATE]. I would like to submit records and horm…" at bounding box center [486, 436] width 934 height 33
click at [846, 435] on textarea "Im a new patient and being seen [DATE]. I would like to submit records and horm…" at bounding box center [486, 436] width 934 height 33
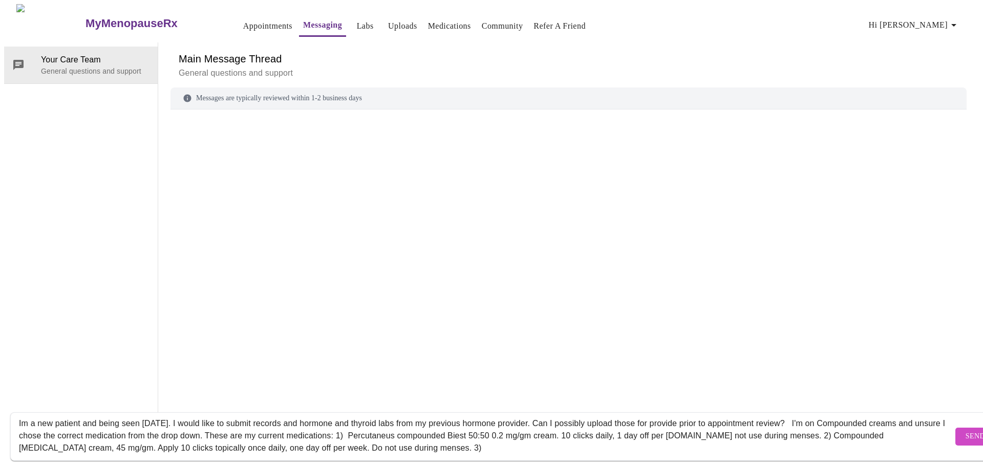
click at [14, 413] on form "Im a new patient and being seen [DATE]. I would like to submit records and horm…" at bounding box center [506, 437] width 992 height 49
click at [19, 420] on textarea "Im a new patient and being seen [DATE]. I would like to submit records and horm…" at bounding box center [486, 436] width 934 height 33
click at [22, 420] on textarea "Im a new patient and being seen [DATE]. I would like to submit records and horm…" at bounding box center [486, 436] width 934 height 33
click at [339, 420] on textarea "I'm a new patient and being seen [DATE]. I would like to submit records and hor…" at bounding box center [486, 436] width 934 height 33
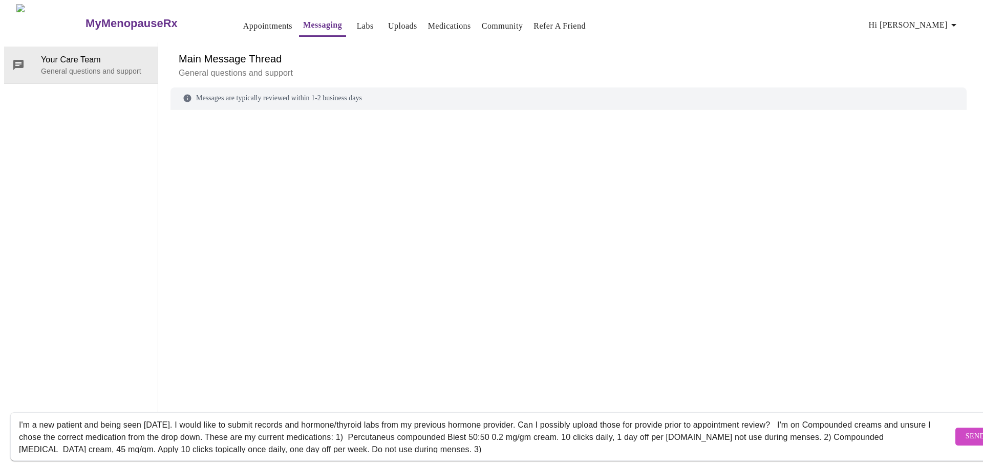
click at [645, 420] on textarea "I'm a new patient and being seen [DATE]. I would like to submit records and hor…" at bounding box center [486, 436] width 934 height 33
click at [763, 420] on textarea "I'm a new patient and being seen [DATE]. I would like to submit records and hor…" at bounding box center [486, 436] width 934 height 33
click at [472, 441] on textarea "I'm a new patient and being seen [DATE]. I would like to submit records and hor…" at bounding box center [486, 436] width 934 height 33
click at [701, 439] on textarea "I'm a new patient and being seen [DATE]. I would like to submit records and hor…" at bounding box center [486, 436] width 934 height 33
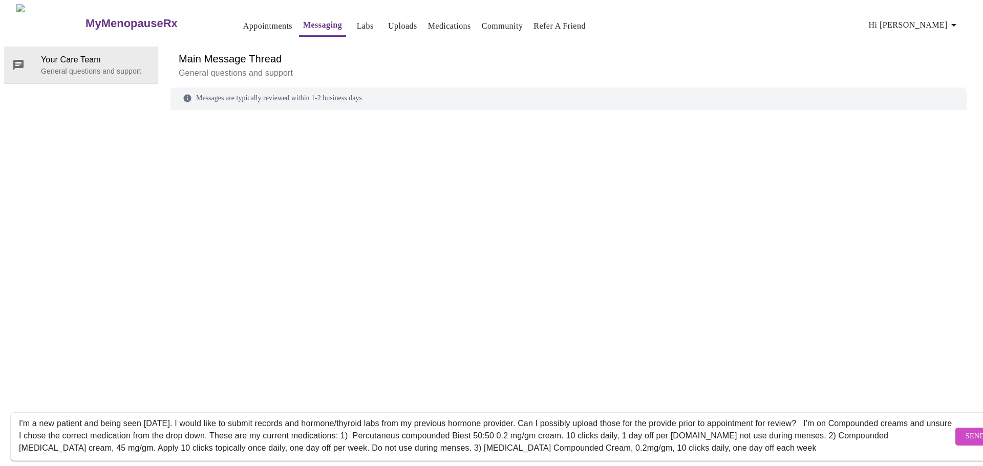
click at [784, 442] on textarea "I'm a new patient and being seen [DATE]. I would like to submit records and hor…" at bounding box center [486, 436] width 934 height 33
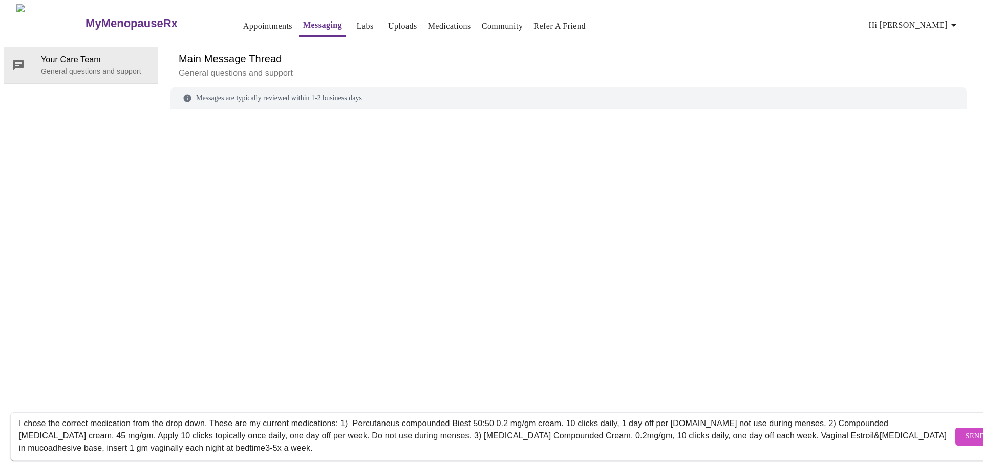
drag, startPoint x: 254, startPoint y: 441, endPoint x: 264, endPoint y: 441, distance: 9.2
click at [254, 441] on textarea "I'm a new patient and being seen [DATE]. I would like to submit records and hor…" at bounding box center [486, 436] width 934 height 33
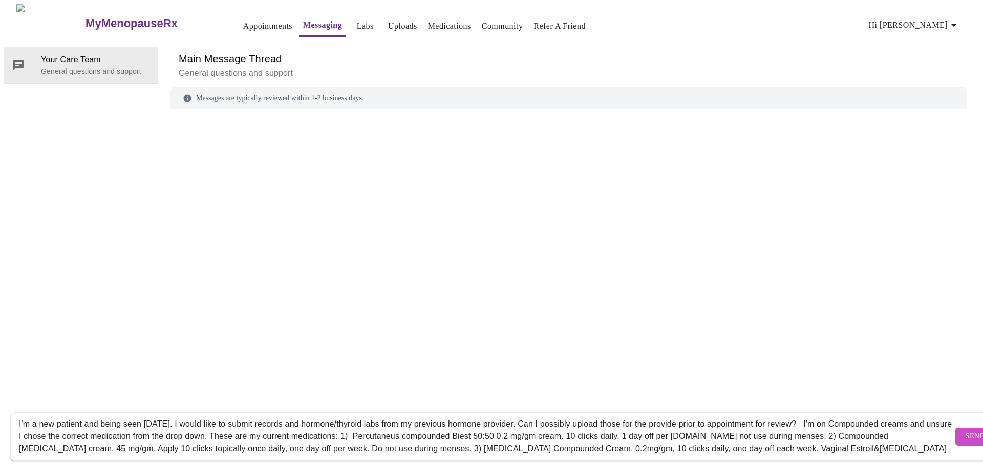
scroll to position [3, 0]
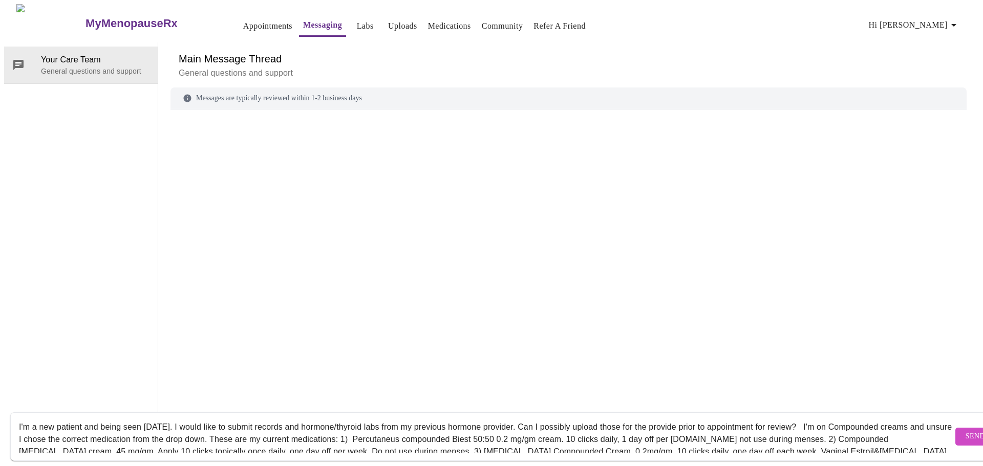
click at [60, 429] on textarea "I'm a new patient and being seen [DATE]. I would like to submit records and hor…" at bounding box center [486, 436] width 934 height 33
click at [597, 185] on div "Messages are typically reviewed within 1-2 business days I'm a new patient and …" at bounding box center [568, 257] width 796 height 338
drag, startPoint x: 164, startPoint y: 429, endPoint x: 362, endPoint y: 426, distance: 198.1
click at [362, 426] on textarea "I'm a new patient and being seen [DATE]. I would like to submit records and hor…" at bounding box center [486, 436] width 934 height 33
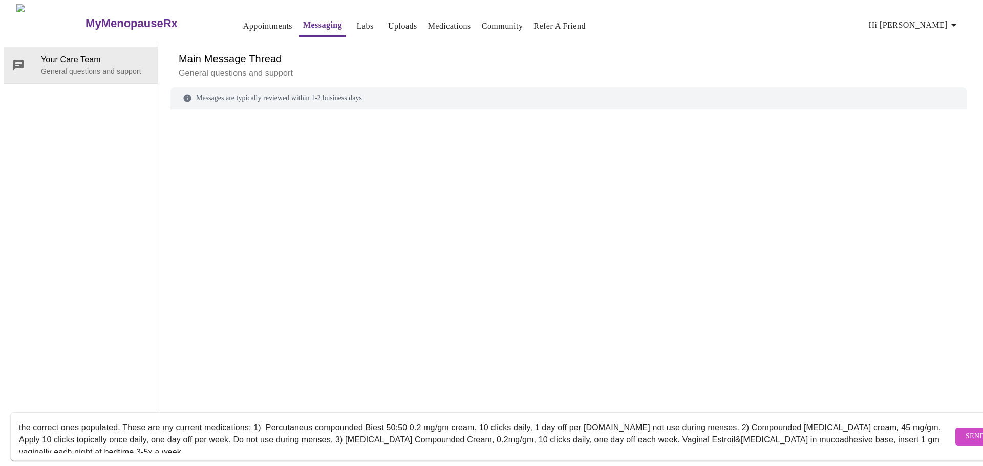
scroll to position [14, 0]
click at [694, 429] on textarea "I'm a new patient and being seen [DATE]. I would like to submit records and hor…" at bounding box center [486, 436] width 934 height 33
click at [248, 420] on textarea "I'm a new patient and being seen [DATE]. I would like to submit records and hor…" at bounding box center [486, 436] width 934 height 33
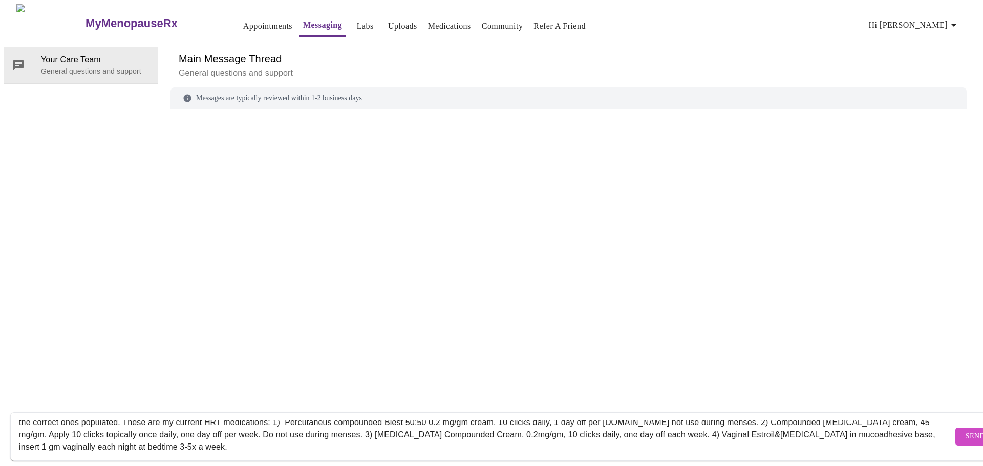
scroll to position [25, 0]
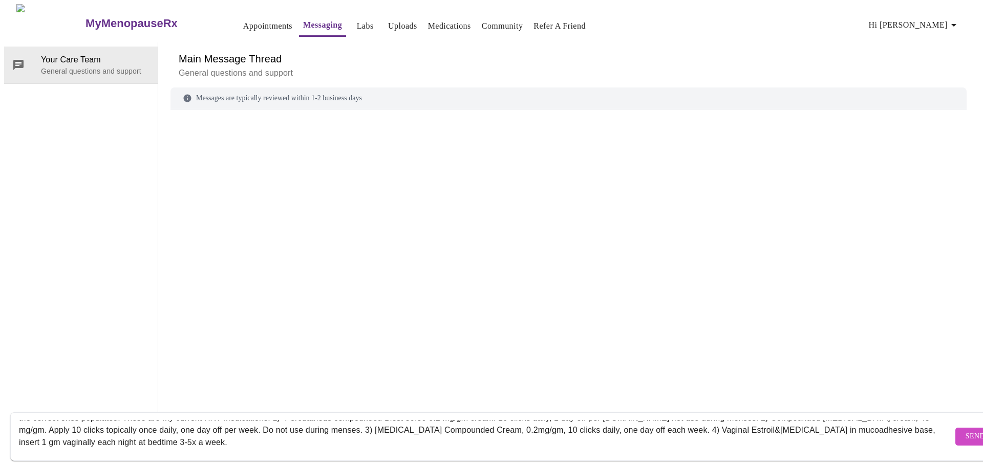
click at [202, 433] on textarea "I'm a new patient and being seen [DATE]. I would like to submit records and hor…" at bounding box center [486, 436] width 934 height 33
click at [401, 444] on div "I'm a new patient and being seen [DATE]. I would like to submit records and hor…" at bounding box center [486, 436] width 934 height 39
click at [396, 439] on textarea "I'm a new patient and being seen [DATE]. I would like to submit records and hor…" at bounding box center [486, 436] width 934 height 33
drag, startPoint x: 317, startPoint y: 433, endPoint x: 506, endPoint y: 432, distance: 189.4
click at [506, 432] on textarea "I'm a new patient and being seen [DATE]. I would like to submit records and hor…" at bounding box center [486, 436] width 934 height 33
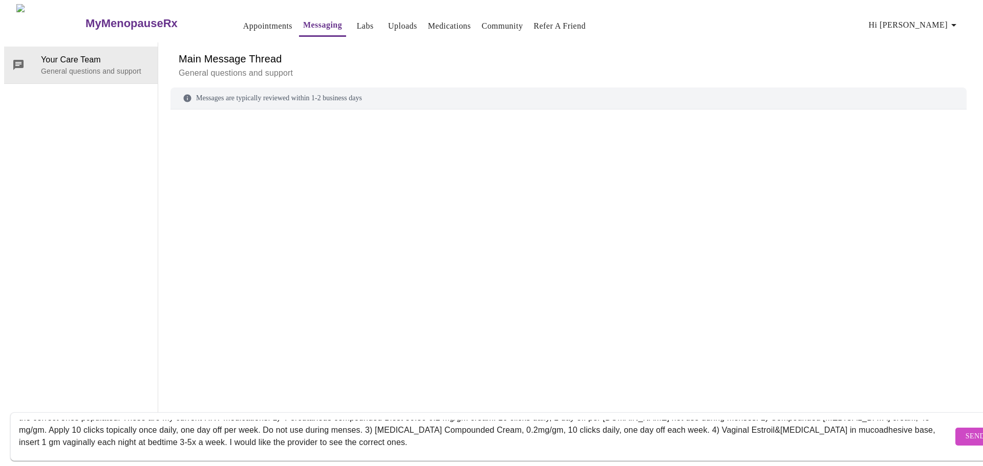
type textarea "I'm a new patient and being seen [DATE]. I would like to submit records and hor…"
click at [965, 430] on span "Send" at bounding box center [974, 436] width 19 height 13
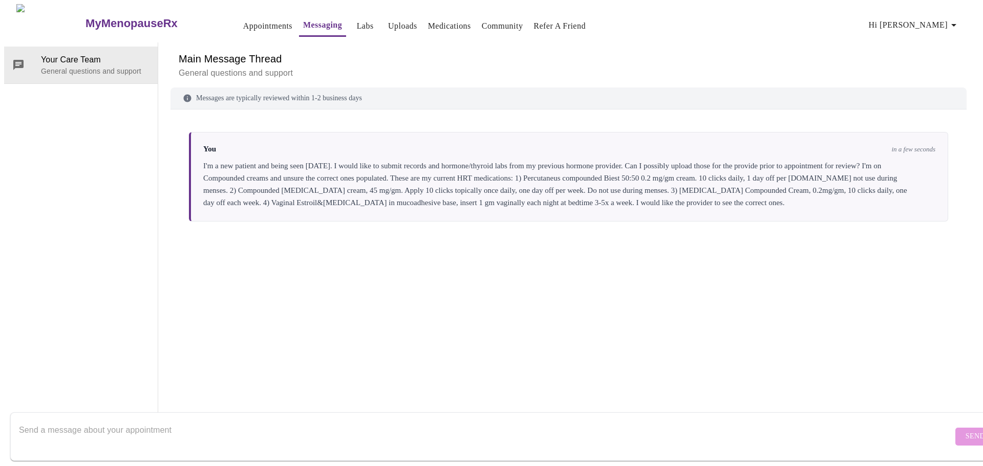
scroll to position [0, 0]
click at [951, 23] on icon "button" at bounding box center [954, 25] width 12 height 12
click at [944, 41] on li "Billing" at bounding box center [937, 40] width 47 height 18
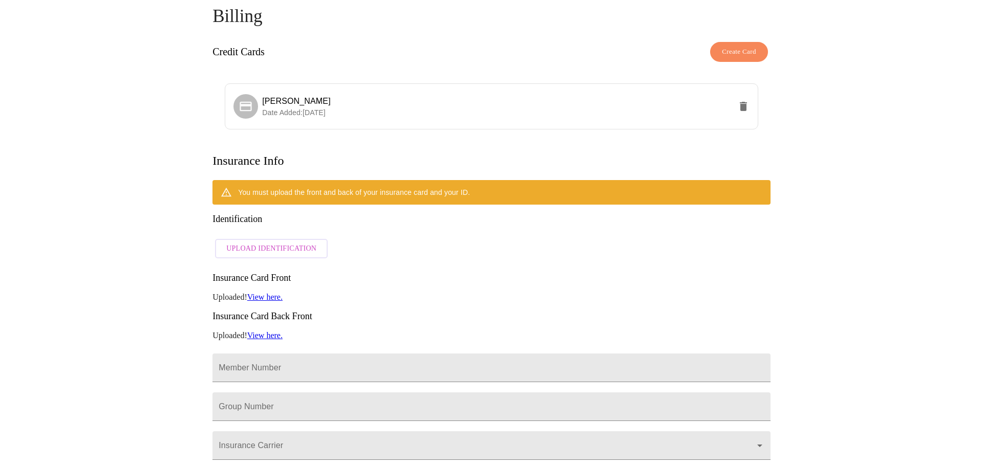
scroll to position [88, 0]
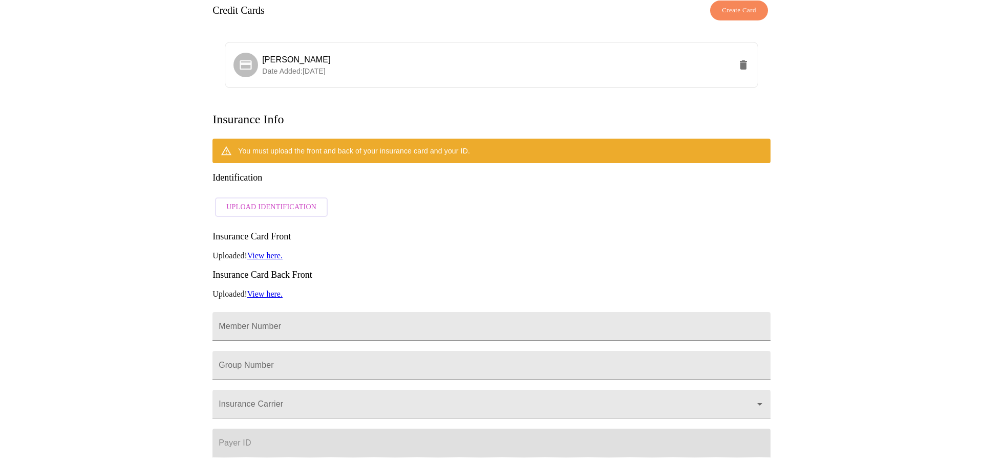
click at [282, 201] on span "Upload Identification" at bounding box center [271, 207] width 90 height 13
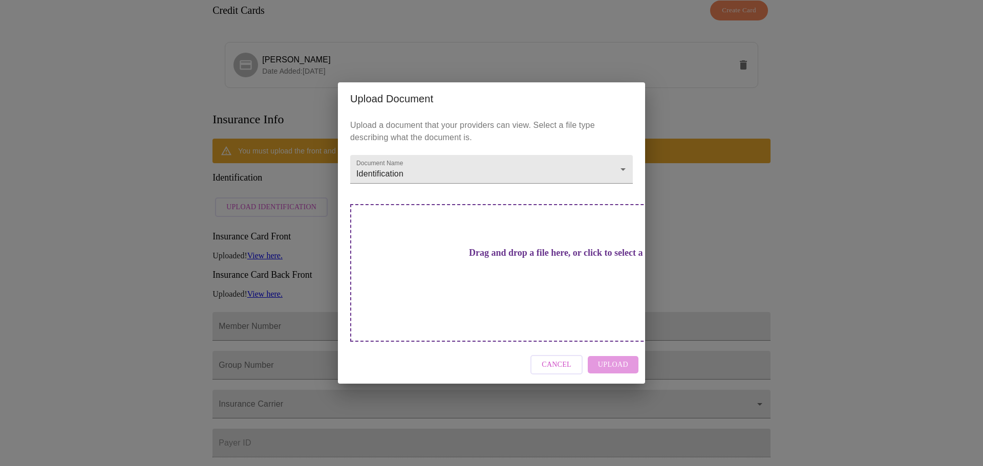
click at [871, 194] on div "Upload Document Upload a document that your providers can view. Select a file t…" at bounding box center [491, 233] width 983 height 466
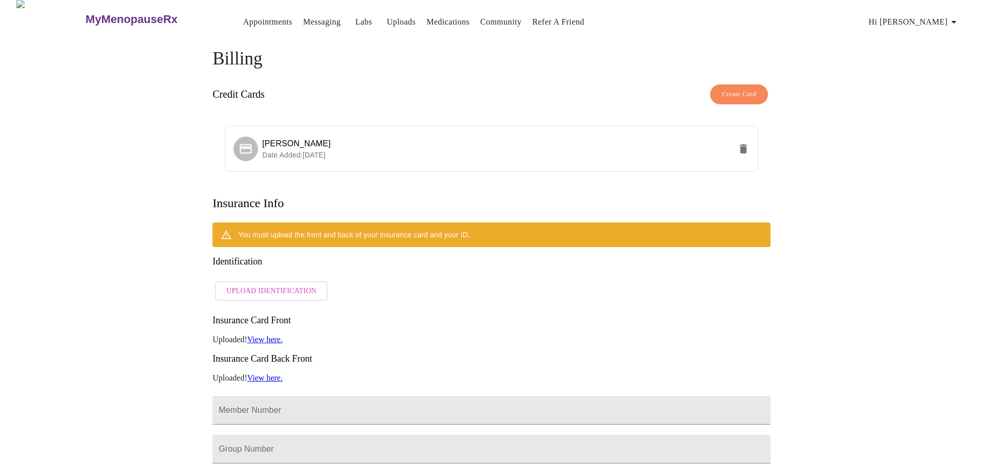
scroll to position [0, 0]
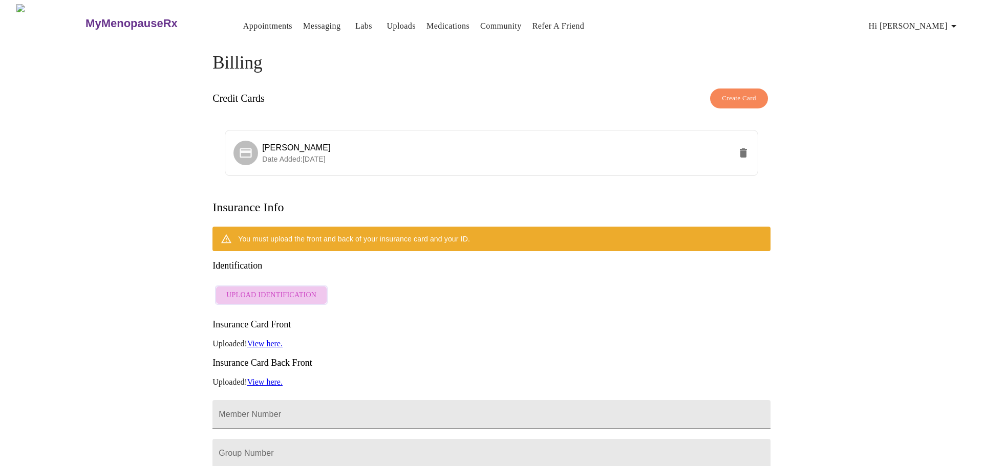
click at [286, 289] on span "Upload Identification" at bounding box center [271, 295] width 90 height 13
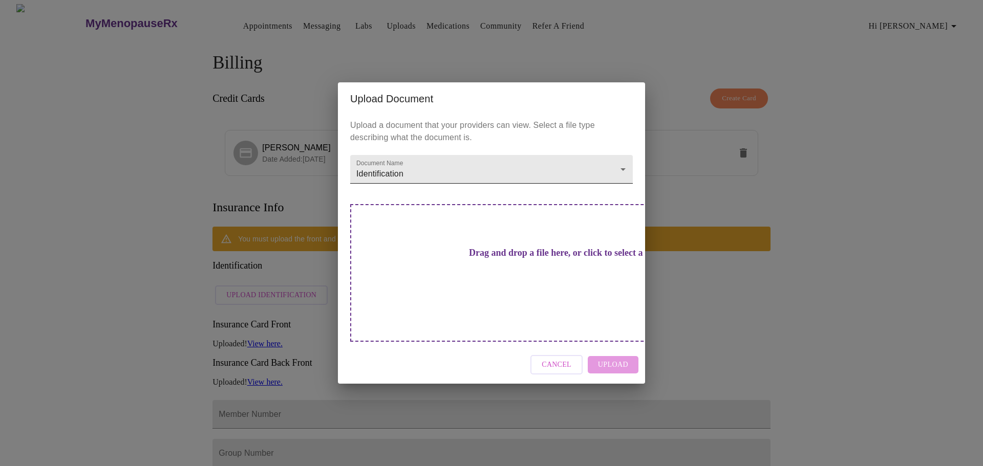
click at [493, 192] on body "MyMenopauseRx Appointments Messaging Labs Uploads Medications Community Refer a…" at bounding box center [491, 357] width 975 height 707
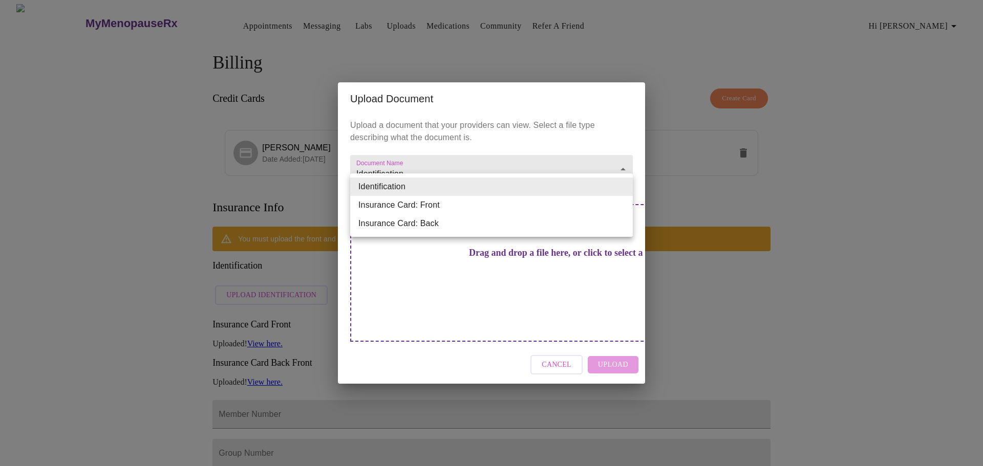
click at [482, 203] on li "Insurance Card: Front" at bounding box center [491, 205] width 283 height 18
type input "Insurance Card: Front"
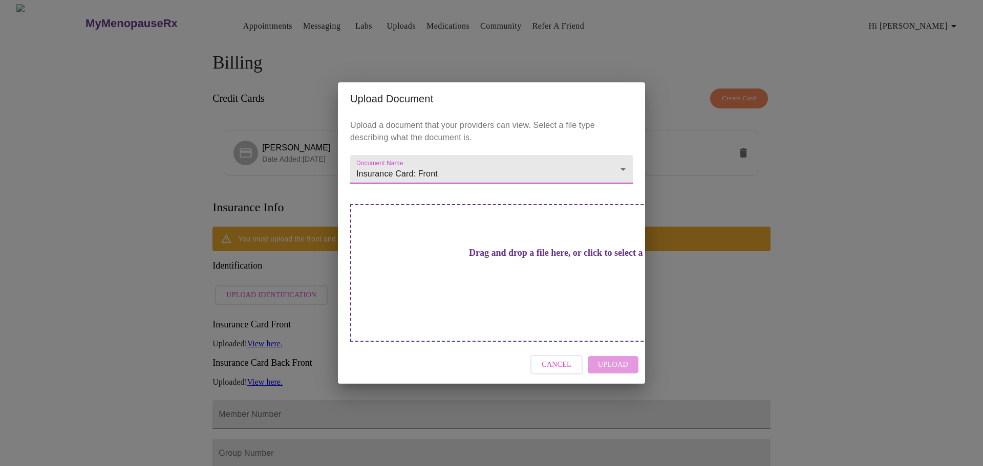
click at [525, 259] on h3 "Drag and drop a file here, or click to select a file" at bounding box center [563, 253] width 283 height 11
click at [455, 259] on h3 "Drag and drop a file here, or click to select a file" at bounding box center [563, 253] width 283 height 11
click at [899, 387] on div "Upload Document Upload a document that your providers can view. Select a file t…" at bounding box center [491, 233] width 983 height 466
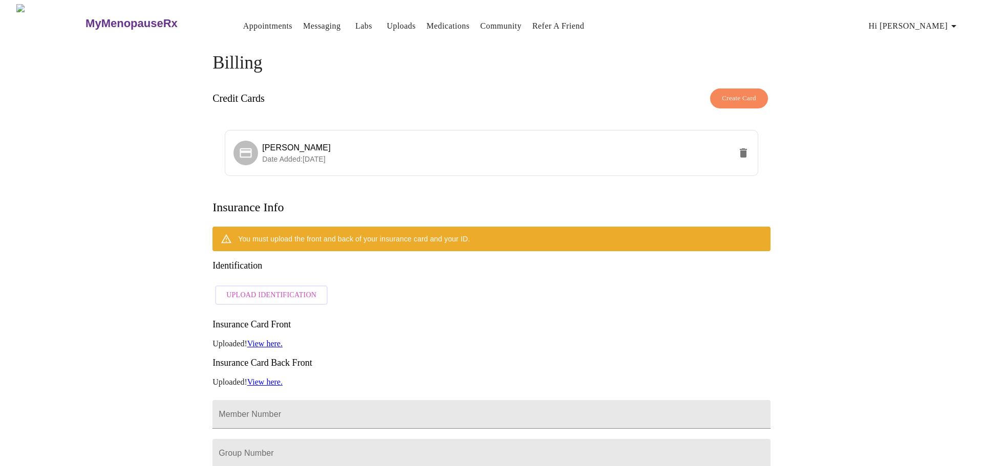
click at [268, 339] on link "View here." at bounding box center [264, 343] width 35 height 9
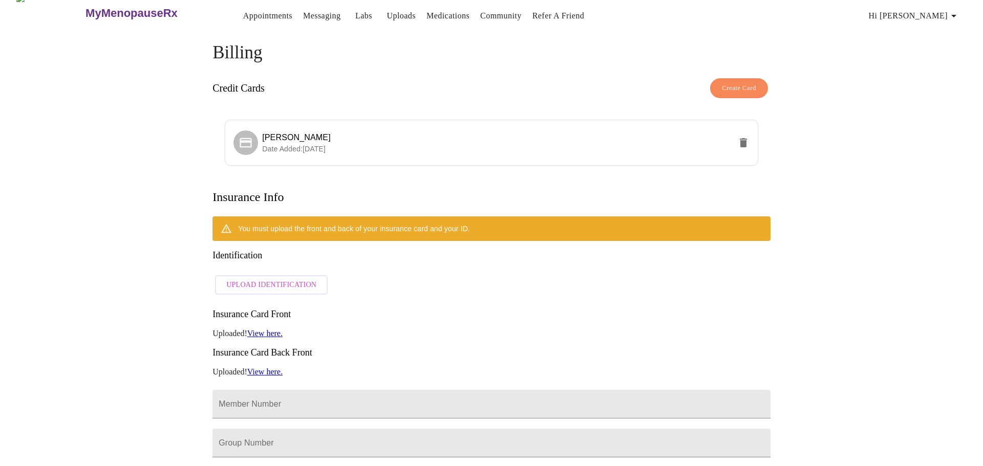
click at [275, 279] on span "Upload Identification" at bounding box center [271, 285] width 90 height 13
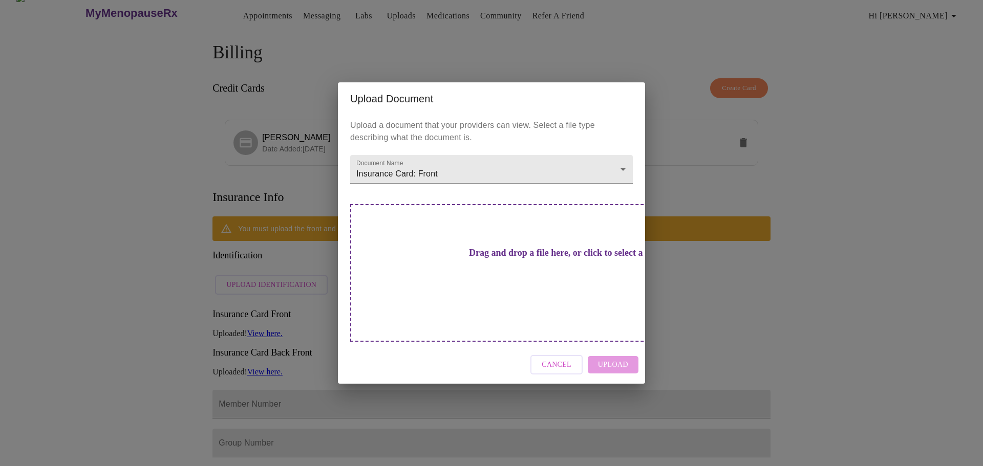
click at [521, 279] on div "Drag and drop a file here, or click to select a file" at bounding box center [563, 273] width 426 height 138
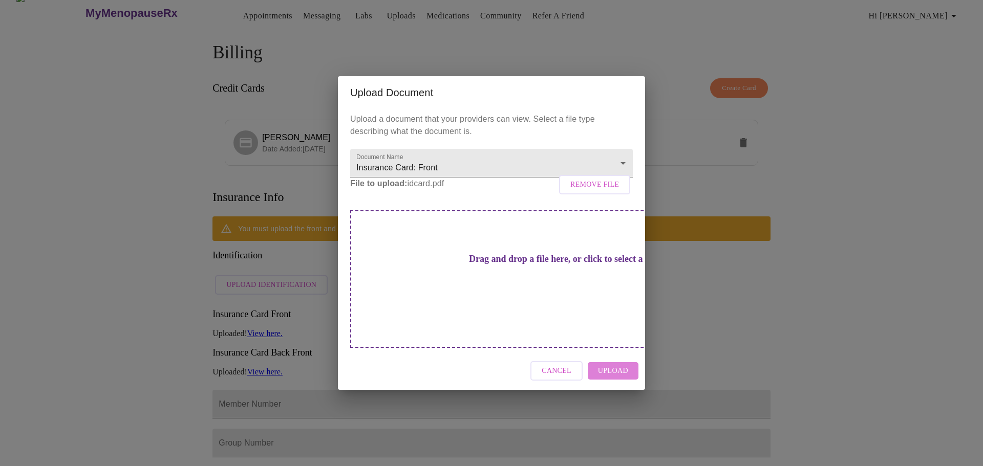
click at [615, 365] on span "Upload" at bounding box center [613, 371] width 30 height 13
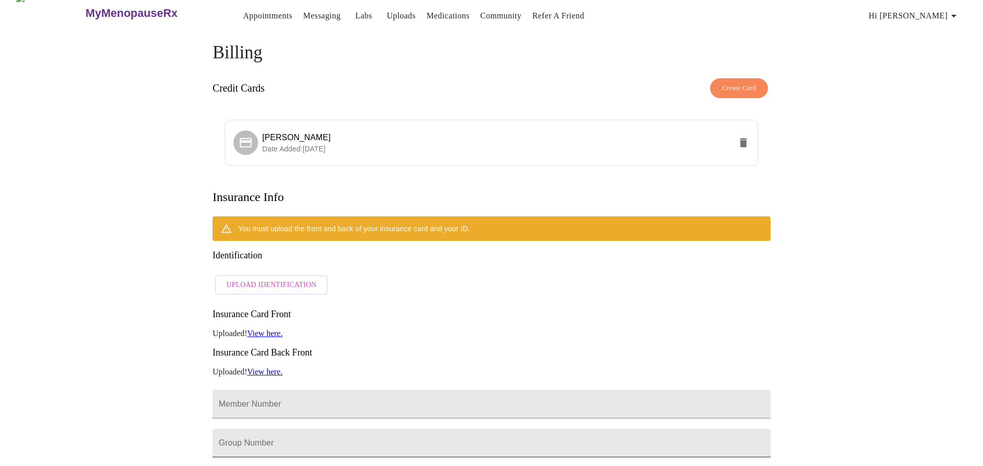
click at [243, 415] on input "Member Number" at bounding box center [491, 404] width 558 height 29
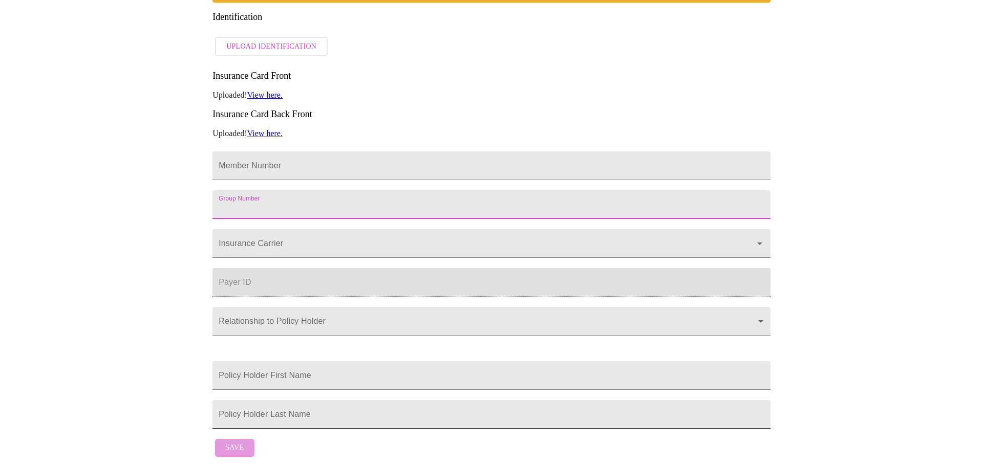
scroll to position [255, 0]
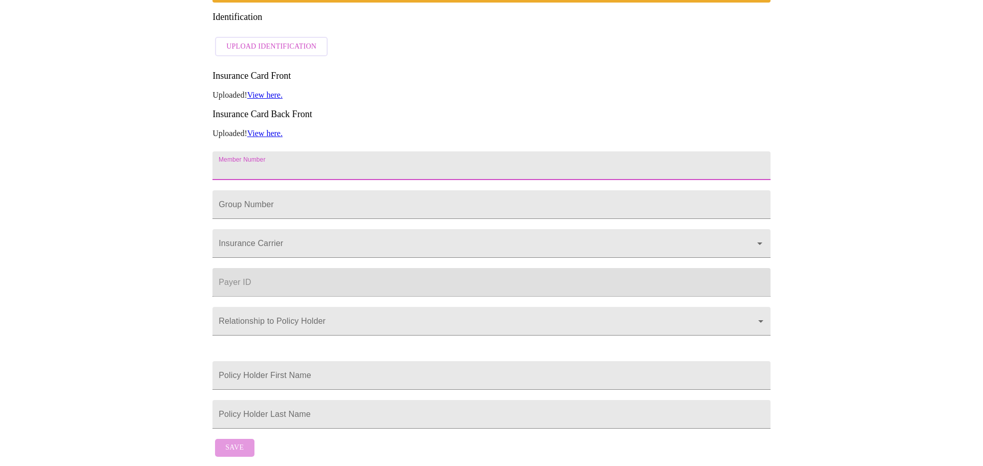
click at [278, 152] on input "Member Number" at bounding box center [491, 166] width 558 height 29
paste input "440464800"
type input "440464800"
click at [269, 165] on input "Member Number" at bounding box center [491, 166] width 558 height 29
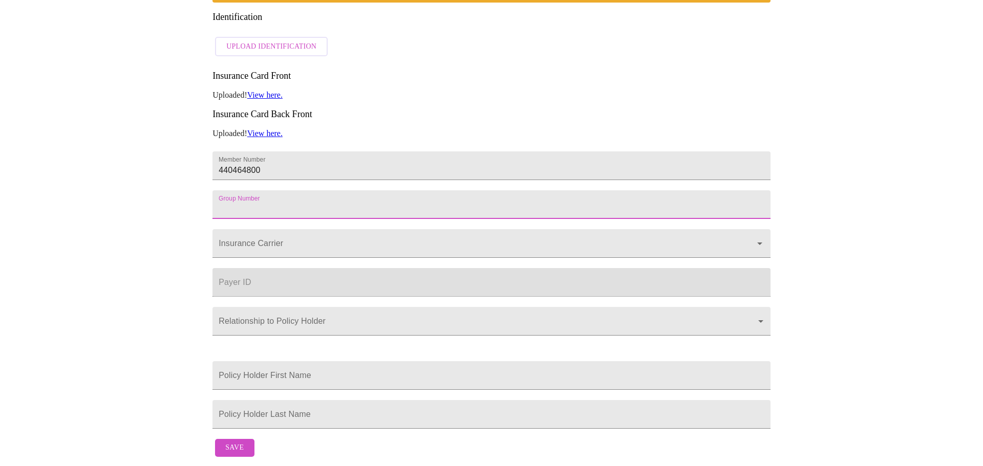
paste input ": 2001796"
drag, startPoint x: 267, startPoint y: 202, endPoint x: 274, endPoint y: 198, distance: 8.0
click at [269, 229] on div at bounding box center [491, 243] width 558 height 29
type input ": 2001796"
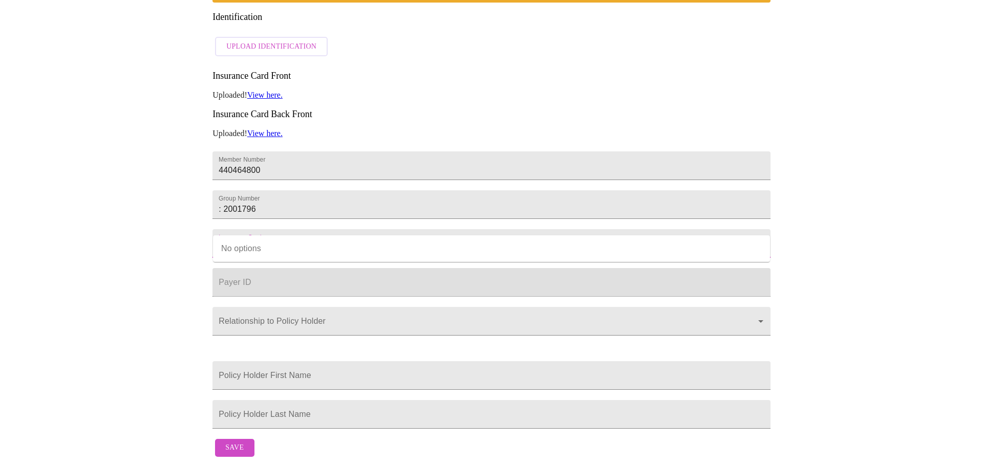
type input "Network Health Plan"
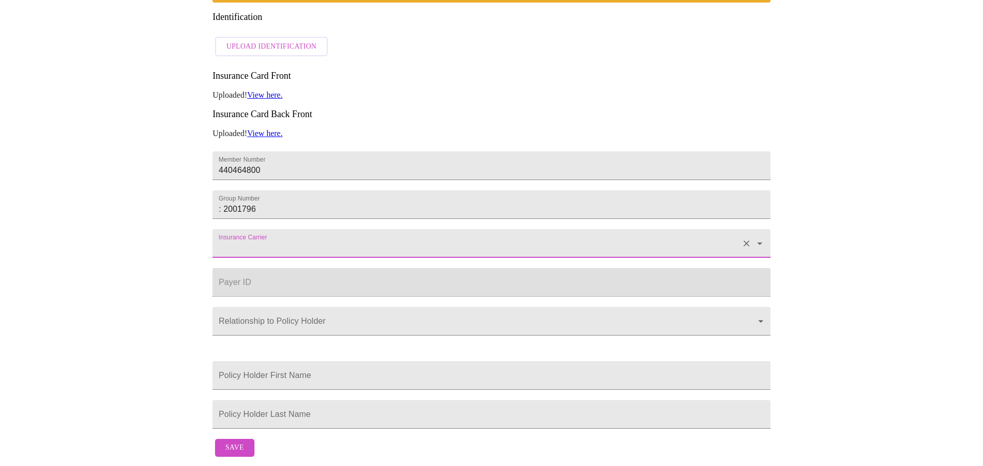
click at [262, 239] on input "Insurance Carrier" at bounding box center [477, 248] width 521 height 19
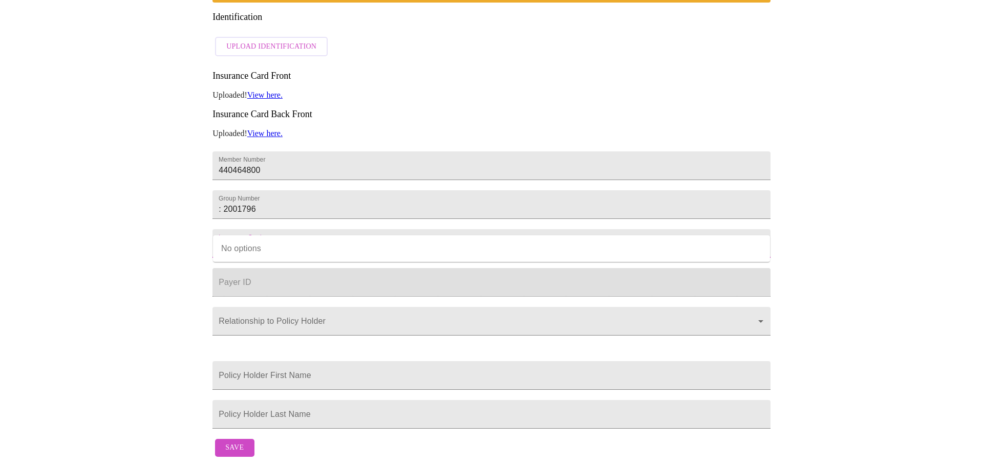
type input "Network Health"
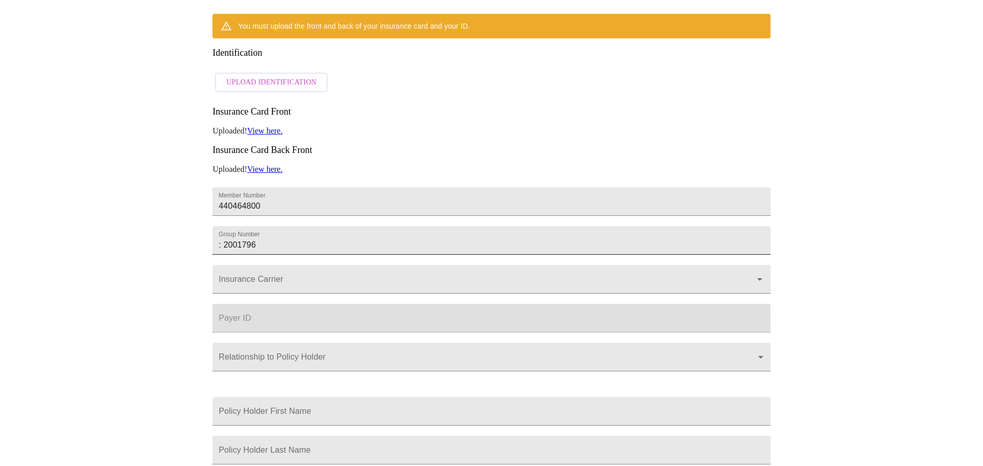
scroll to position [222, 0]
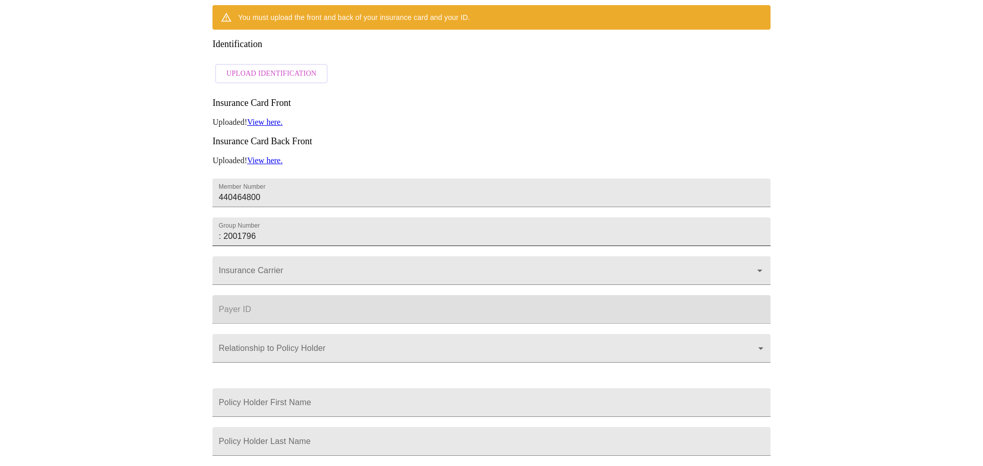
click at [226, 203] on input ": 2001796" at bounding box center [491, 193] width 558 height 29
type input "2001796"
click at [278, 266] on input "Insurance Carrier" at bounding box center [477, 275] width 521 height 19
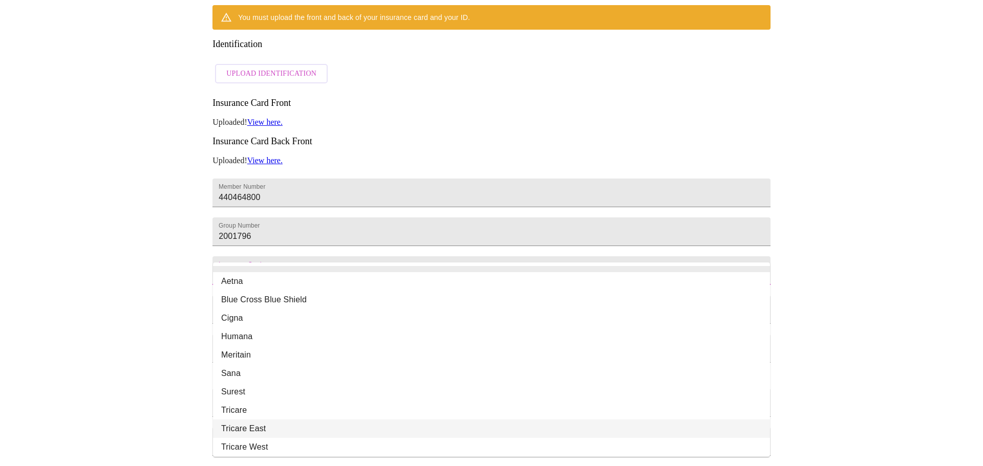
scroll to position [0, 0]
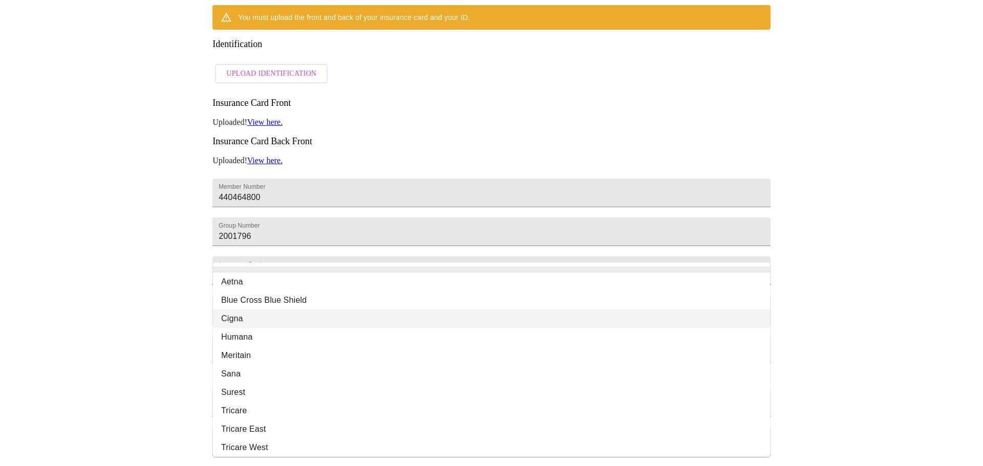
click at [899, 210] on div "MyMenopauseRx Appointments Messaging Labs Uploads Medications Community Refer a…" at bounding box center [491, 135] width 975 height 707
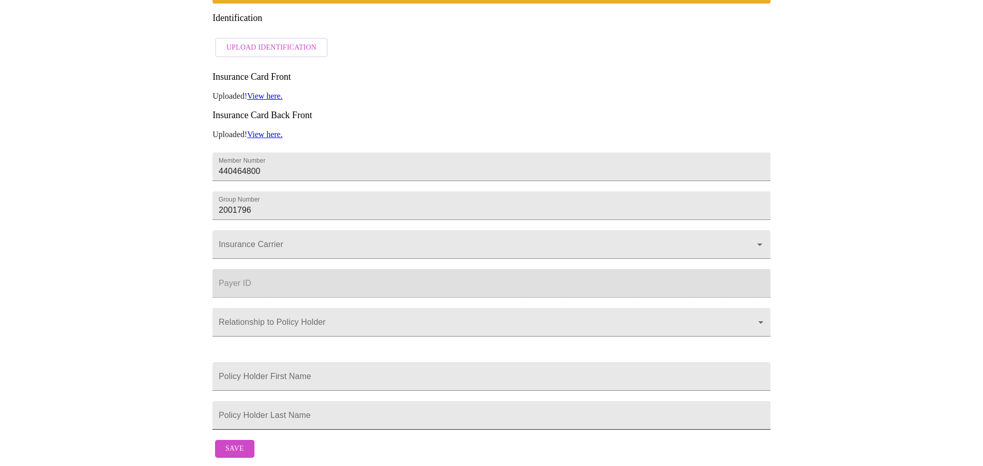
scroll to position [250, 0]
click at [237, 455] on span "Save" at bounding box center [234, 448] width 18 height 13
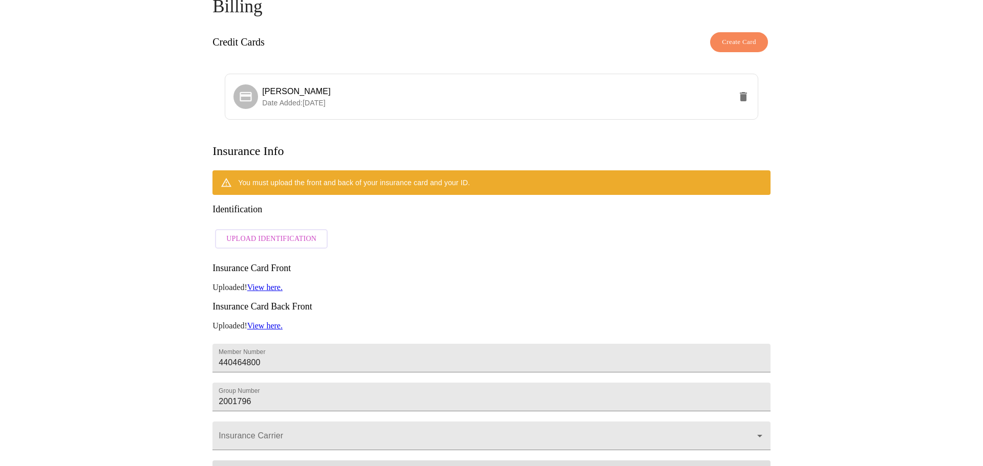
scroll to position [0, 0]
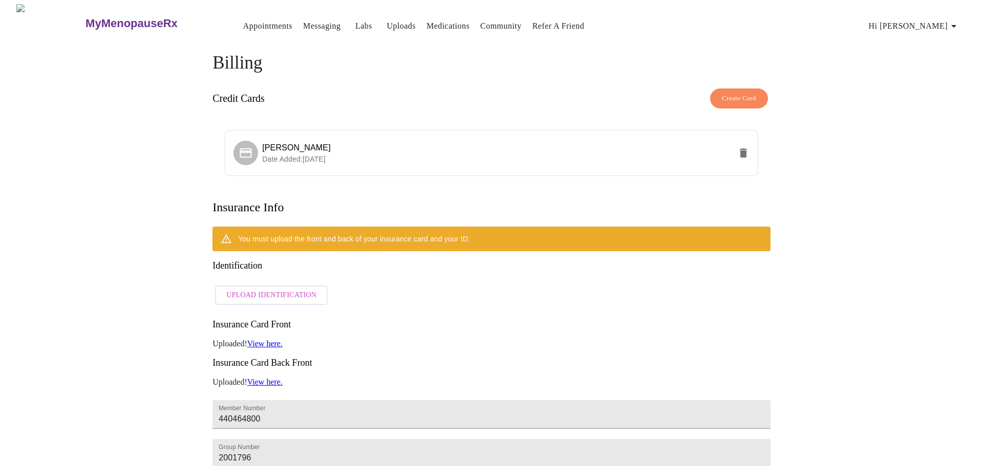
click at [355, 19] on link "Labs" at bounding box center [363, 26] width 17 height 14
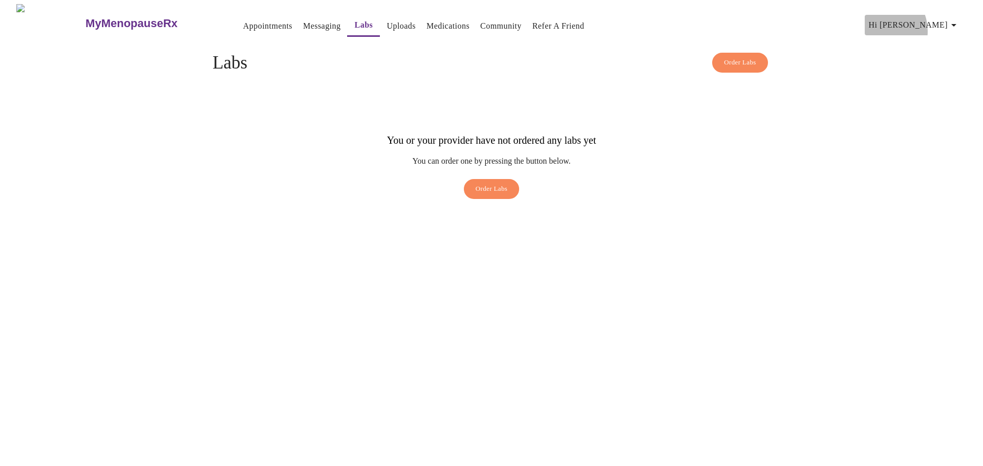
click at [922, 27] on span "Hi [PERSON_NAME]" at bounding box center [914, 25] width 91 height 14
click at [937, 79] on li "Log out" at bounding box center [937, 77] width 47 height 18
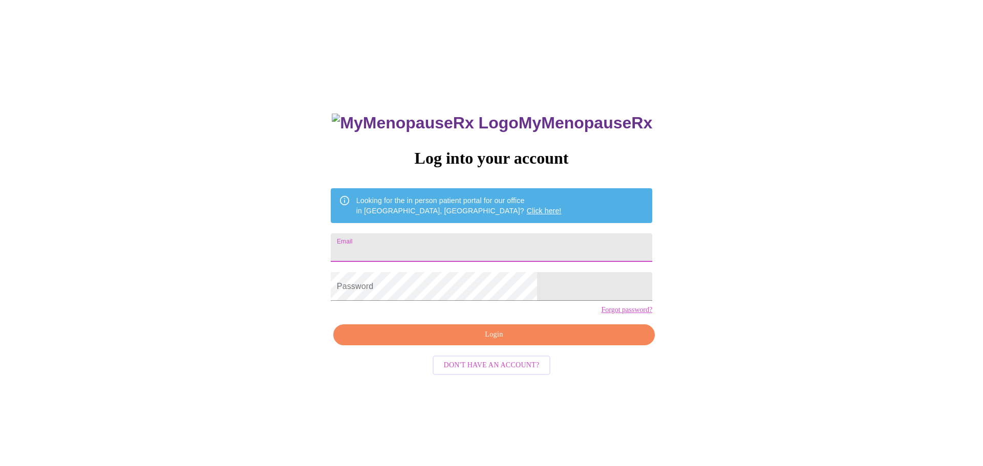
click at [448, 248] on input "Email" at bounding box center [491, 247] width 321 height 29
type input "[EMAIL_ADDRESS][DOMAIN_NAME]"
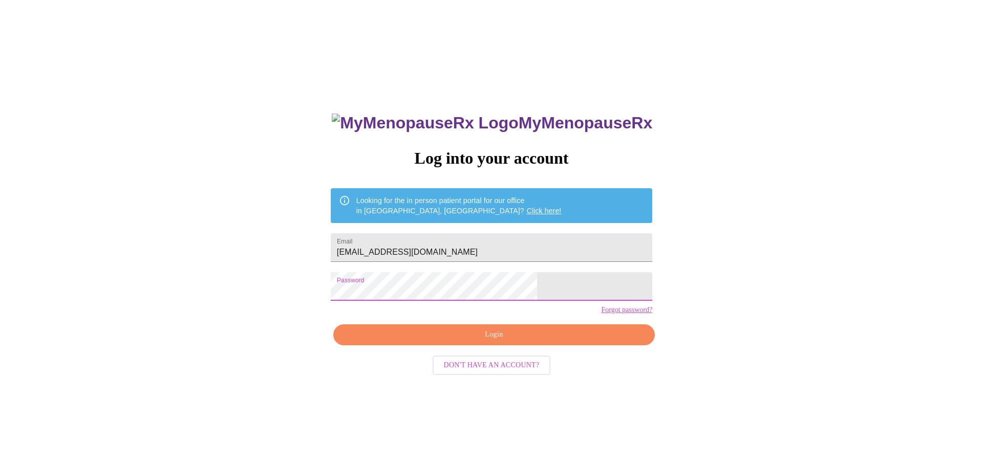
click at [331, 299] on div "MyMenopauseRx Log into your account Looking for the in person patient portal fo…" at bounding box center [491, 283] width 975 height 559
click at [459, 341] on span "Login" at bounding box center [494, 335] width 298 height 13
click at [354, 297] on div "MyMenopauseRx Log into your account Looking for the in person patient portal fo…" at bounding box center [491, 283] width 975 height 559
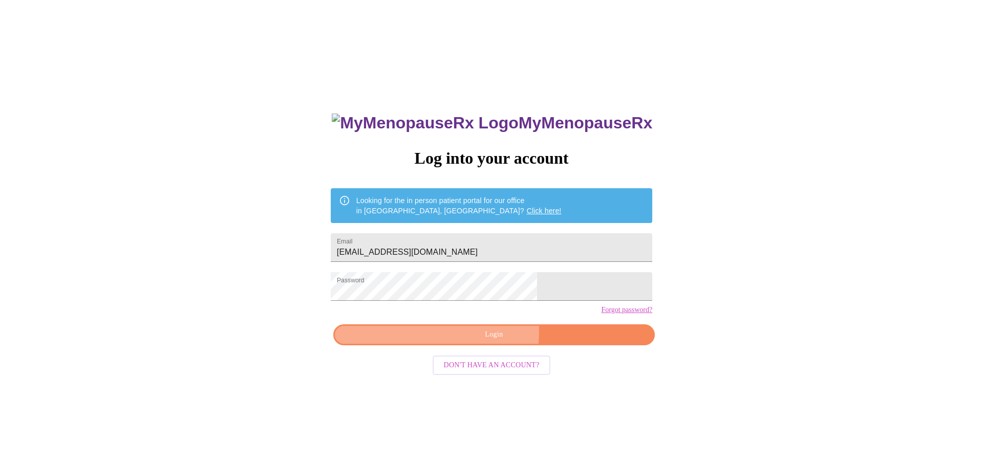
click at [458, 341] on span "Login" at bounding box center [494, 335] width 298 height 13
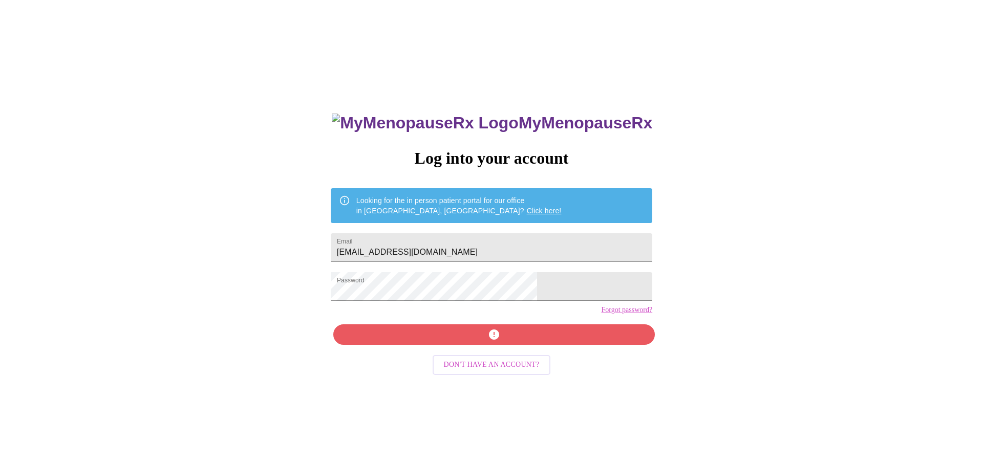
click at [792, 292] on div "MyMenopauseRx Log into your account Looking for the in person patient portal fo…" at bounding box center [491, 283] width 975 height 559
click at [321, 302] on div "MyMenopauseRx Log into your account Looking for the in person patient portal fo…" at bounding box center [491, 283] width 975 height 559
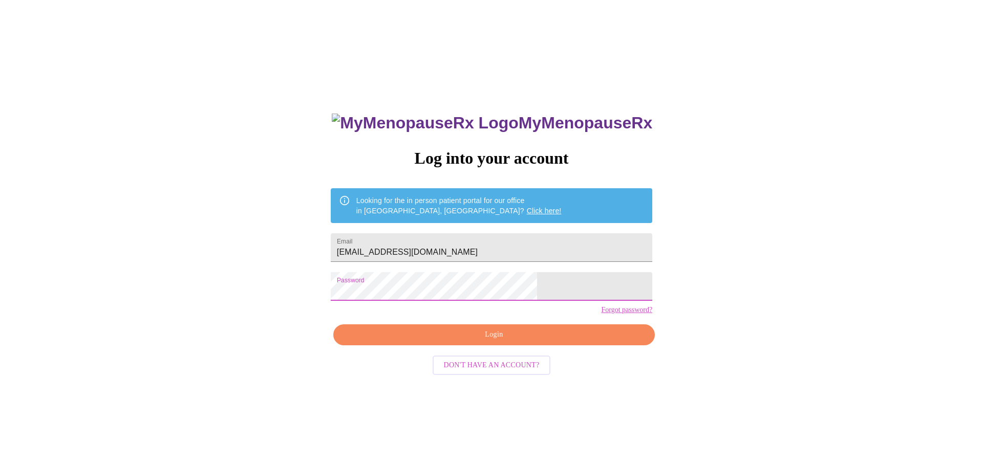
click at [473, 341] on span "Login" at bounding box center [494, 335] width 298 height 13
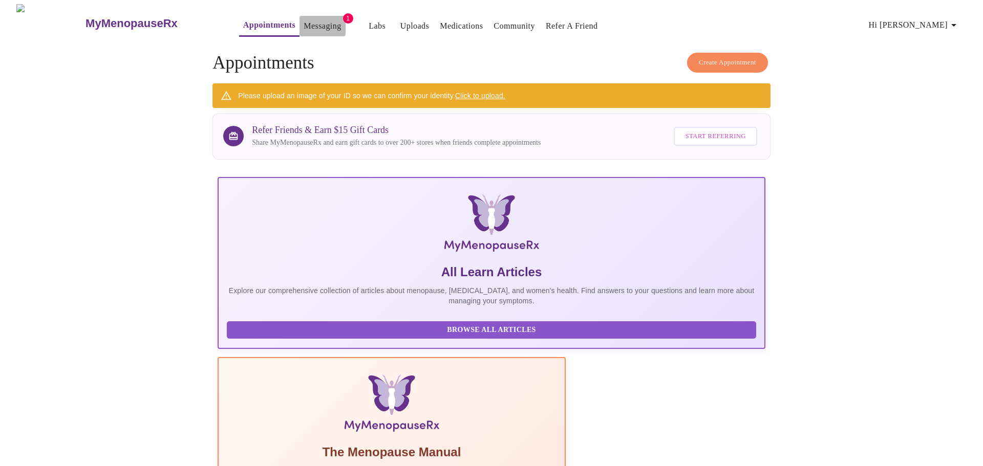
click at [299, 16] on button "Messaging" at bounding box center [322, 26] width 46 height 20
click at [304, 27] on link "Messaging" at bounding box center [322, 26] width 37 height 14
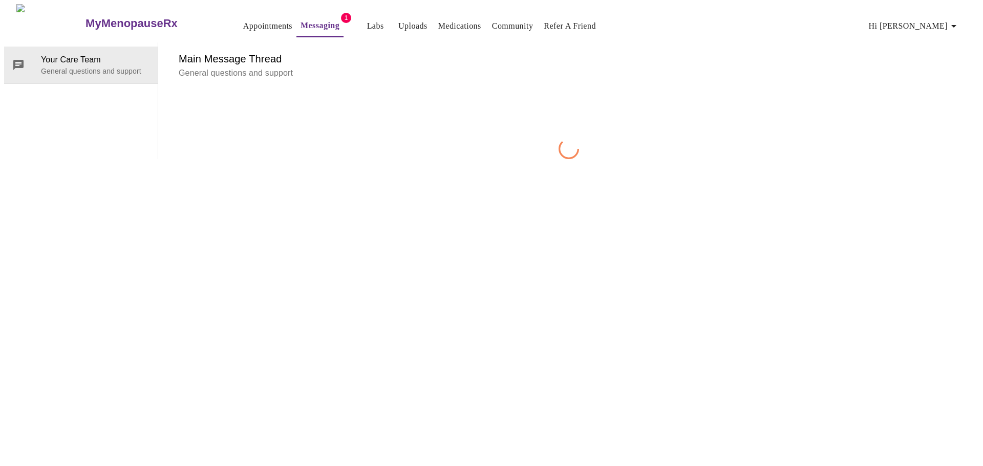
scroll to position [38, 0]
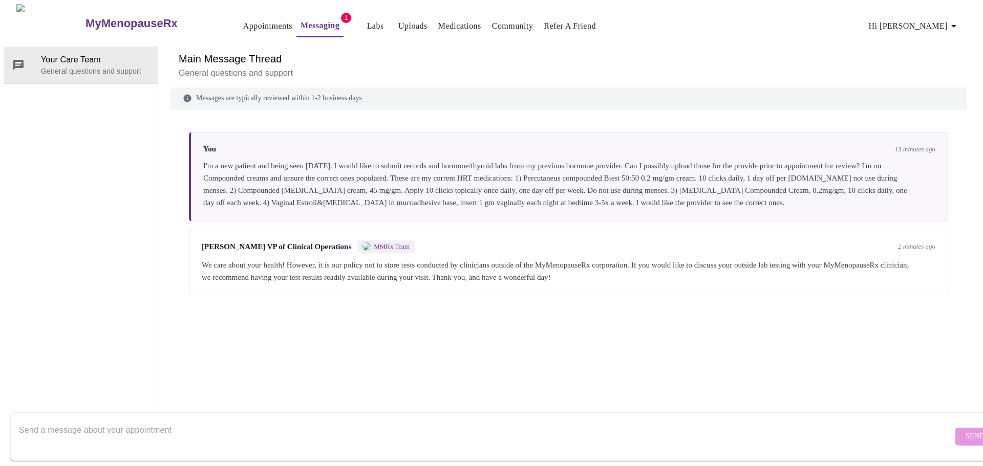
click at [491, 426] on textarea "Send a message about your appointment" at bounding box center [486, 436] width 934 height 33
click at [103, 423] on textarea "Send a message about your appointment" at bounding box center [486, 436] width 934 height 33
click at [942, 19] on span "Hi [PERSON_NAME]" at bounding box center [914, 26] width 91 height 14
click at [502, 22] on div at bounding box center [491, 233] width 983 height 466
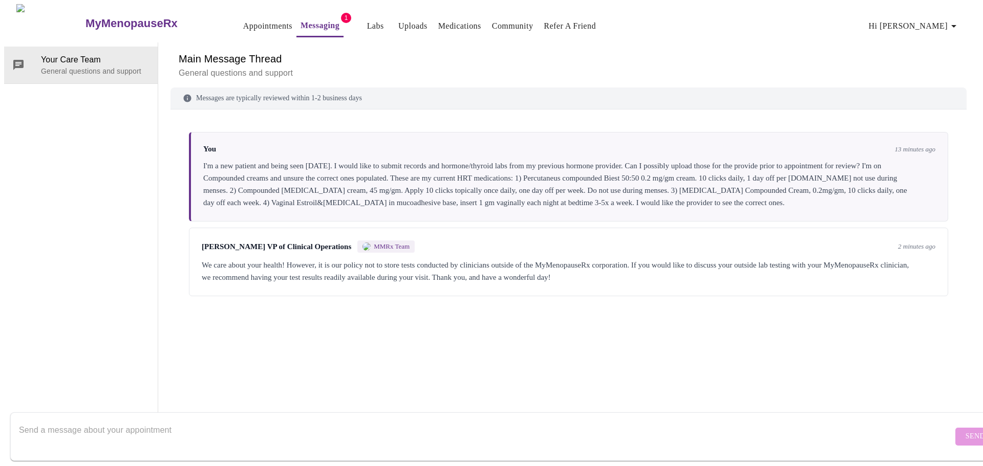
click at [492, 23] on link "Community" at bounding box center [512, 26] width 41 height 14
click at [375, 425] on textarea "Send a message about your appointment" at bounding box center [486, 436] width 934 height 33
type textarea "I"
click at [181, 420] on textarea "Did I read correctly that MyMemopauseRX allows the patient to have labs drawn a…" at bounding box center [486, 436] width 934 height 33
click at [176, 420] on textarea "Did I read correctly that MyMemopauseRX allows the patient to have labs drawn a…" at bounding box center [486, 436] width 934 height 33
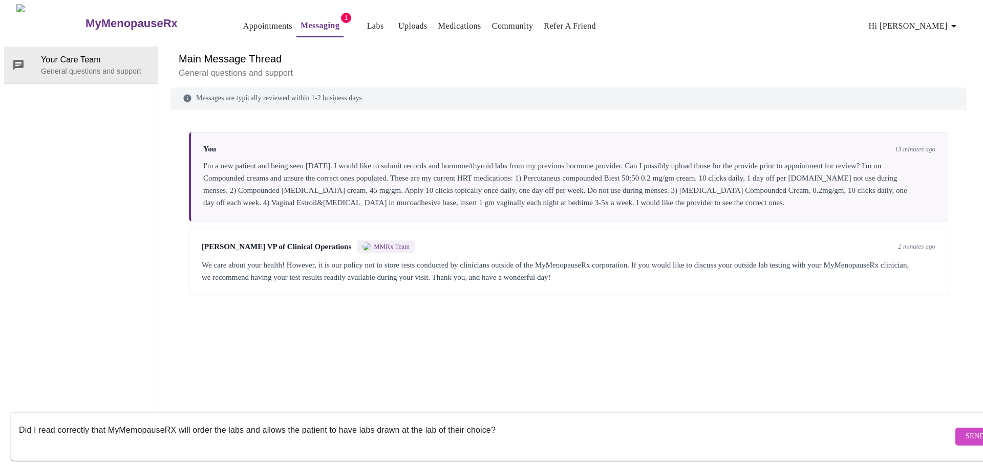
click at [515, 423] on textarea "Did I read correctly that MyMemopauseRX will order the labs and allows the pati…" at bounding box center [486, 436] width 934 height 33
click at [631, 380] on div "Messages are typically reviewed within 1-2 business days You 13 minutes ago I'm…" at bounding box center [568, 257] width 796 height 338
type textarea "Did I read correctly that MyMemopauseRX will order the labs and allows the pati…"
click at [965, 430] on span "Send" at bounding box center [974, 436] width 19 height 13
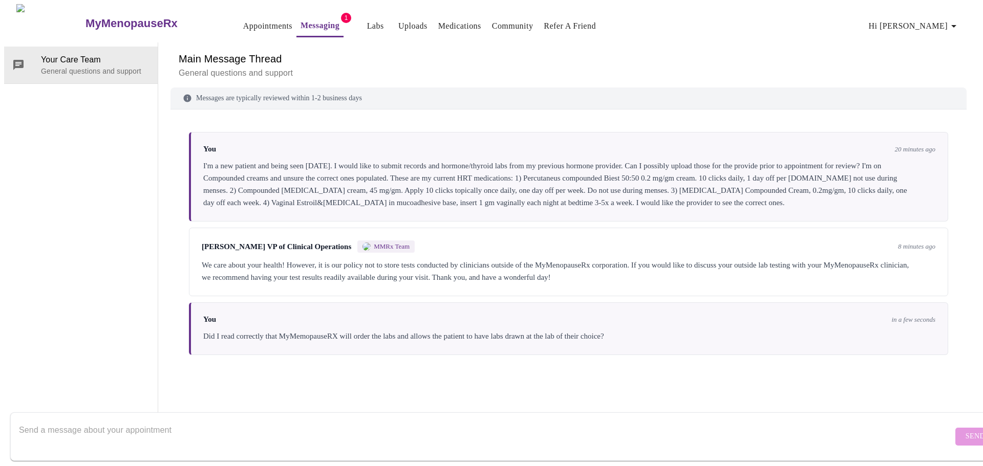
click at [935, 27] on span "Hi [PERSON_NAME]" at bounding box center [914, 26] width 91 height 14
click at [937, 76] on li "Log out" at bounding box center [937, 77] width 47 height 18
